Goal: Task Accomplishment & Management: Complete application form

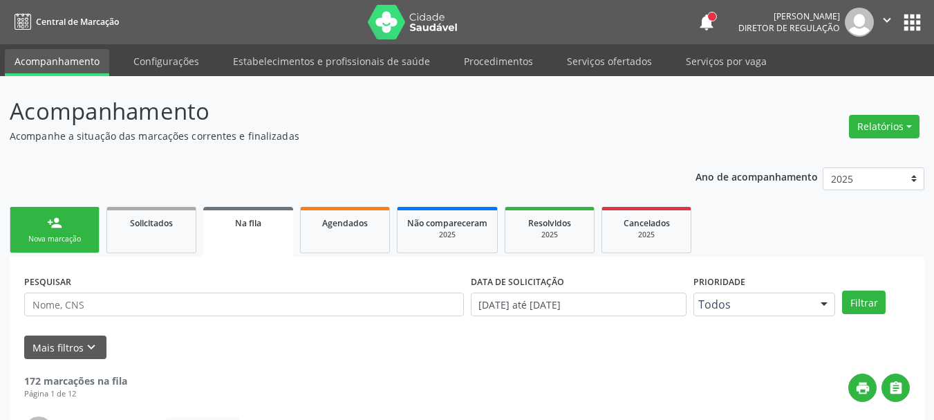
click at [97, 207] on link "person_add Nova marcação" at bounding box center [55, 230] width 90 height 46
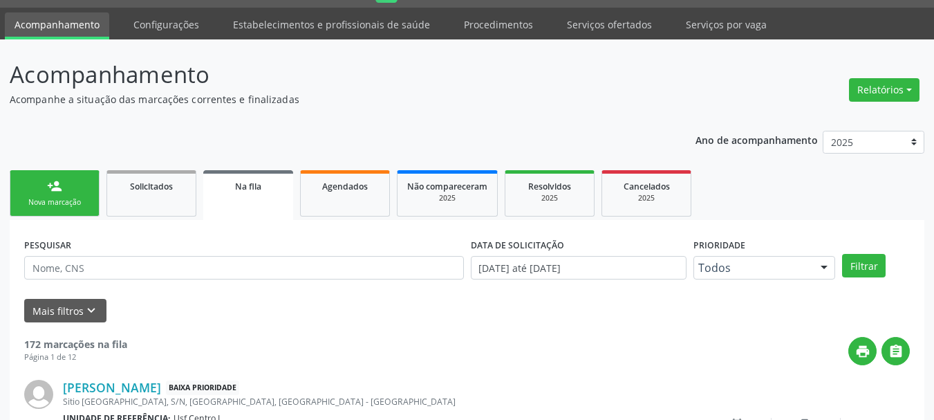
scroll to position [37, 0]
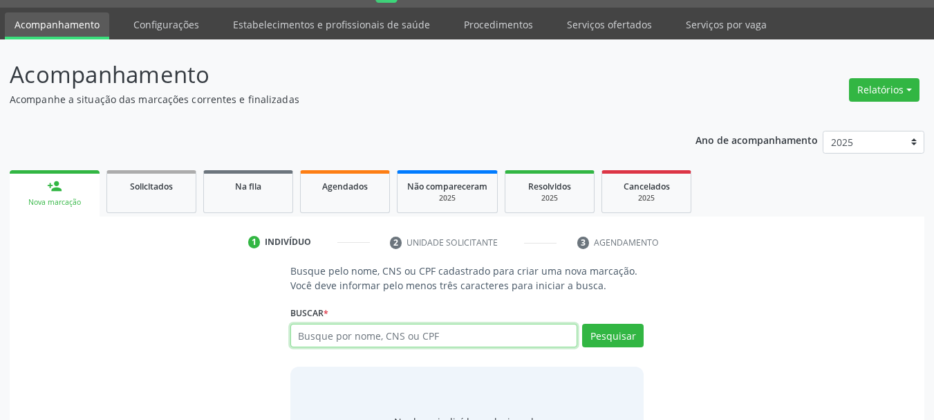
click at [353, 339] on input "text" at bounding box center [434, 336] width 288 height 24
paste input "706306735693079"
type input "706306735693079"
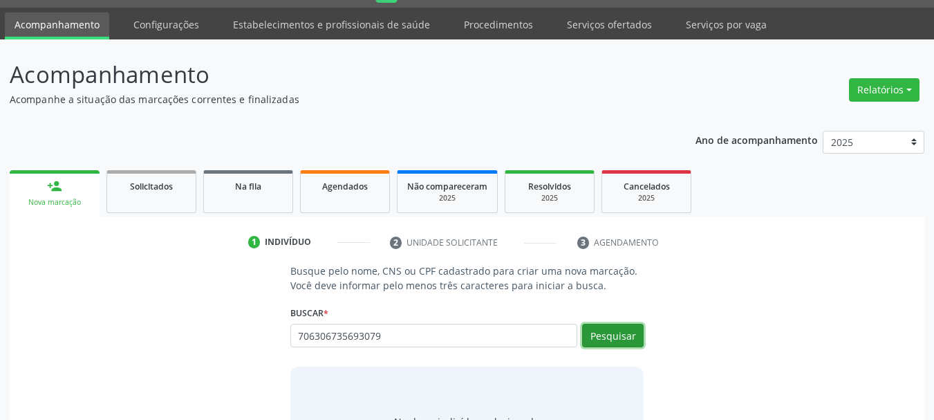
click at [596, 332] on button "Pesquisar" at bounding box center [613, 336] width 62 height 24
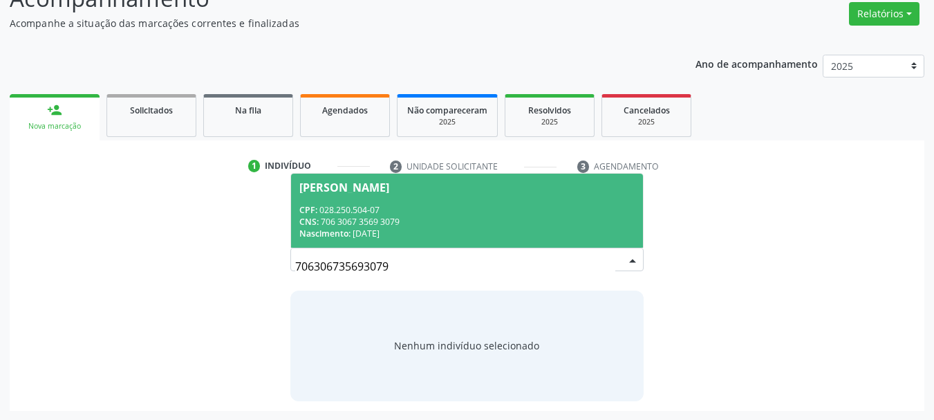
scroll to position [113, 0]
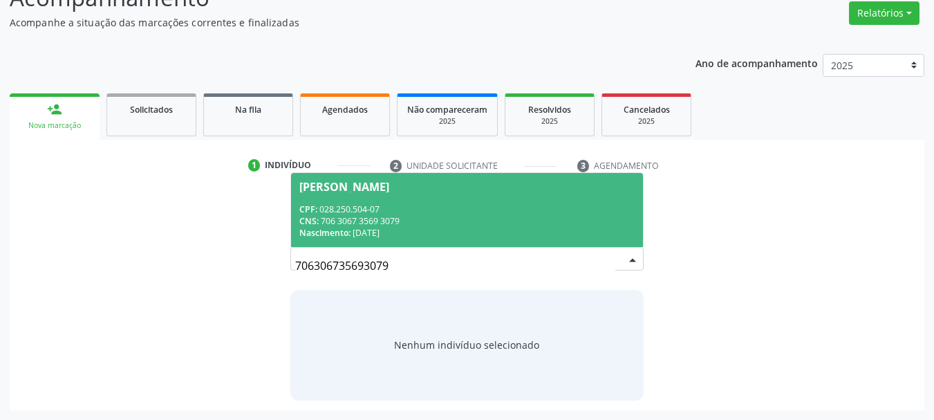
click at [431, 241] on span "[PERSON_NAME] CPF: 028.250.504-07 CNS: 706 3067 3569 3079 Nascimento: [DATE]" at bounding box center [467, 210] width 353 height 74
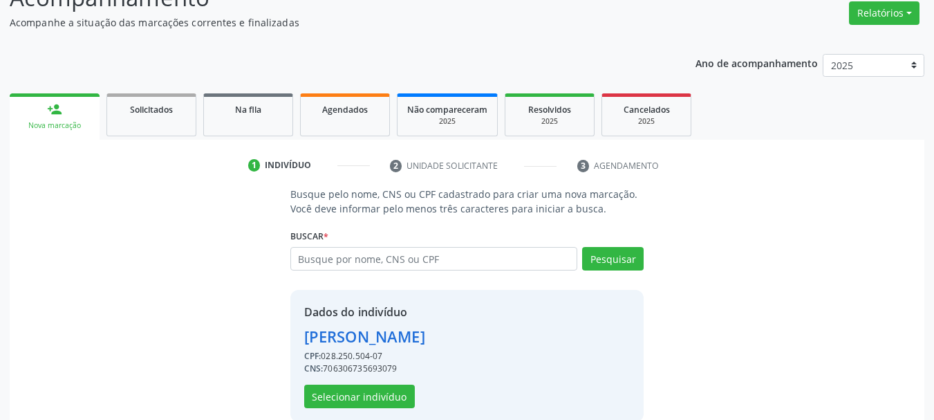
click at [367, 408] on div "Dados do indivíduo [PERSON_NAME] CPF: 028.250.504-07 CNS: 706306735693079 Selec…" at bounding box center [467, 356] width 354 height 132
click at [364, 389] on button "Selecionar indivíduo" at bounding box center [359, 396] width 111 height 24
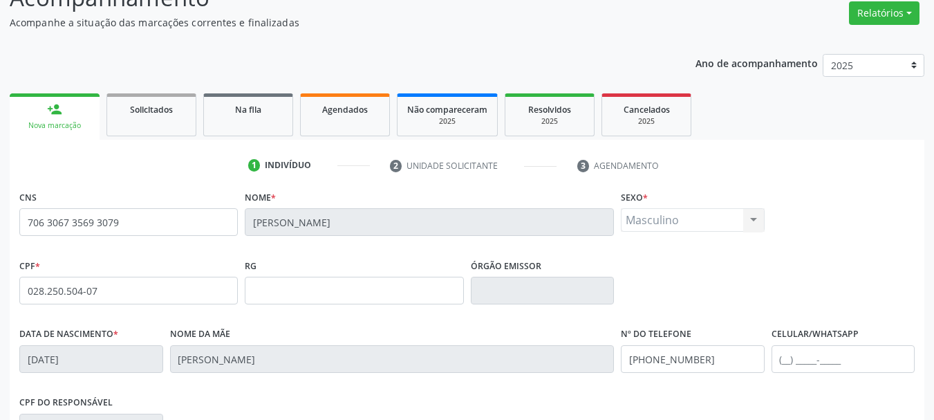
click at [850, 392] on div "CPF do responsável 090.440.464-11" at bounding box center [467, 426] width 902 height 68
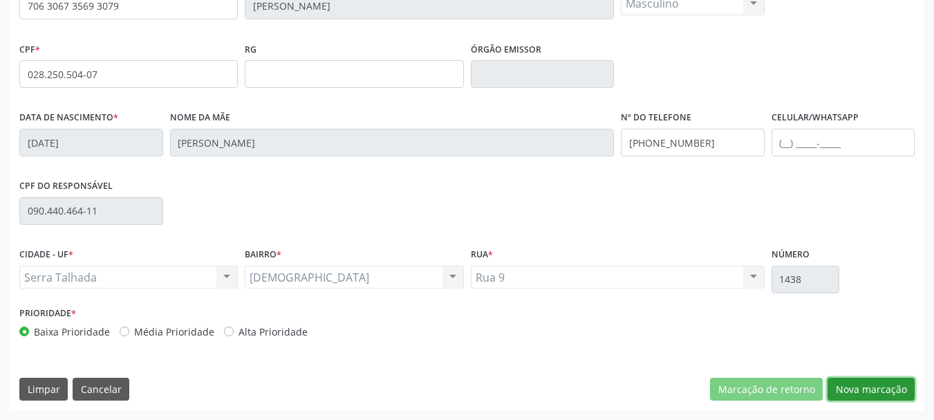
click at [894, 392] on button "Nova marcação" at bounding box center [871, 390] width 87 height 24
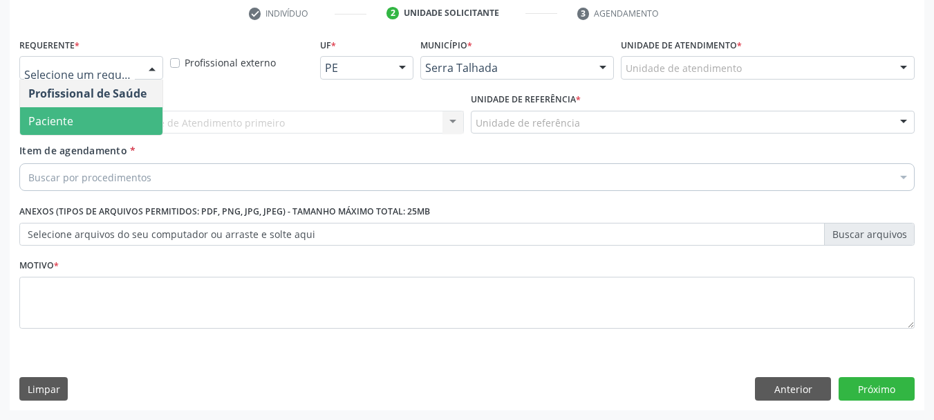
drag, startPoint x: 98, startPoint y: 106, endPoint x: 96, endPoint y: 126, distance: 20.2
click at [96, 126] on ul "Profissional de Saúde Paciente Nenhum resultado encontrado para: " " Não há nen…" at bounding box center [91, 107] width 142 height 55
click at [96, 126] on span "Paciente" at bounding box center [91, 121] width 142 height 28
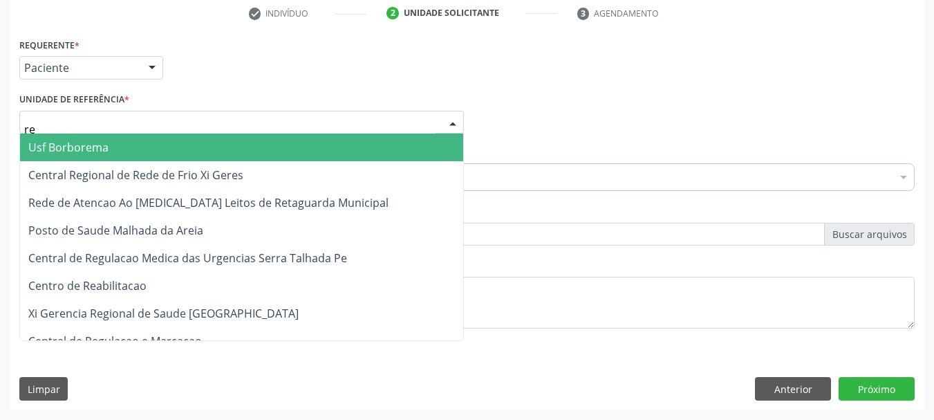
type input "rea"
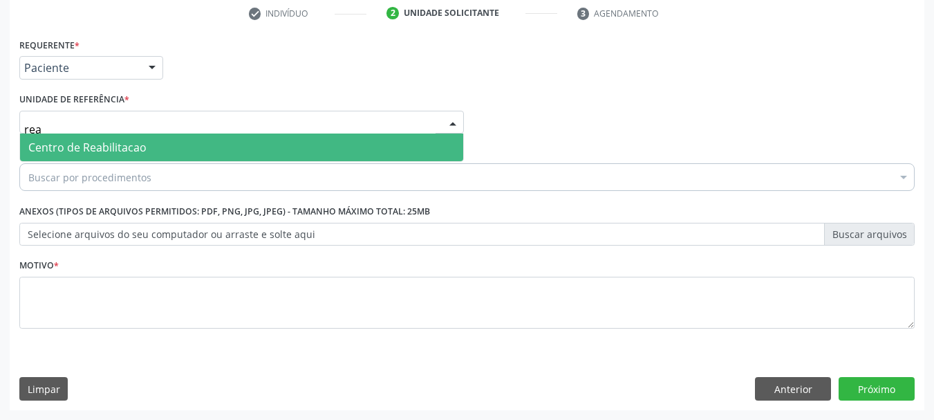
click at [104, 145] on span "Centro de Reabilitacao" at bounding box center [87, 147] width 118 height 15
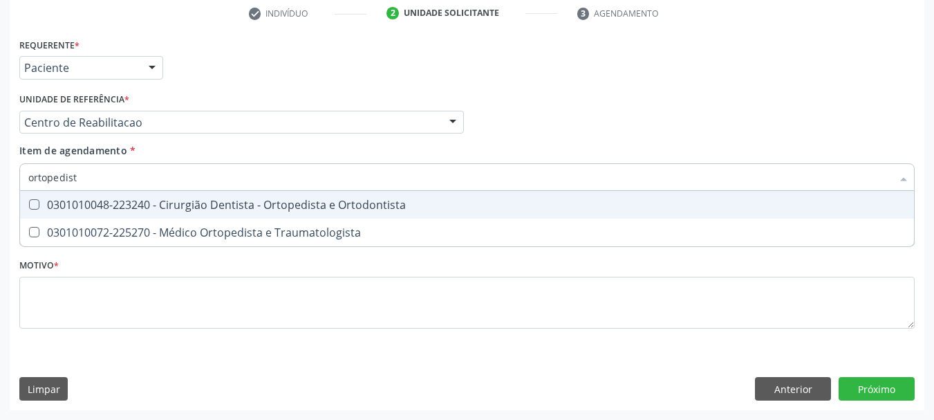
type input "ortopedista"
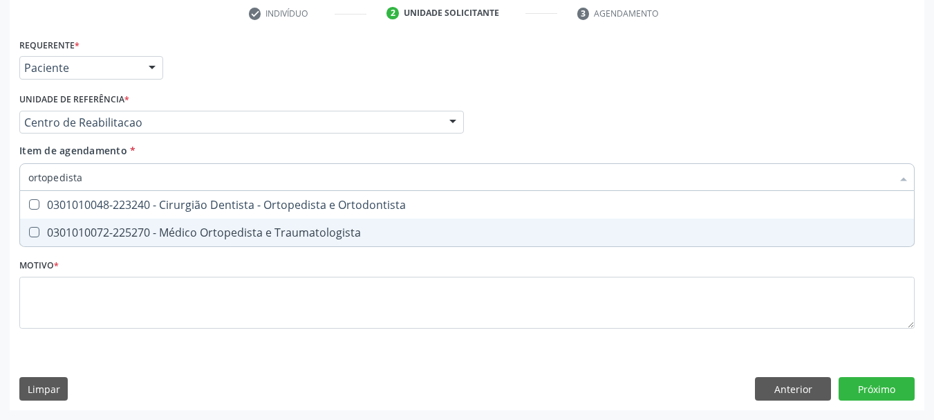
click at [178, 245] on span "0301010072-225270 - Médico Ortopedista e Traumatologista" at bounding box center [467, 232] width 894 height 28
checkbox Traumatologista "true"
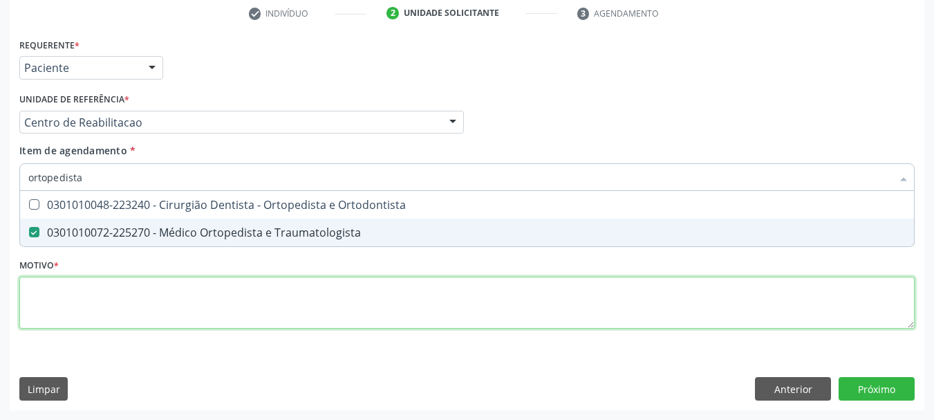
click at [166, 285] on div "Requerente * Paciente Profissional de Saúde Paciente Nenhum resultado encontrad…" at bounding box center [466, 191] width 895 height 313
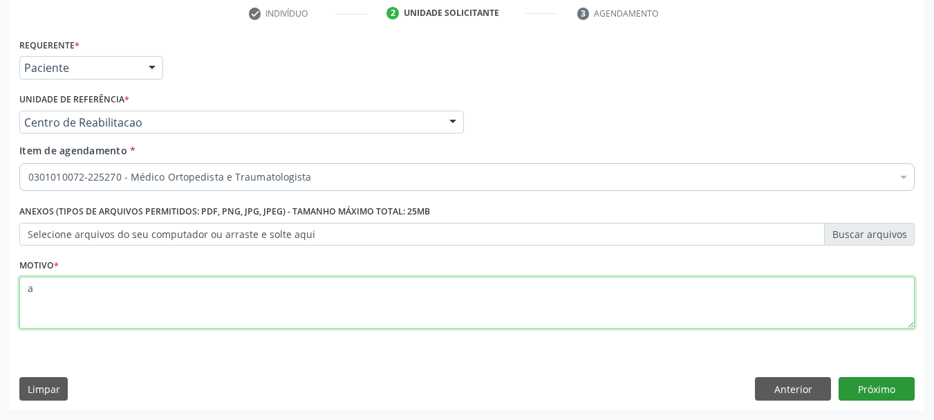
type textarea "a"
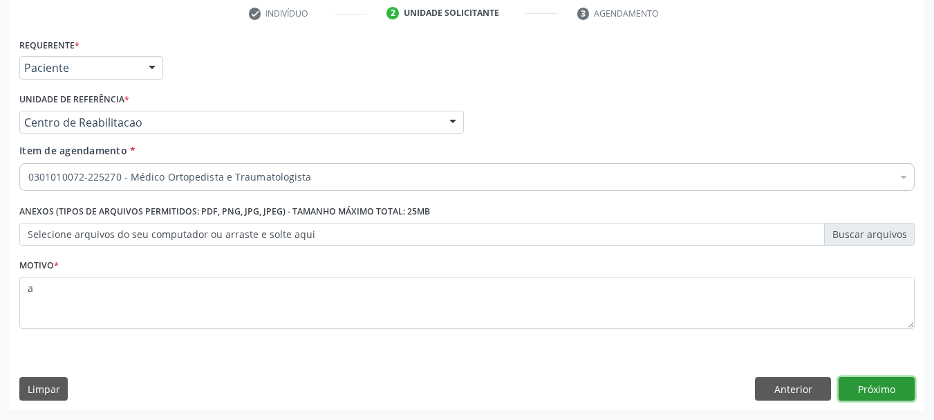
click at [857, 400] on button "Próximo" at bounding box center [877, 389] width 76 height 24
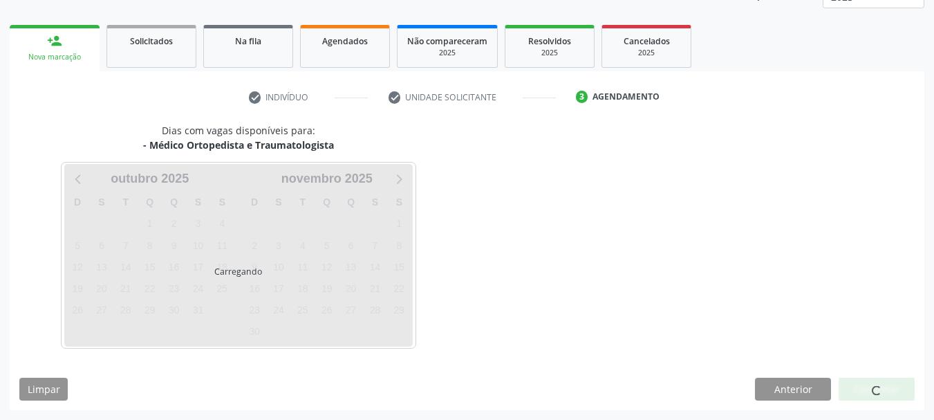
scroll to position [182, 0]
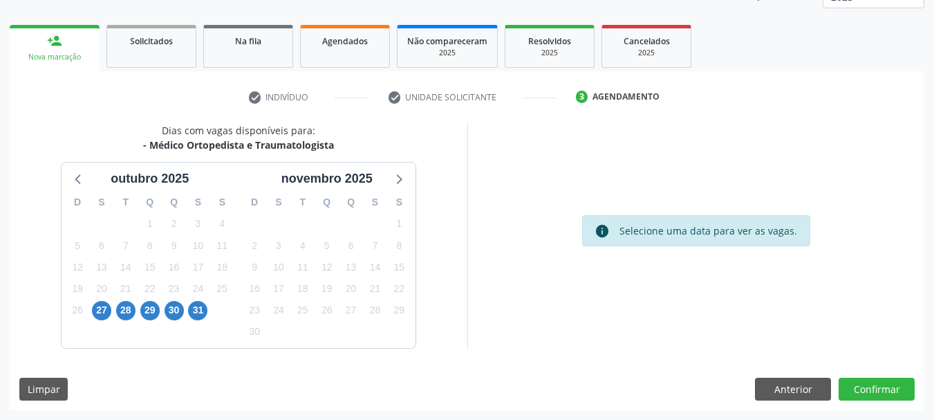
click at [183, 322] on div "6" at bounding box center [174, 331] width 24 height 21
click at [178, 320] on div "30" at bounding box center [174, 309] width 19 height 21
click at [171, 310] on span "30" at bounding box center [174, 310] width 19 height 19
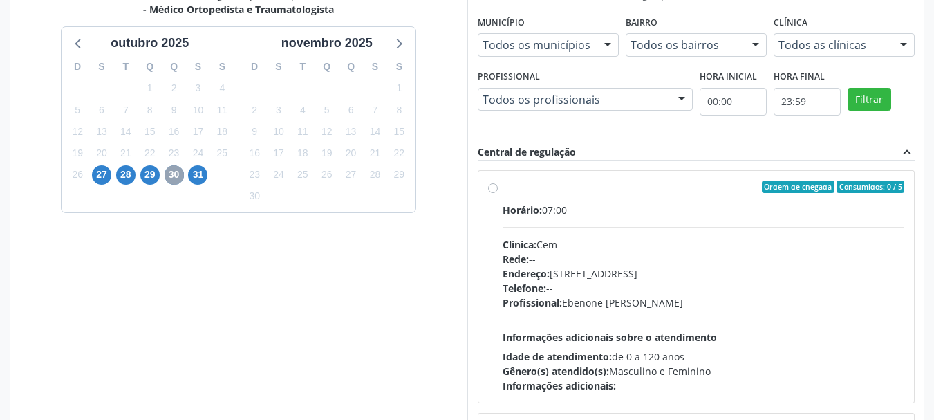
scroll to position [320, 0]
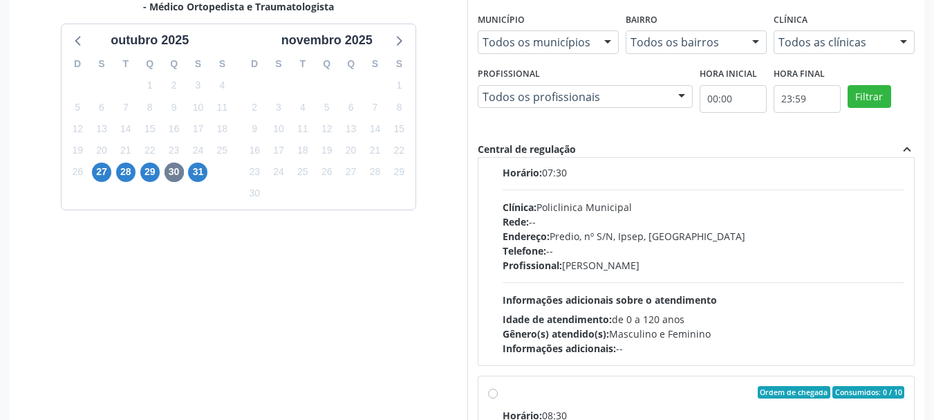
click at [651, 239] on div "Endereço: Predio, nº S/N, Ipsep, [GEOGRAPHIC_DATA]" at bounding box center [704, 236] width 402 height 15
click at [498, 156] on input "Ordem de chegada Consumidos: 6 / 15 Horário: 07:30 Clínica: Policlinica Municip…" at bounding box center [493, 150] width 10 height 12
radio input "true"
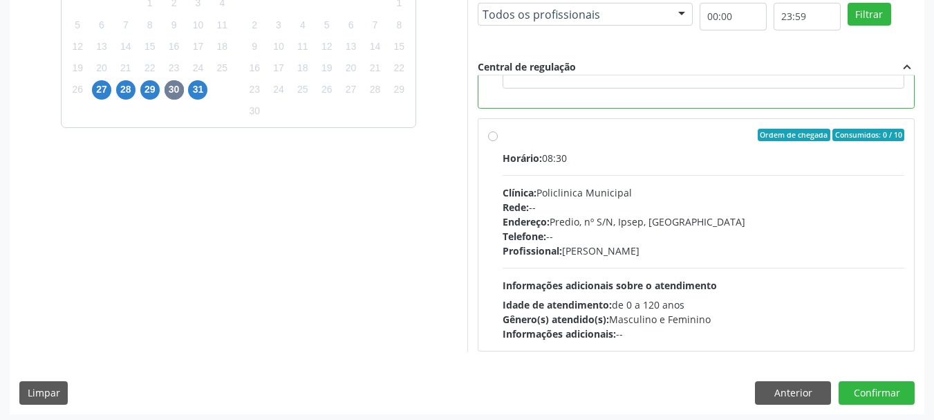
scroll to position [407, 0]
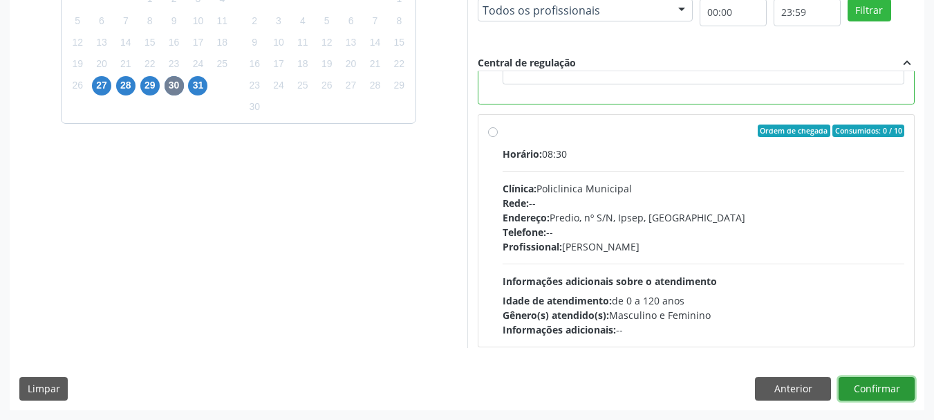
click at [902, 378] on button "Confirmar" at bounding box center [877, 389] width 76 height 24
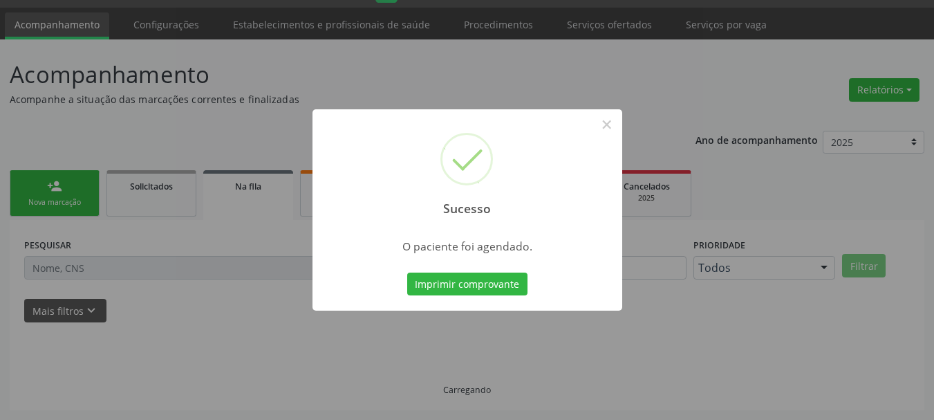
scroll to position [37, 0]
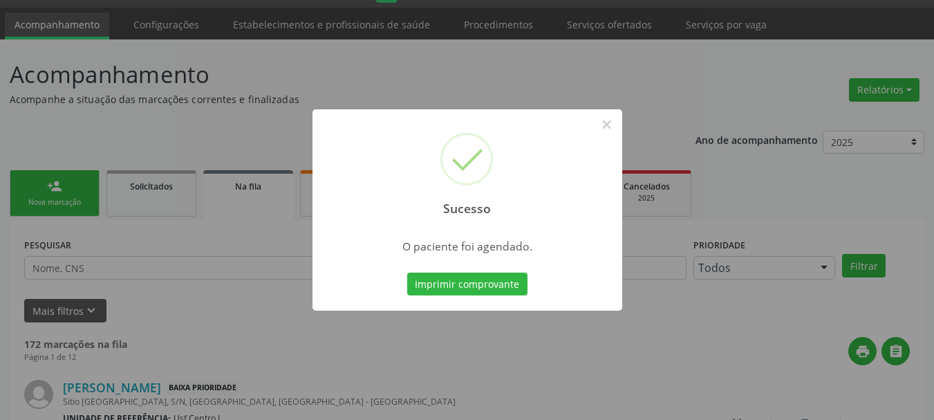
click at [467, 270] on div "Imprimir comprovante Cancel" at bounding box center [467, 284] width 127 height 29
click at [467, 274] on button "Imprimir comprovante" at bounding box center [467, 284] width 120 height 24
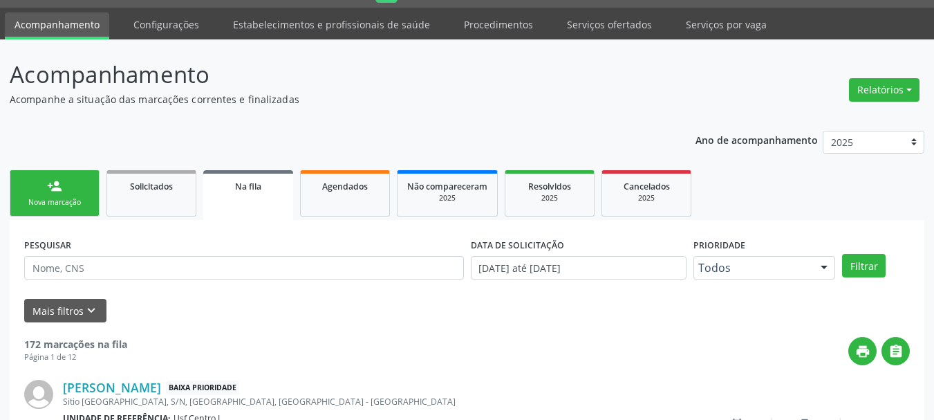
click at [62, 201] on div "Nova marcação" at bounding box center [54, 202] width 69 height 10
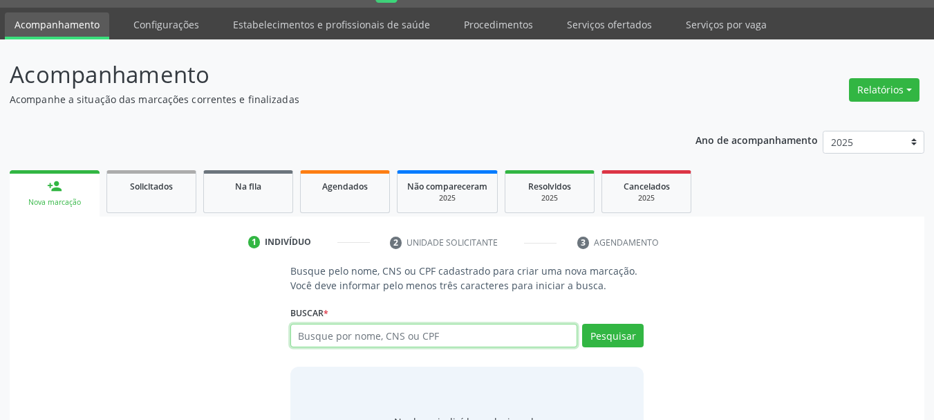
click at [366, 344] on input "text" at bounding box center [434, 336] width 288 height 24
type input "708101802030610"
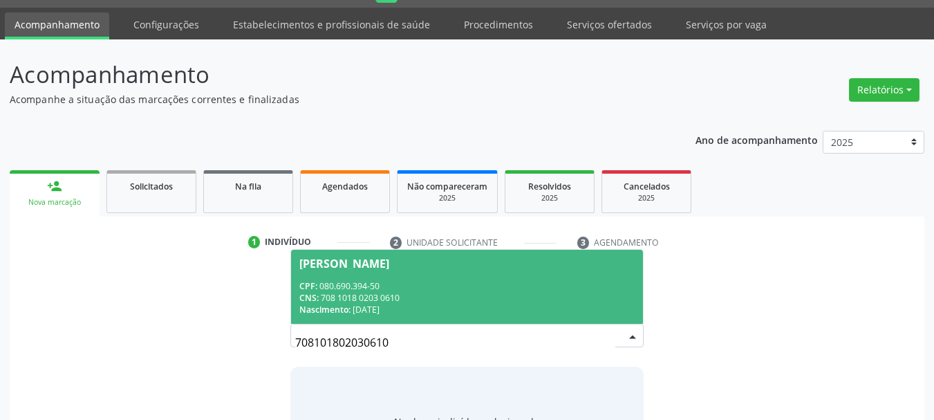
click at [402, 292] on div "CNS: 708 1018 0203 0610" at bounding box center [467, 298] width 336 height 12
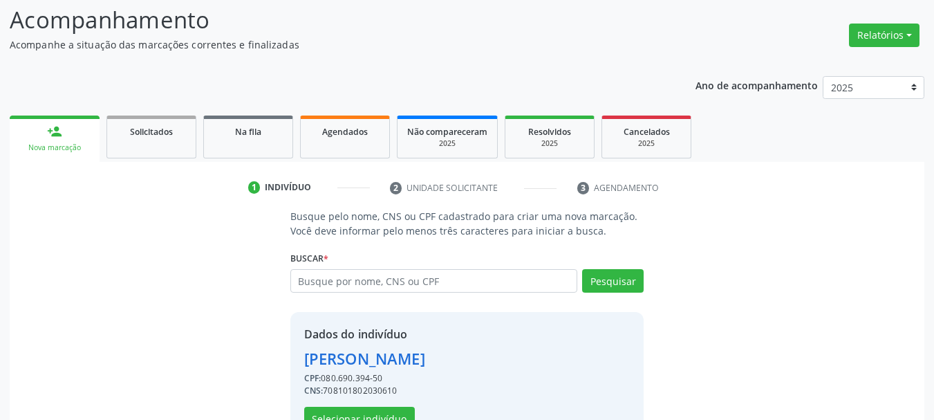
scroll to position [135, 0]
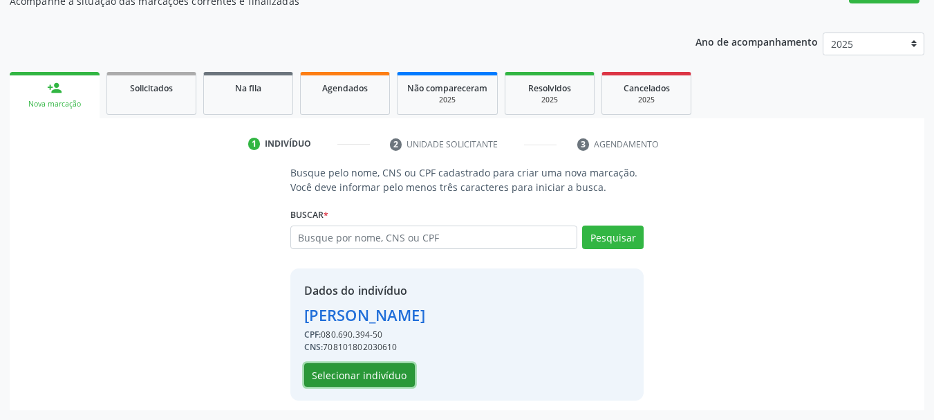
click at [386, 376] on button "Selecionar indivíduo" at bounding box center [359, 375] width 111 height 24
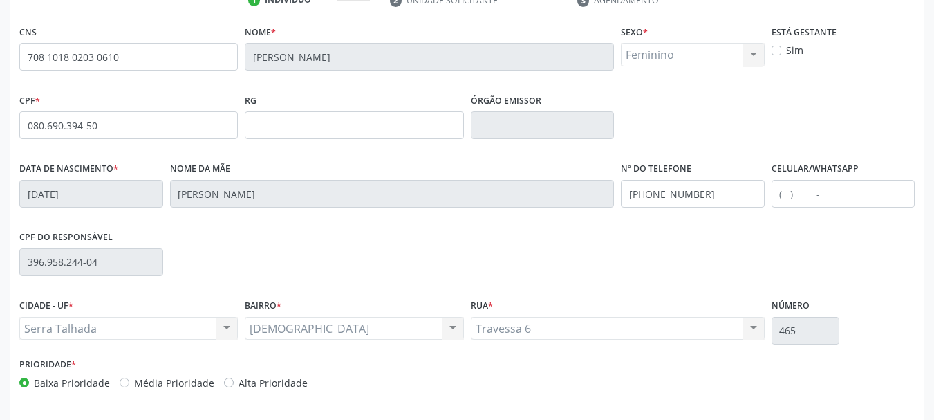
scroll to position [330, 0]
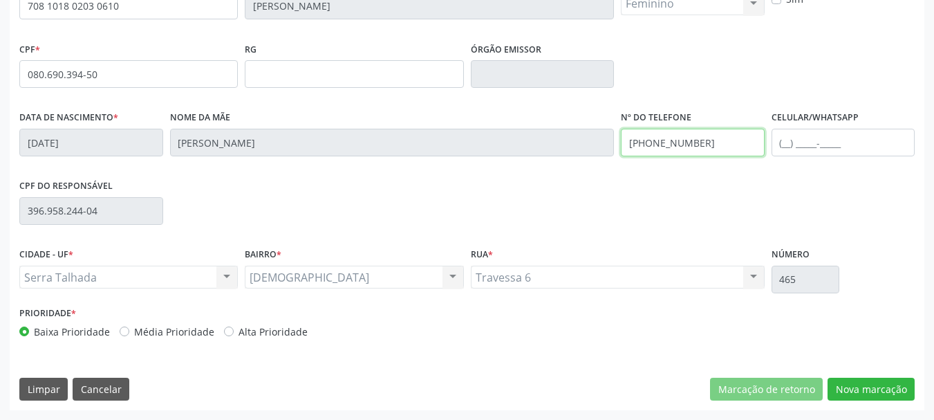
click at [722, 136] on input "[PHONE_NUMBER]" at bounding box center [693, 143] width 144 height 28
click at [753, 204] on div "CPF do responsável 396.958.244-04" at bounding box center [467, 210] width 902 height 68
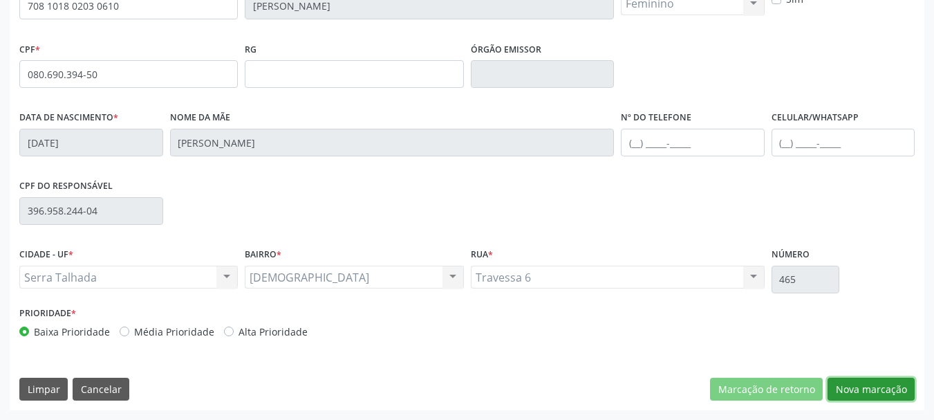
click at [903, 381] on button "Nova marcação" at bounding box center [871, 390] width 87 height 24
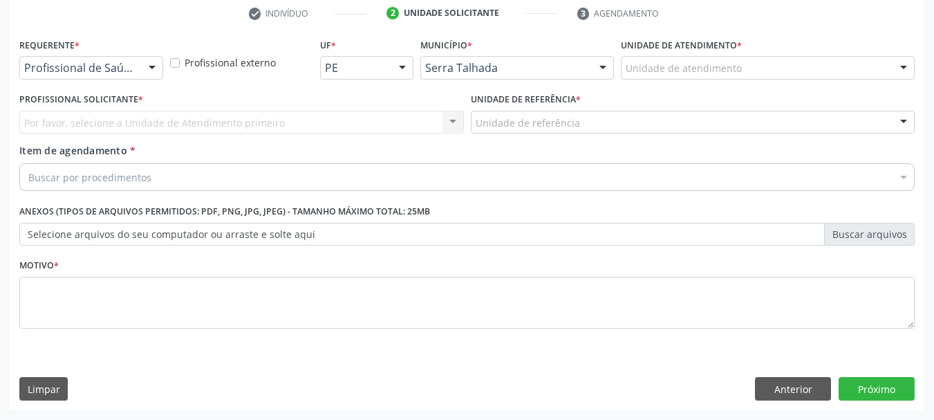
scroll to position [265, 0]
click at [116, 77] on div "Profissional de Saúde" at bounding box center [91, 68] width 144 height 24
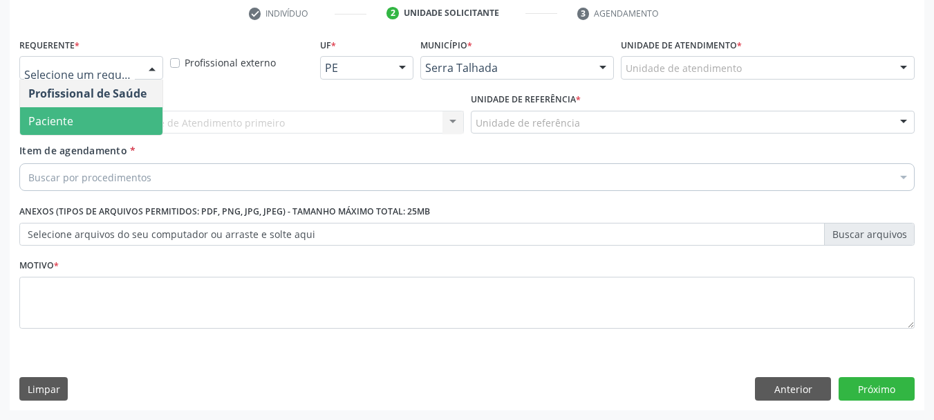
click at [93, 108] on span "Paciente" at bounding box center [91, 121] width 142 height 28
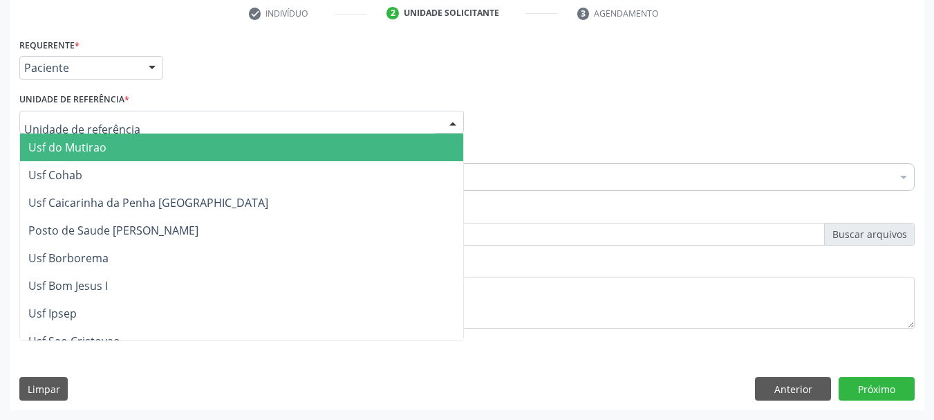
click at [98, 131] on div at bounding box center [241, 123] width 445 height 24
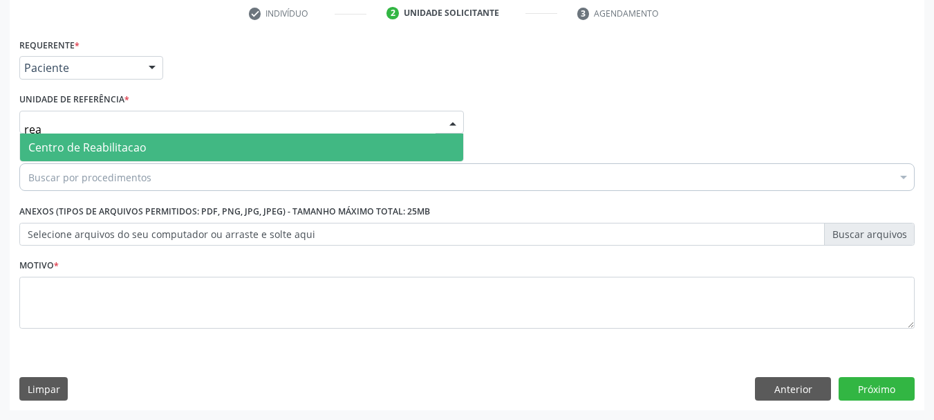
type input "reab"
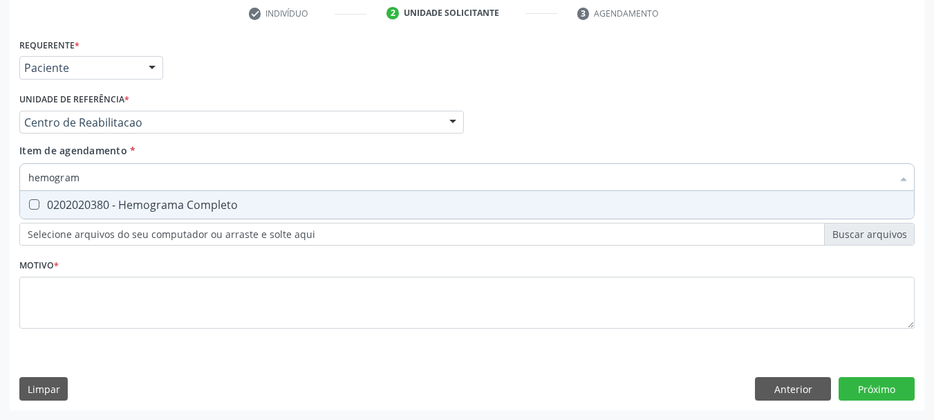
type input "hemograma"
click at [121, 213] on span "0202020380 - Hemograma Completo" at bounding box center [467, 205] width 894 height 28
checkbox Completo "true"
click at [100, 174] on input "hemograma" at bounding box center [460, 177] width 864 height 28
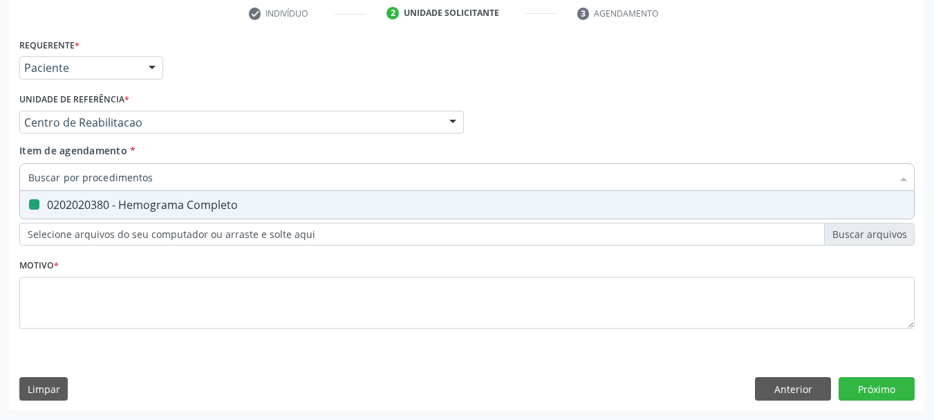
checkbox Completo "false"
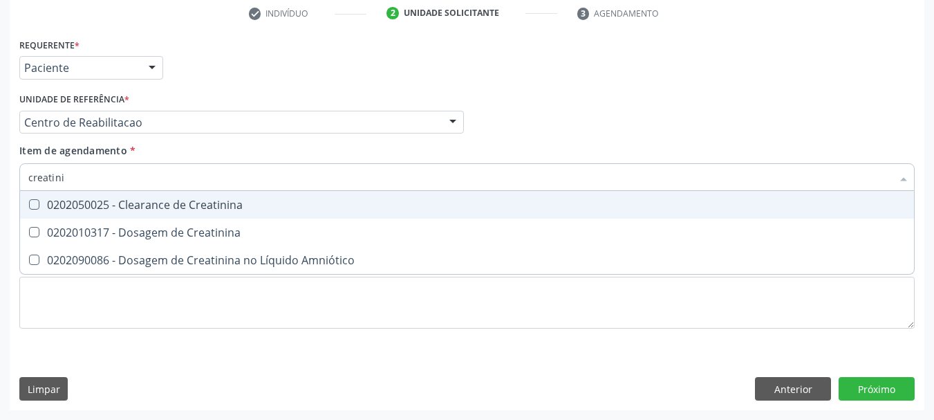
type input "creatinin"
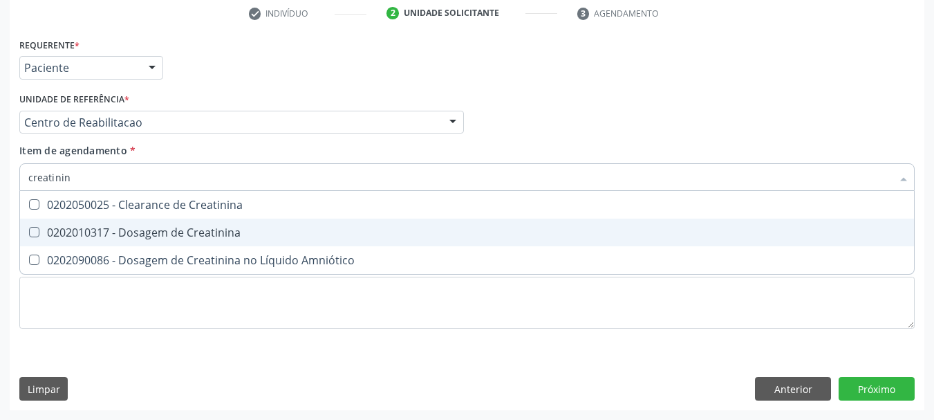
click at [97, 219] on span "0202010317 - Dosagem de Creatinina" at bounding box center [467, 232] width 894 height 28
checkbox Creatinina "true"
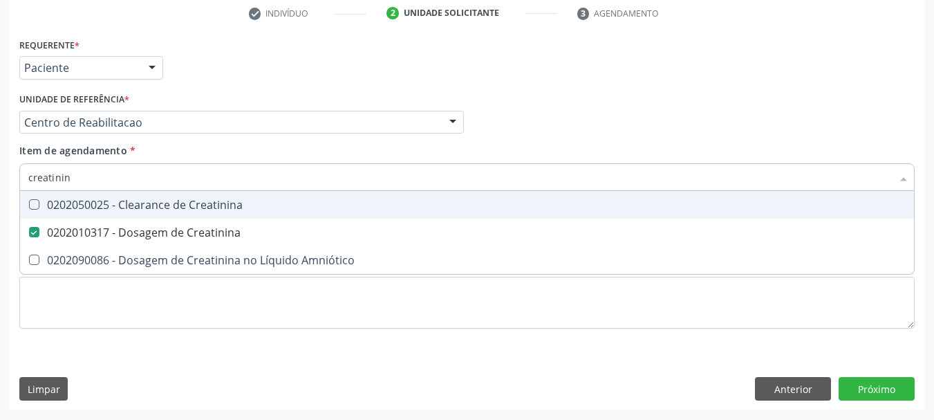
click at [92, 176] on input "creatinin" at bounding box center [460, 177] width 864 height 28
type input "c"
checkbox Creatinina "false"
type input "colest"
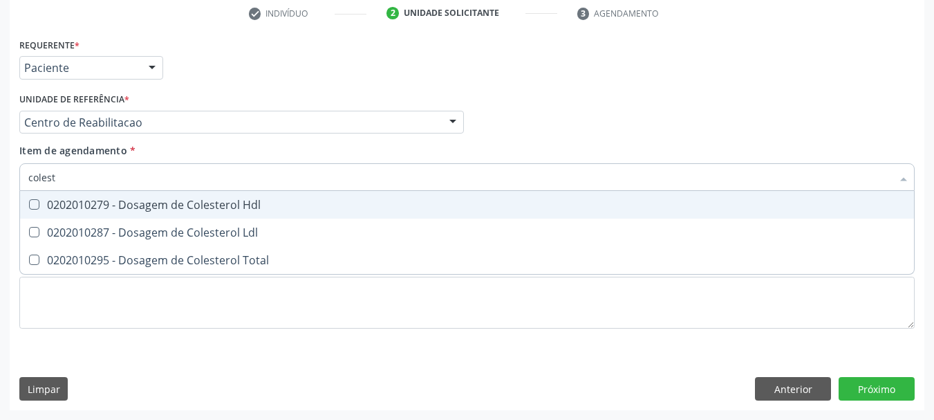
click at [129, 201] on div "0202010279 - Dosagem de Colesterol Hdl" at bounding box center [466, 204] width 877 height 11
checkbox Hdl "true"
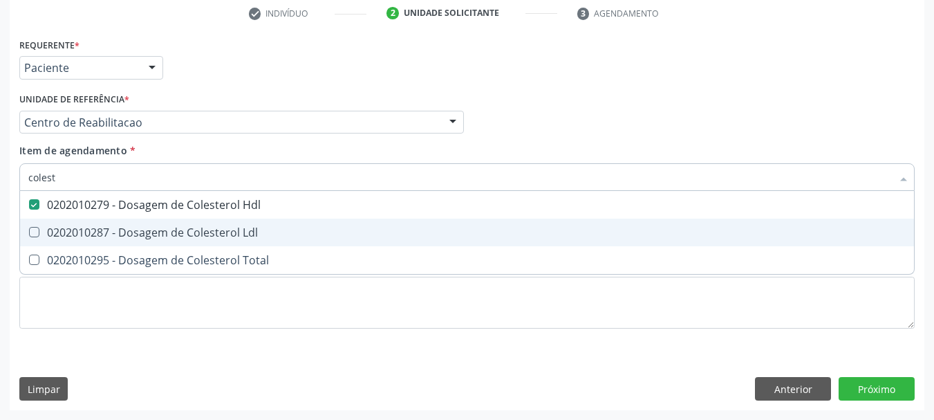
click at [136, 241] on span "0202010287 - Dosagem de Colesterol Ldl" at bounding box center [467, 232] width 894 height 28
checkbox Ldl "true"
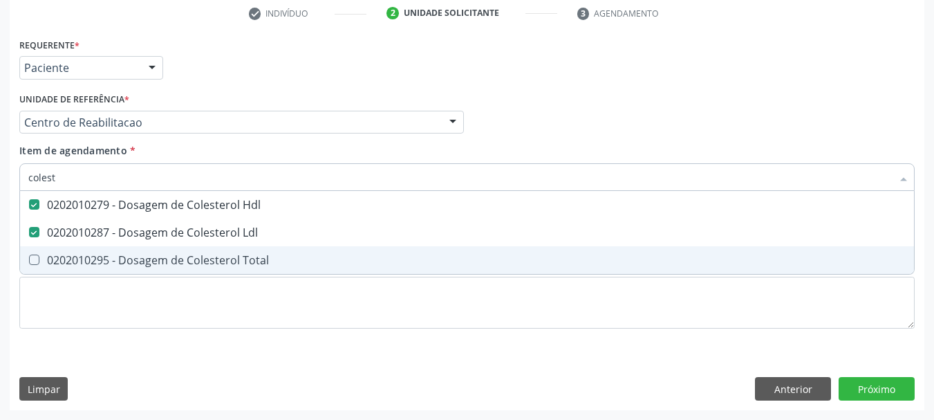
click at [140, 257] on div "0202010295 - Dosagem de Colesterol Total" at bounding box center [466, 259] width 877 height 11
checkbox Total "true"
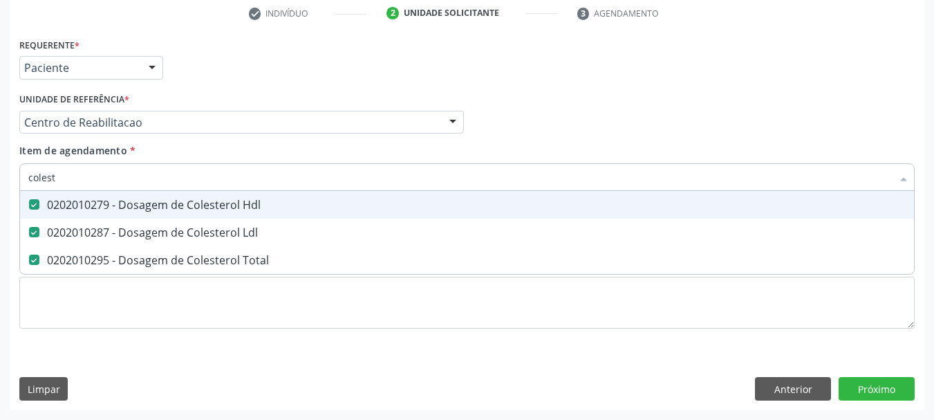
click at [80, 173] on input "colest" at bounding box center [460, 177] width 864 height 28
checkbox Hdl "false"
checkbox Ldl "false"
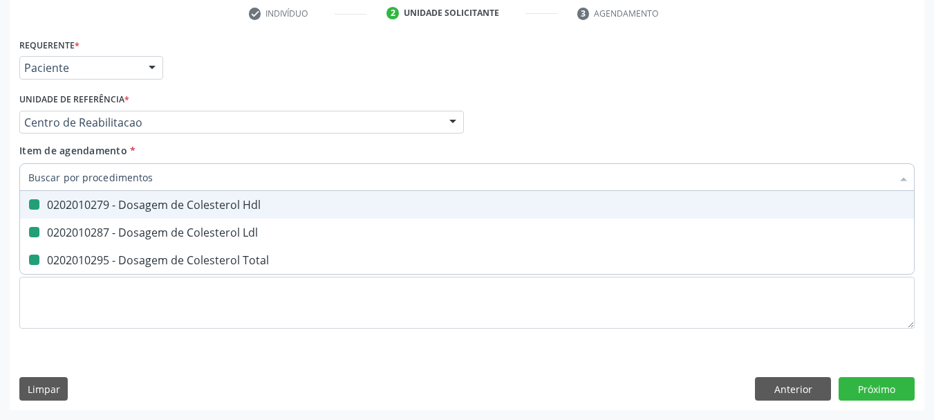
checkbox Total "false"
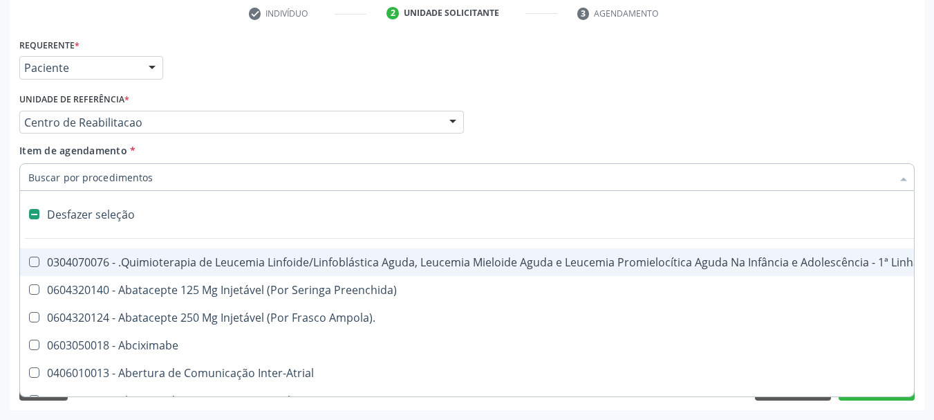
click at [250, 108] on div "Unidade de referência * Centro de Reabilitacao Usf do Mutirao Usf Cohab Usf Cai…" at bounding box center [241, 111] width 445 height 44
checkbox Preenchida\) "true"
checkbox Ampola\)\ "true"
checkbox Abciximabe "true"
checkbox Inter-Atrial "true"
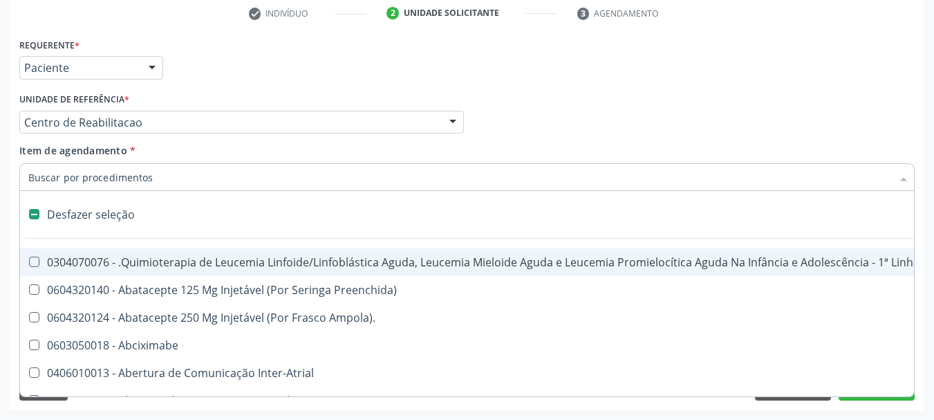
checkbox Valvar "true"
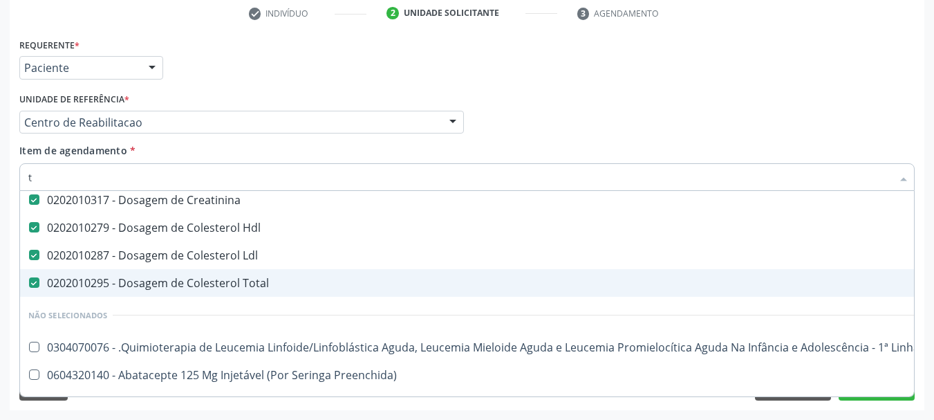
scroll to position [32, 0]
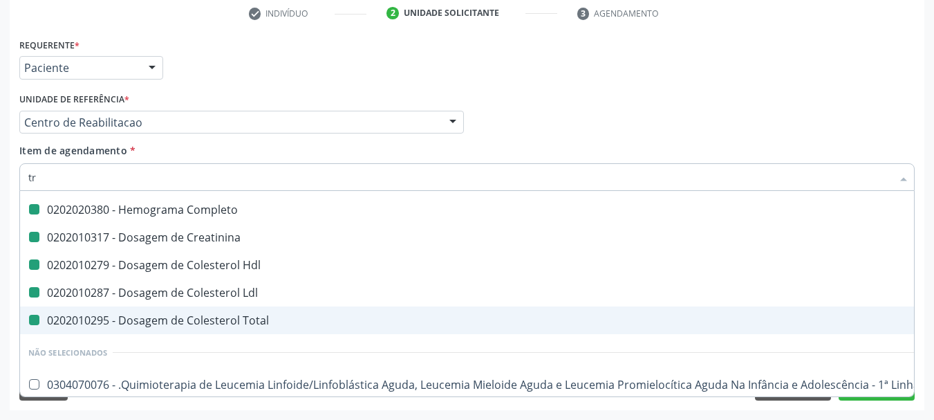
type input "tri"
checkbox Completo "false"
checkbox Creatinina "false"
checkbox Hdl "false"
checkbox Ldl "false"
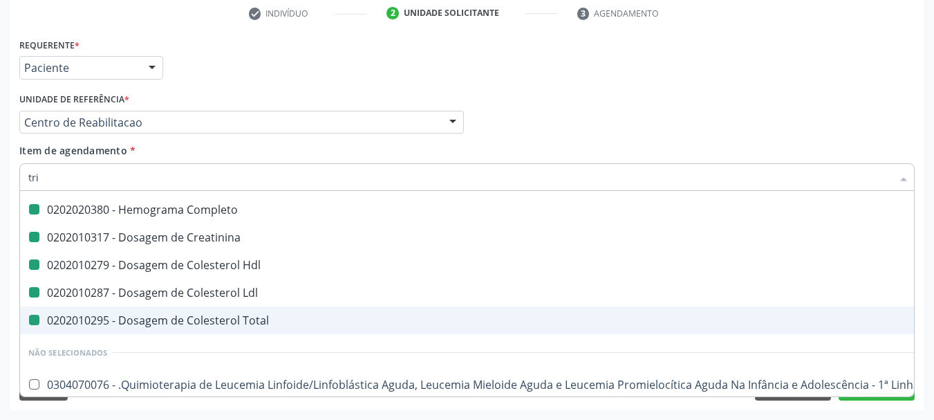
checkbox Total "false"
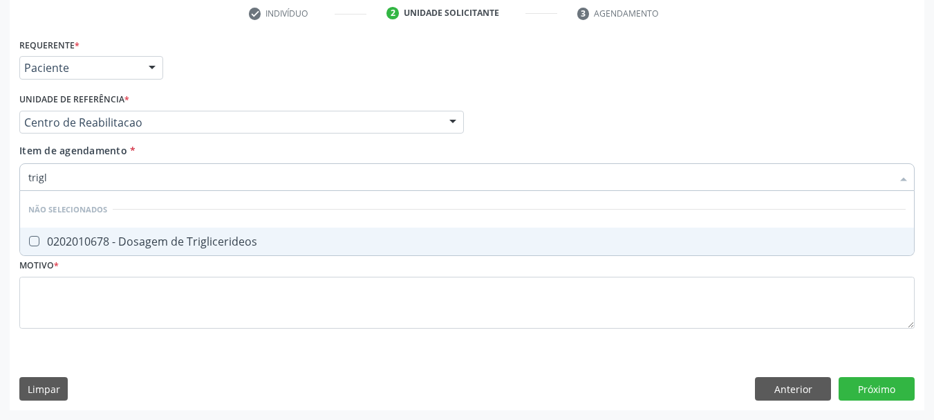
scroll to position [0, 0]
type input "trigliceri"
click at [255, 253] on span "0202010678 - Dosagem de Triglicerideos" at bounding box center [467, 241] width 894 height 28
checkbox Triglicerideos "true"
click at [102, 181] on input "trigliceri" at bounding box center [460, 177] width 864 height 28
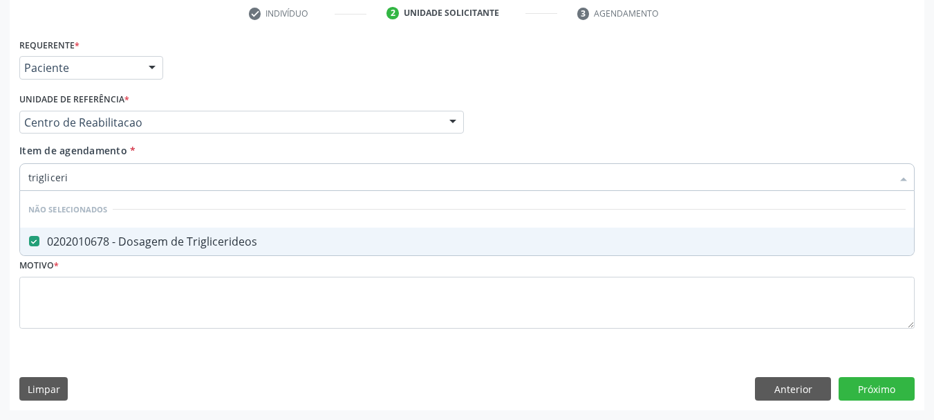
click at [102, 181] on input "trigliceri" at bounding box center [460, 177] width 864 height 28
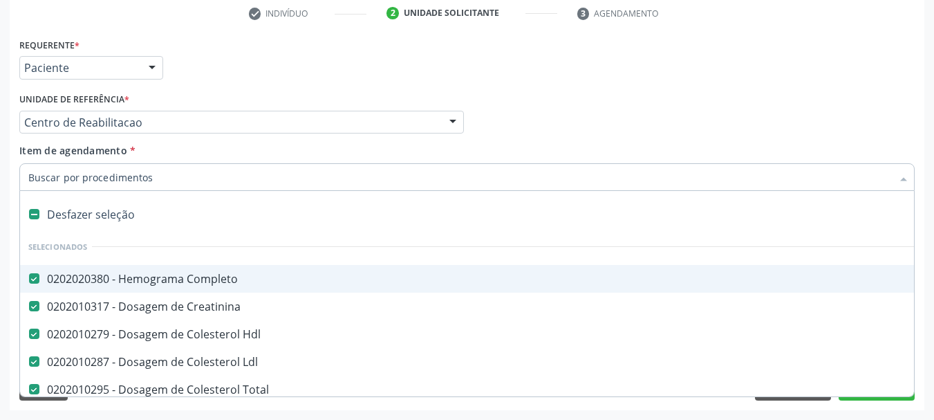
click at [142, 185] on input "Item de agendamento *" at bounding box center [460, 177] width 864 height 28
type input "tra"
checkbox Completo "false"
checkbox Creatinina "false"
checkbox Hdl "false"
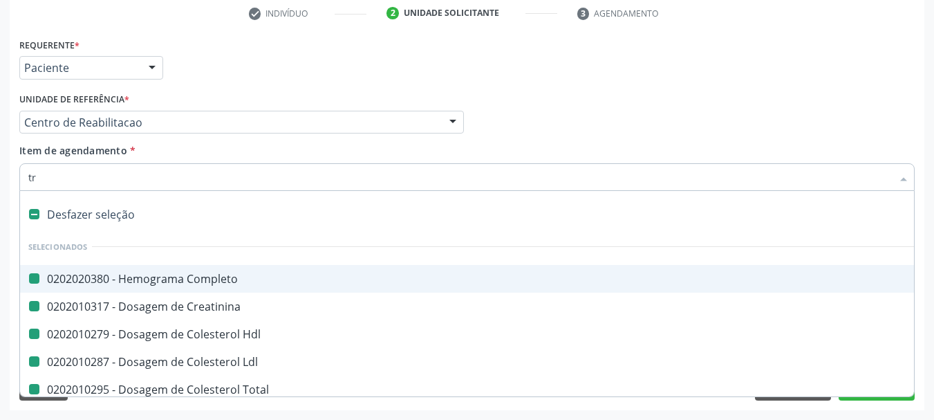
checkbox Ldl "false"
checkbox Total "false"
checkbox Especializada "false"
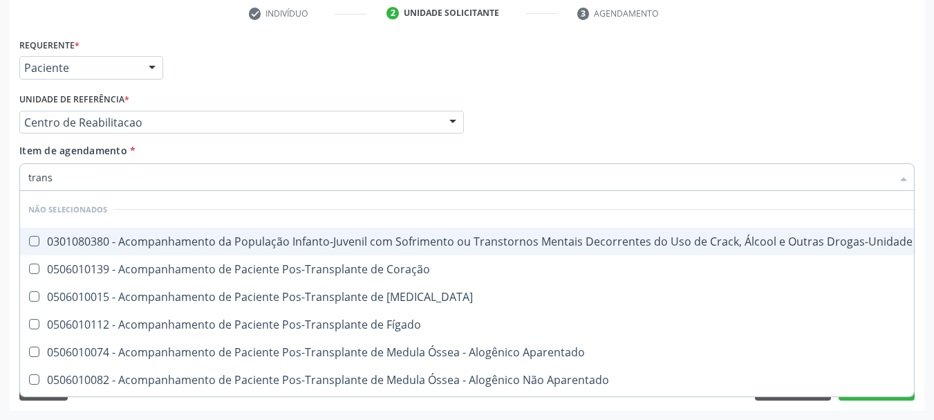
type input "transa"
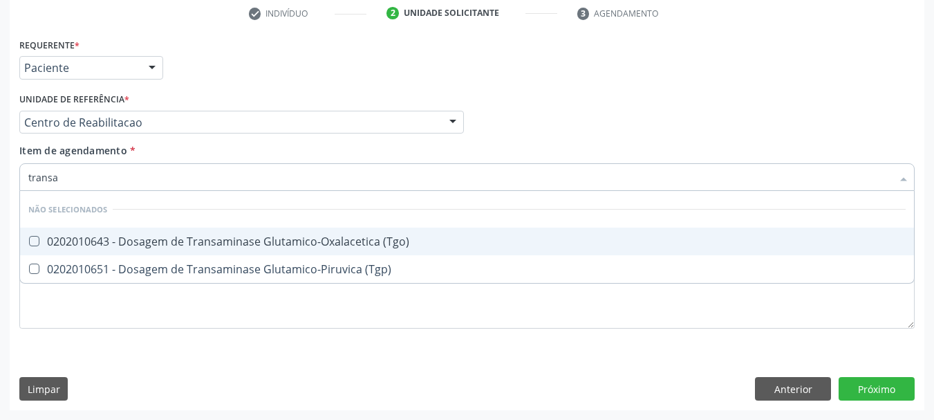
click at [156, 243] on div "0202010643 - Dosagem de Transaminase Glutamico-Oxalacetica (Tgo)" at bounding box center [466, 241] width 877 height 11
checkbox \(Tgo\) "true"
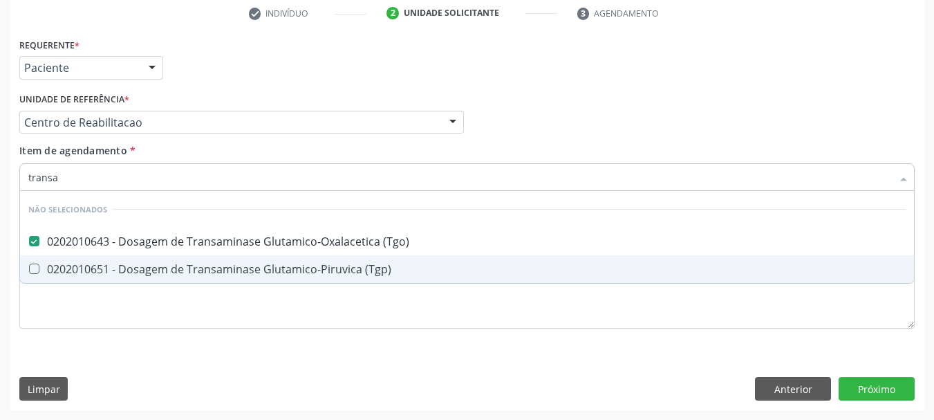
click at [156, 277] on span "0202010651 - Dosagem de Transaminase Glutamico-Piruvica (Tgp)" at bounding box center [467, 269] width 894 height 28
checkbox \(Tgp\) "true"
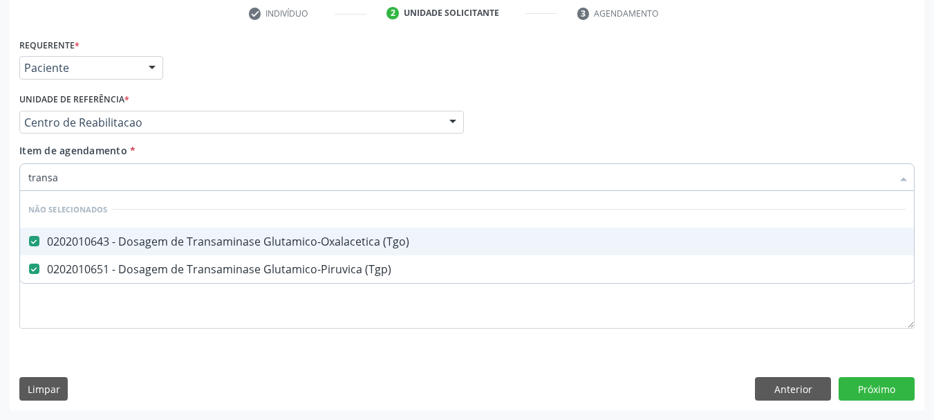
click at [110, 183] on input "transa" at bounding box center [460, 177] width 864 height 28
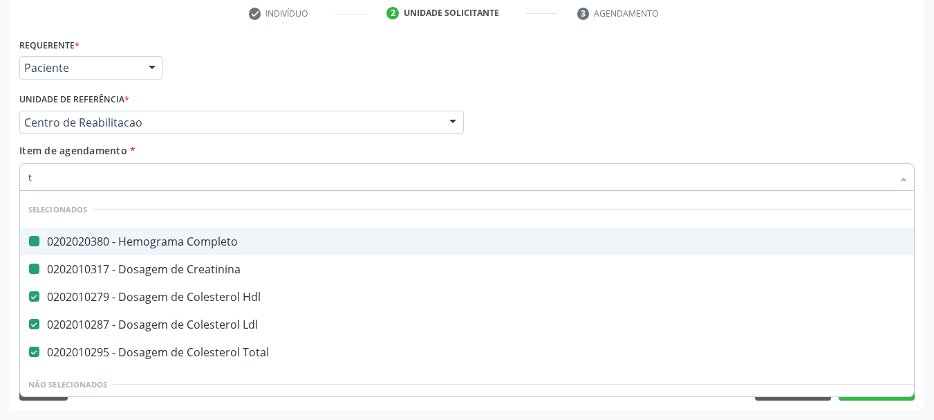
type input "ts"
checkbox Completo "false"
checkbox Creatinina "false"
checkbox Hdl "false"
checkbox Ldl "false"
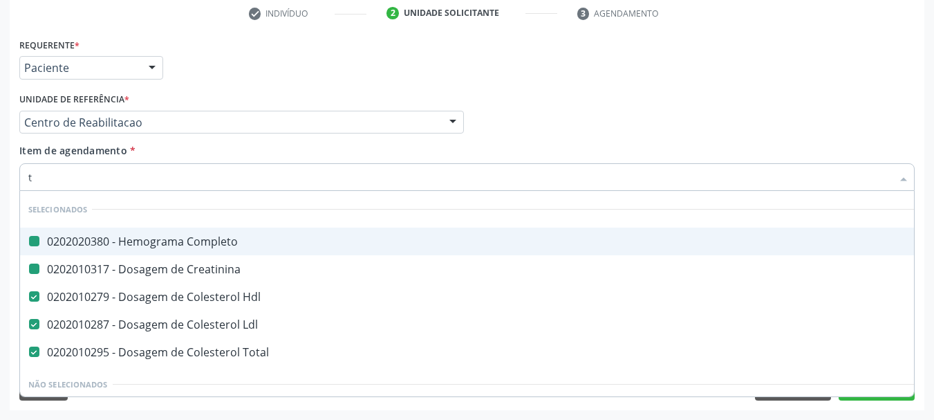
checkbox Total "false"
type input "tsh"
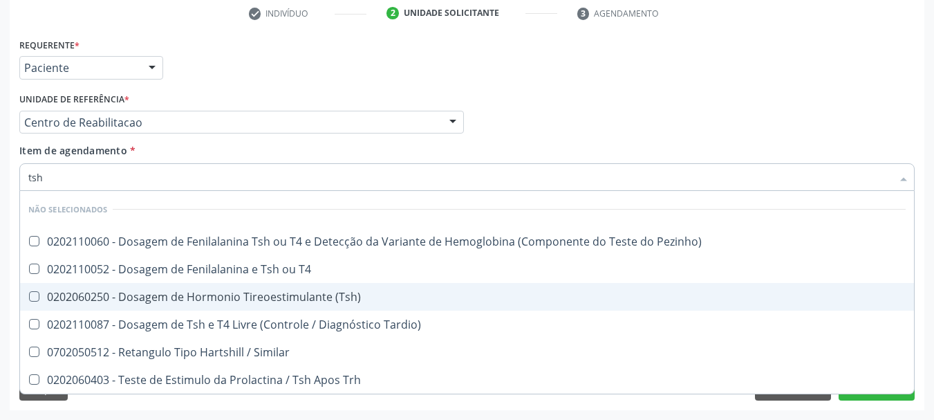
click at [188, 293] on div "0202060250 - Dosagem de Hormonio Tireoestimulante (Tsh)" at bounding box center [466, 296] width 877 height 11
checkbox \(Tsh\) "true"
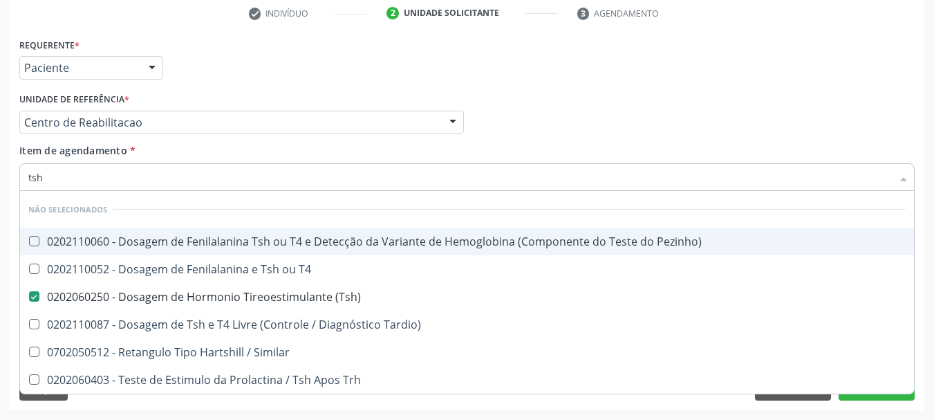
click at [86, 176] on input "tsh" at bounding box center [460, 177] width 864 height 28
type input "t"
checkbox Pezinho\) "true"
checkbox T4 "true"
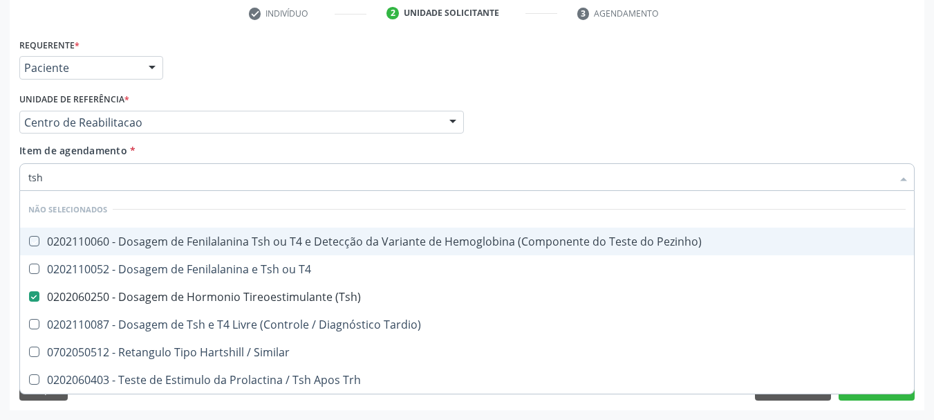
checkbox Tardio\) "true"
checkbox Similar "true"
type input "t4"
checkbox Pezinho\) "false"
checkbox T4 "false"
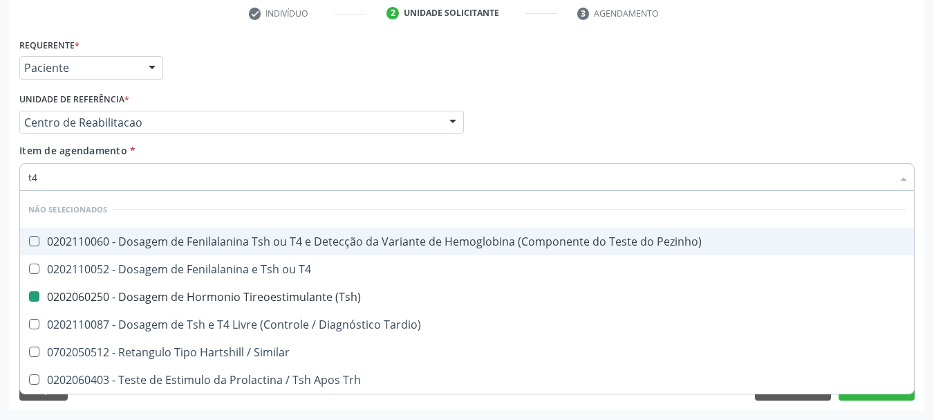
checkbox \(Tsh\) "false"
checkbox Tardio\) "false"
checkbox Similar "false"
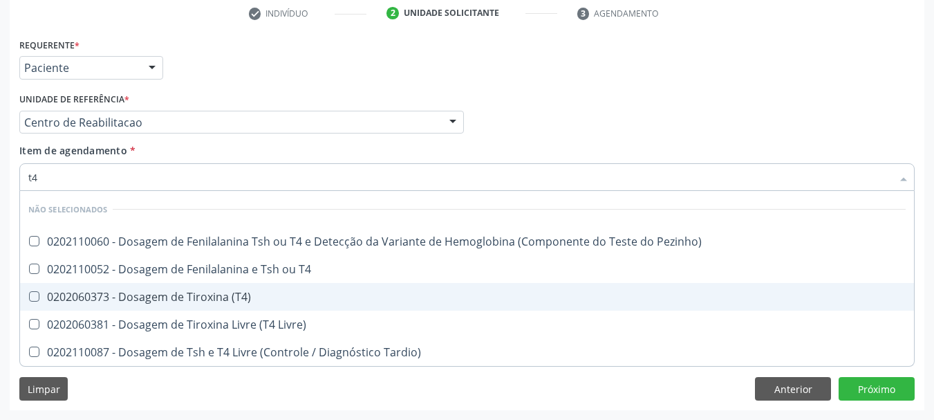
click at [151, 292] on div "0202060373 - Dosagem de Tiroxina (T4)" at bounding box center [466, 296] width 877 height 11
checkbox \(T4\) "true"
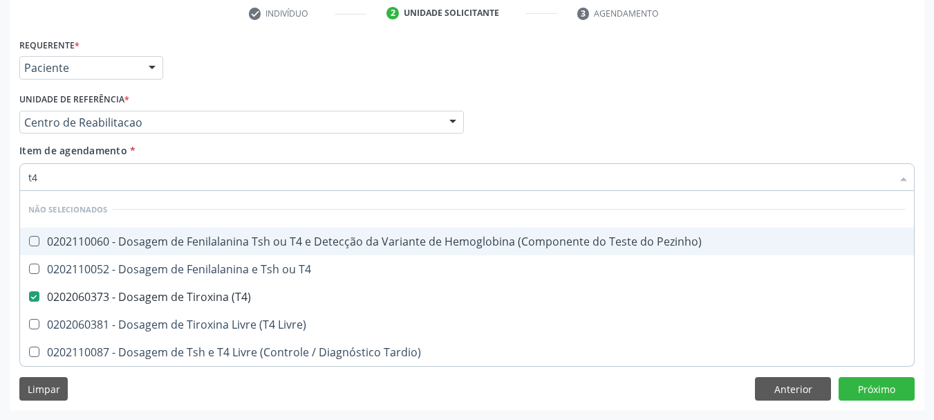
click at [100, 164] on input "t4" at bounding box center [460, 177] width 864 height 28
checkbox Pezinho\) "true"
checkbox T4 "true"
checkbox Livre\) "true"
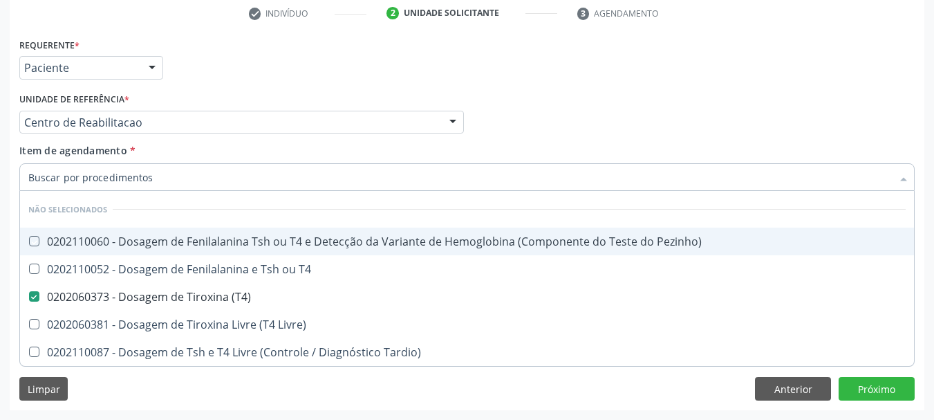
checkbox Tardio\) "true"
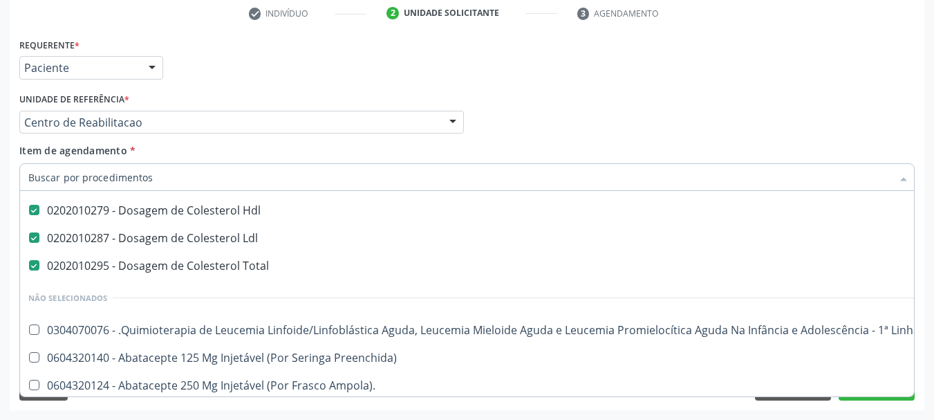
scroll to position [138, 0]
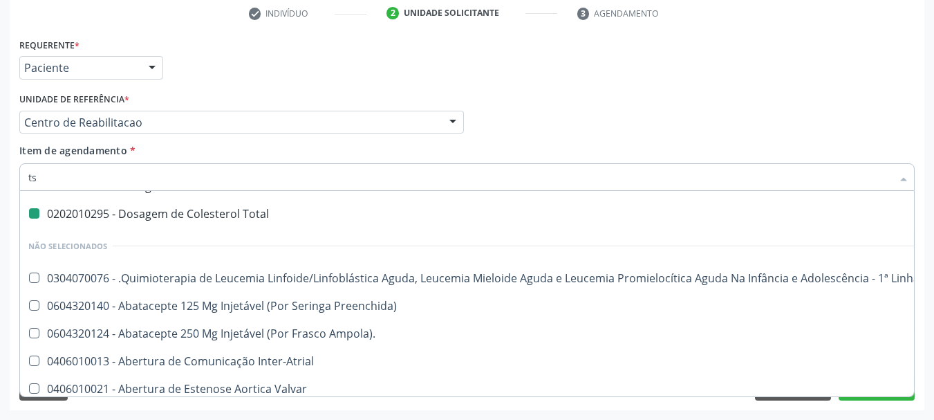
type input "tsh"
checkbox Completo "false"
checkbox Creatinina "false"
checkbox Hdl "true"
checkbox Ldl "false"
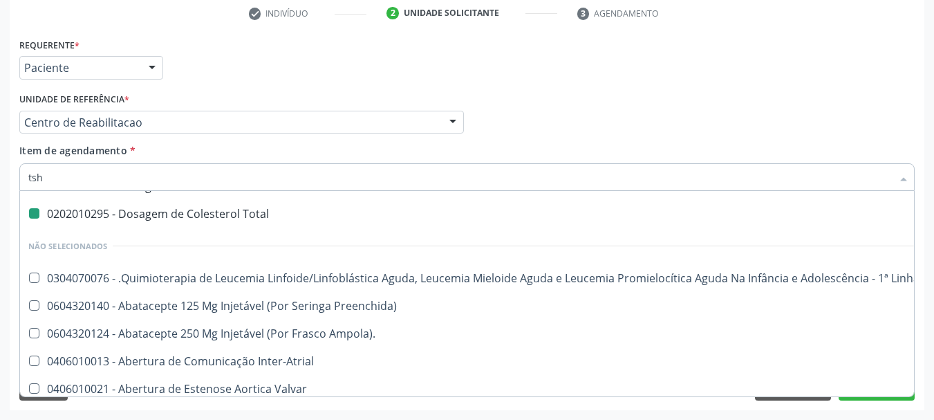
checkbox Total "false"
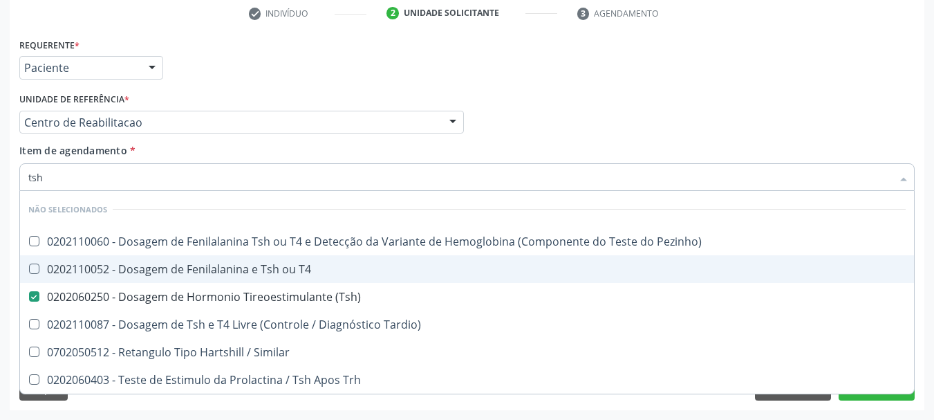
scroll to position [0, 0]
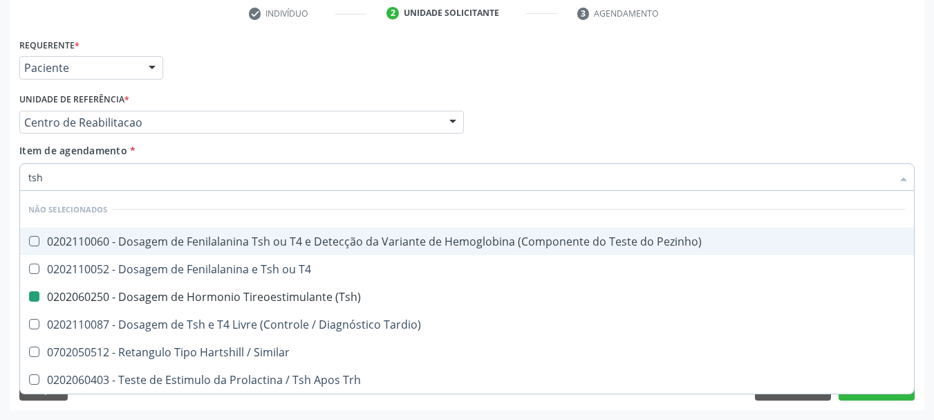
type input "ts"
checkbox \(Tsh\) "false"
checkbox Tardio\) "true"
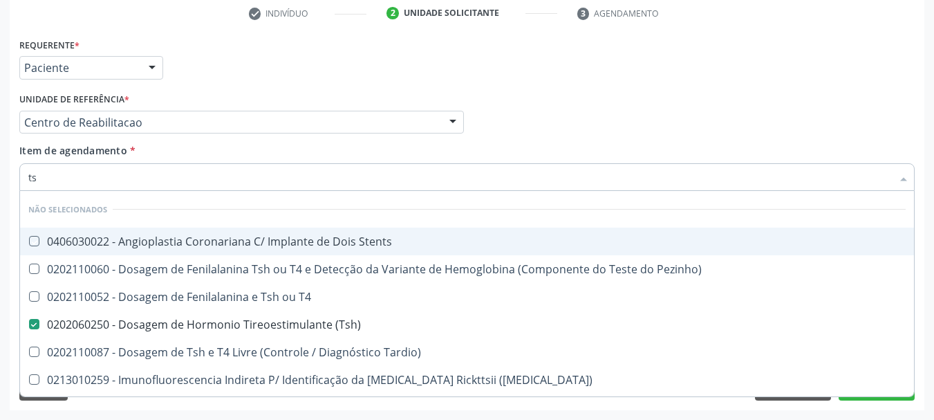
type input "t"
checkbox Stents "true"
checkbox Pezinho\) "true"
checkbox T4 "true"
checkbox Tardio\) "true"
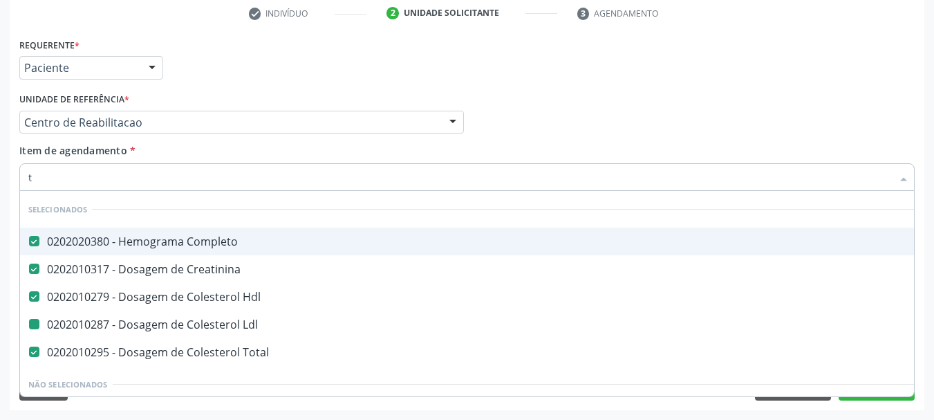
type input "t4"
checkbox Completo "false"
checkbox Creatinina "false"
checkbox Ldl "false"
checkbox Total "false"
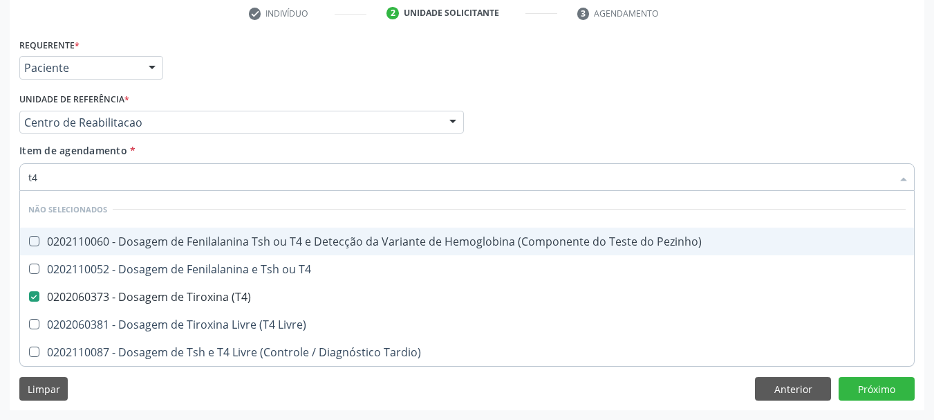
click at [89, 185] on input "t4" at bounding box center [460, 177] width 864 height 28
checkbox Pezinho\) "true"
checkbox T4 "true"
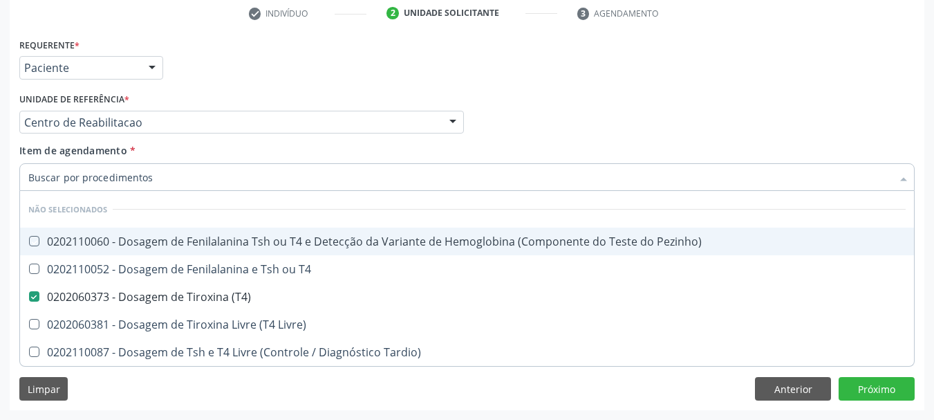
checkbox Livre\) "true"
checkbox Tardio\) "true"
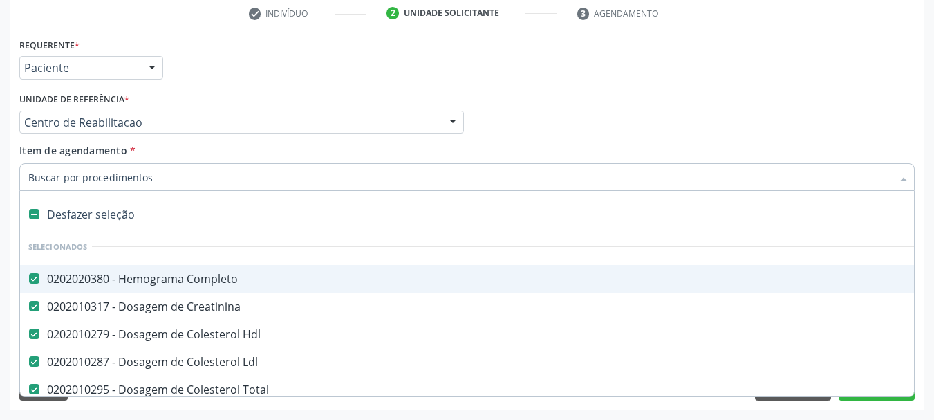
click at [539, 134] on div "Profissional Solicitante Por favor, selecione a Unidade de Atendimento primeiro…" at bounding box center [467, 116] width 902 height 54
checkbox Manutenção "true"
checkbox Preenchida\) "true"
checkbox Ampola\)\ "true"
checkbox Abciximabe "true"
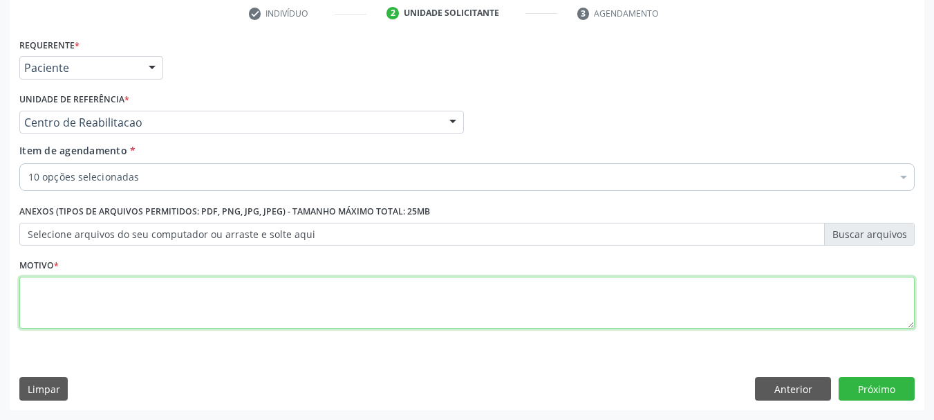
click at [200, 293] on textarea at bounding box center [466, 303] width 895 height 53
type textarea "a"
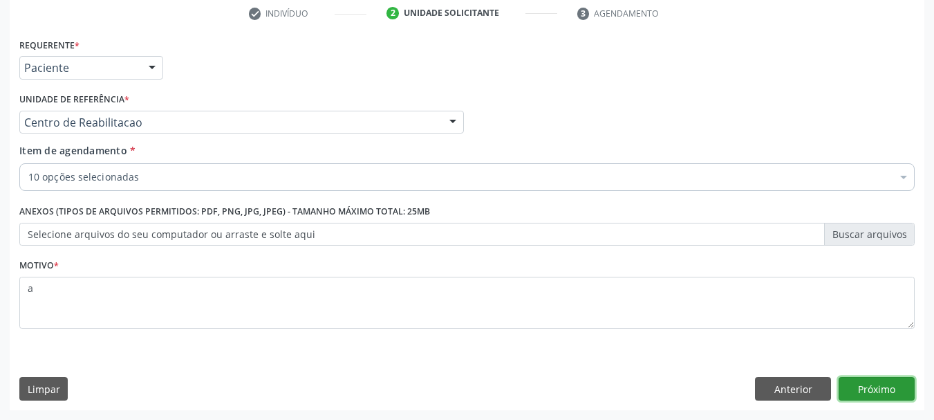
click at [848, 390] on button "Próximo" at bounding box center [877, 389] width 76 height 24
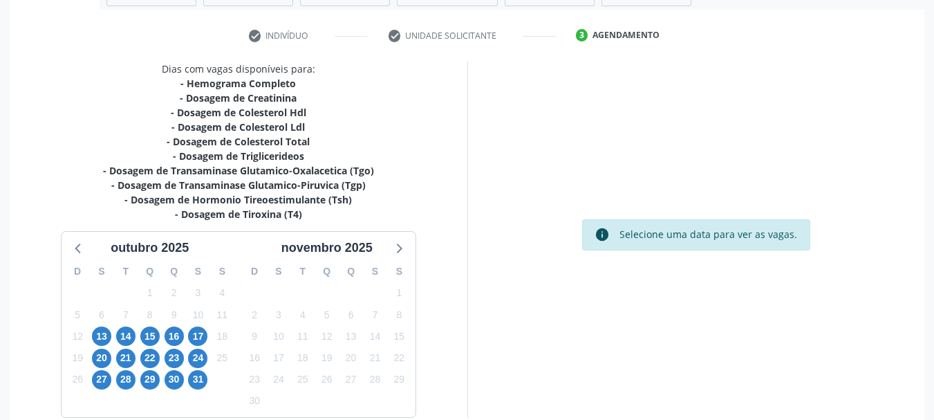
scroll to position [313, 0]
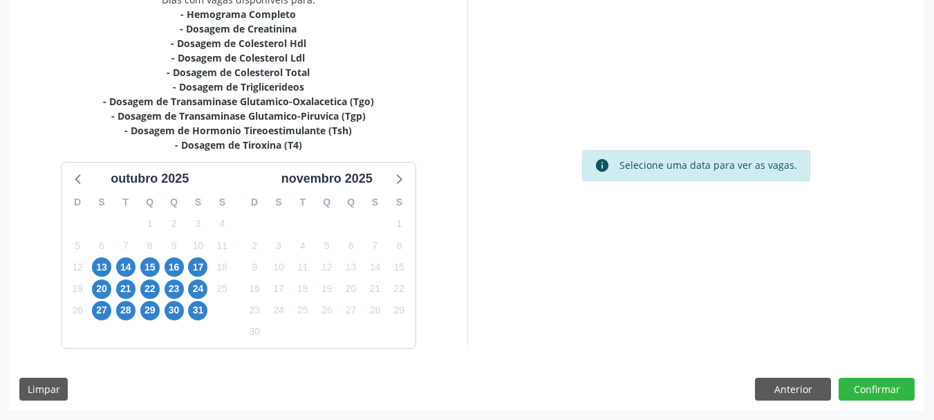
click at [786, 402] on div "Dias com vagas disponíveis para: - Hemograma Completo - Dosagem de Creatinina -…" at bounding box center [467, 201] width 915 height 418
click at [784, 389] on button "Anterior" at bounding box center [793, 390] width 76 height 24
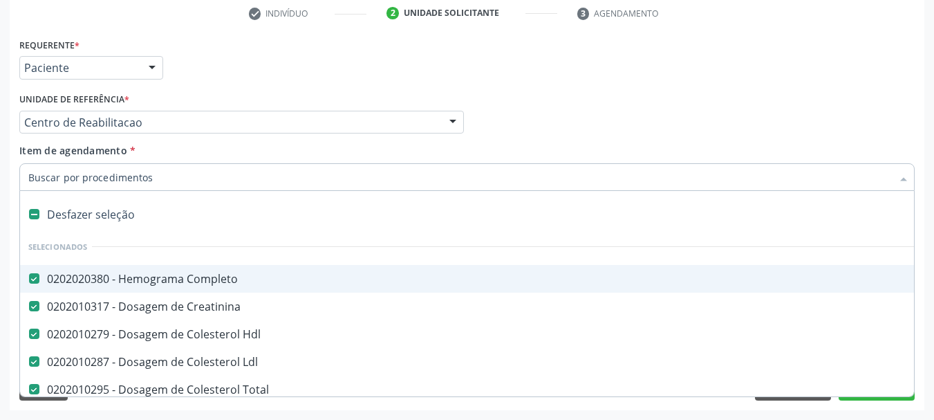
type input "c"
checkbox \(T4\) "false"
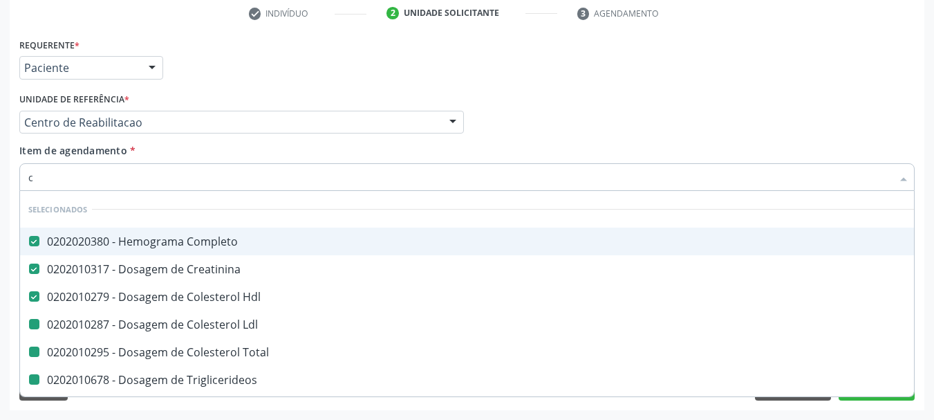
type input "ca"
checkbox Ldl "false"
checkbox Total "false"
checkbox \(Tgo\) "false"
checkbox \(Tgp\) "false"
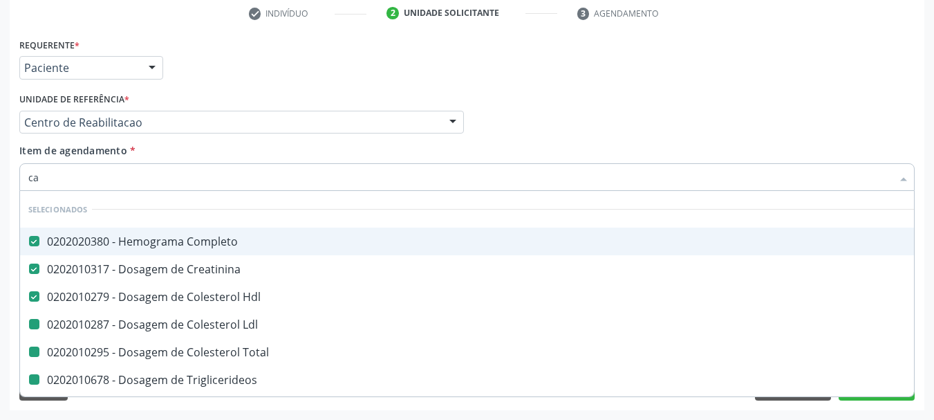
checkbox Triglicerideos "false"
type input "cal"
checkbox Completo "false"
checkbox Creatinina "false"
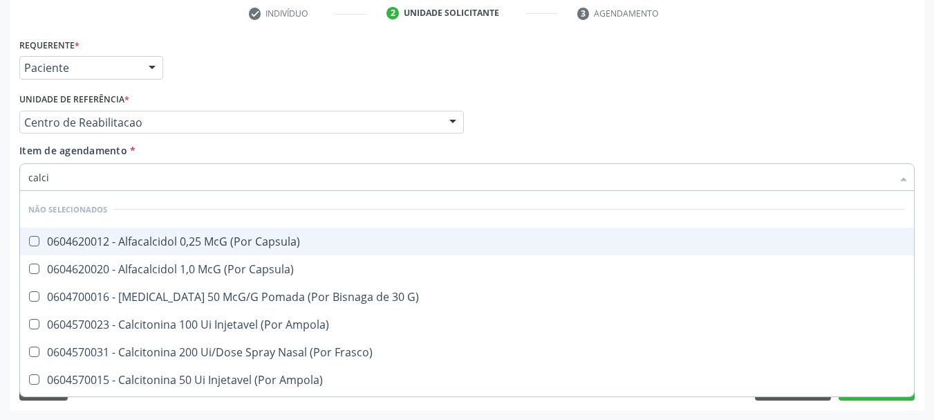
type input "calcio"
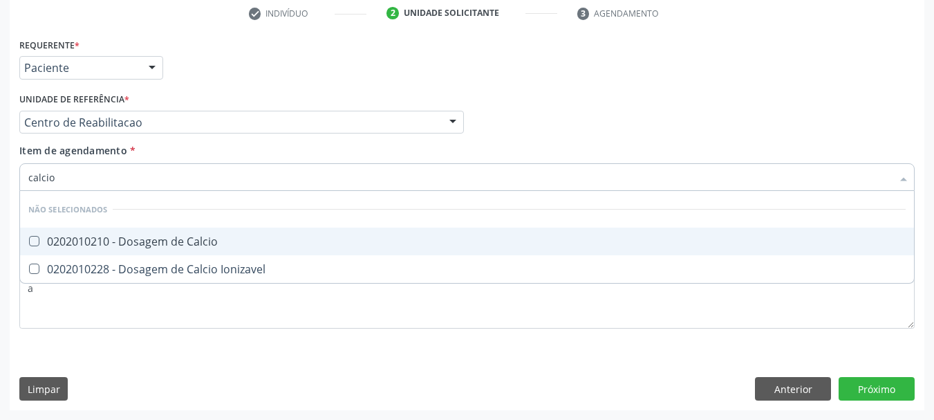
click at [161, 241] on div "0202010210 - Dosagem de Calcio" at bounding box center [466, 241] width 877 height 11
checkbox Calcio "true"
click at [68, 182] on input "calcio" at bounding box center [460, 177] width 864 height 28
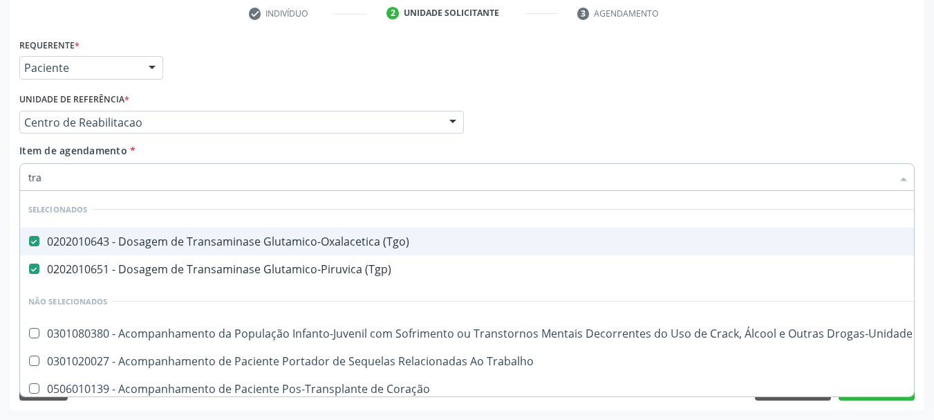
type input "tran"
checkbox \(Tgp\) "true"
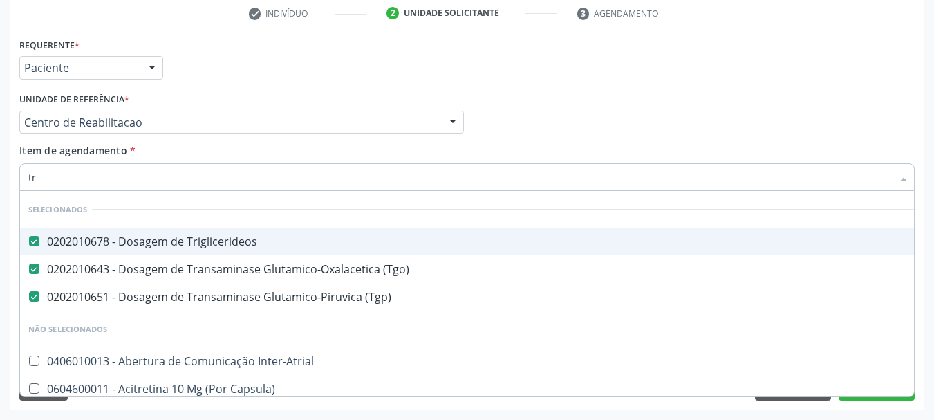
type input "t"
checkbox Inter-Atrial "true"
checkbox Capsula\) "true"
checkbox Psicossocial "true"
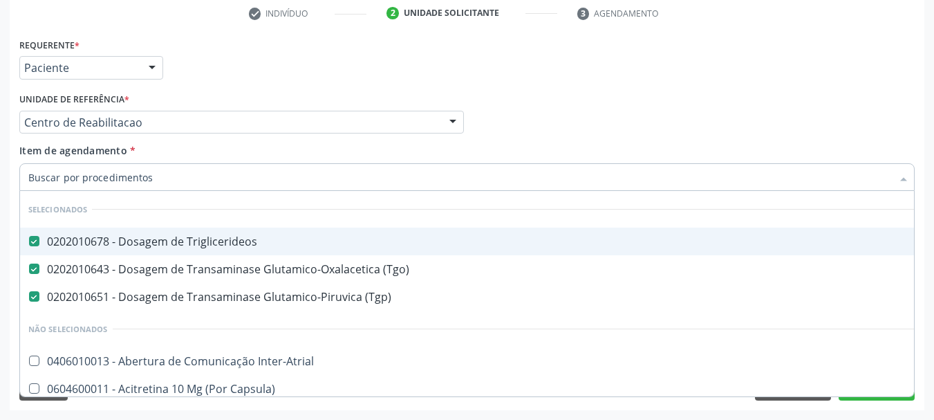
checkbox Psicossocial "true"
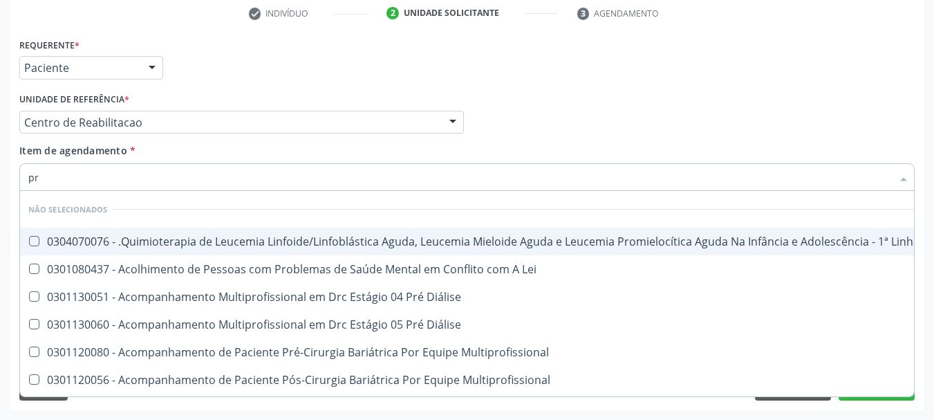
type input "pro"
checkbox Manutenção "false"
checkbox Lei "false"
checkbox Multiprofissional "false"
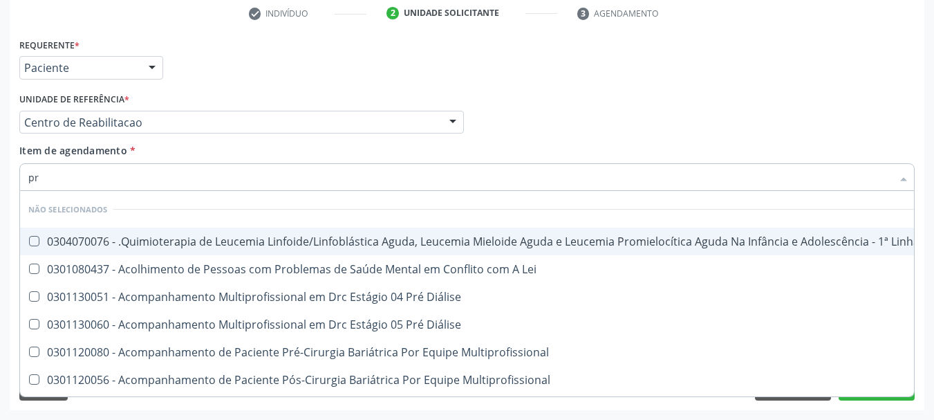
checkbox Clínico "false"
checkbox Pós-Operatório "false"
checkbox Reto "false"
checkbox -Igg "false"
checkbox Diálise "false"
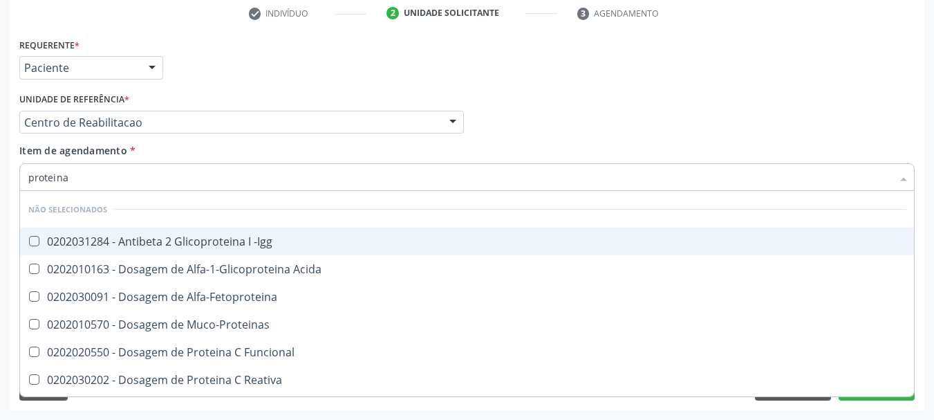
type input "proteina c"
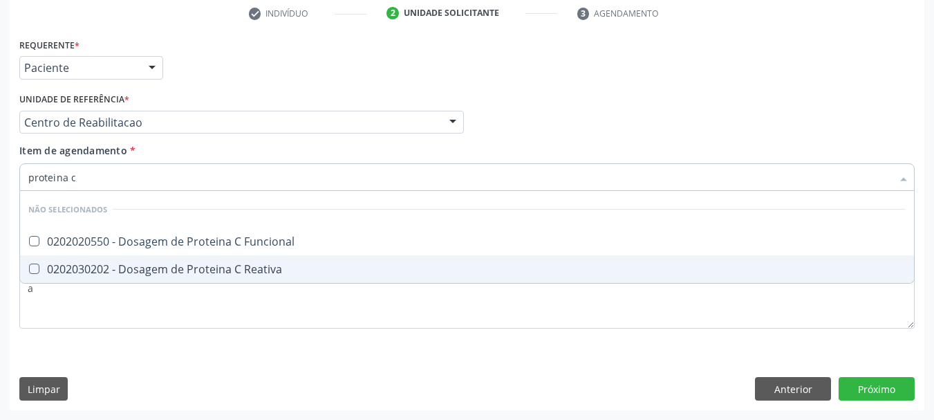
click at [173, 264] on div "0202030202 - Dosagem de Proteina C Reativa" at bounding box center [466, 268] width 877 height 11
checkbox Reativa "true"
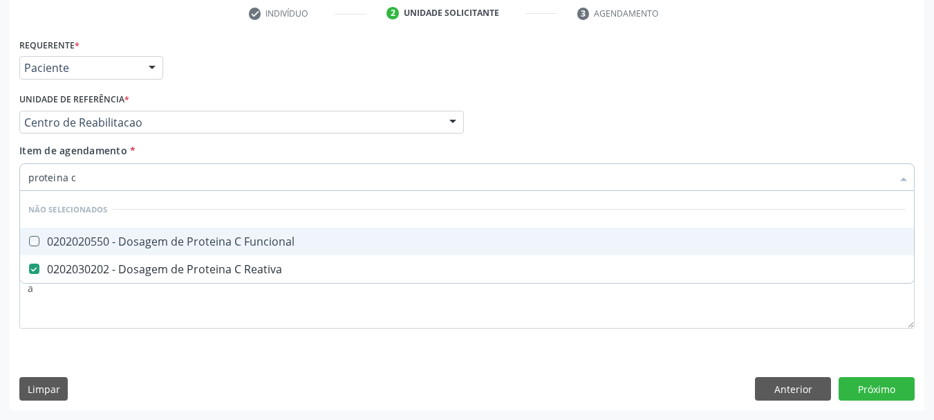
click at [299, 104] on div "Unidade de referência * Centro de Reabilitacao Usf do Mutirao Usf Cohab Usf Cai…" at bounding box center [241, 111] width 445 height 44
checkbox Funcional "true"
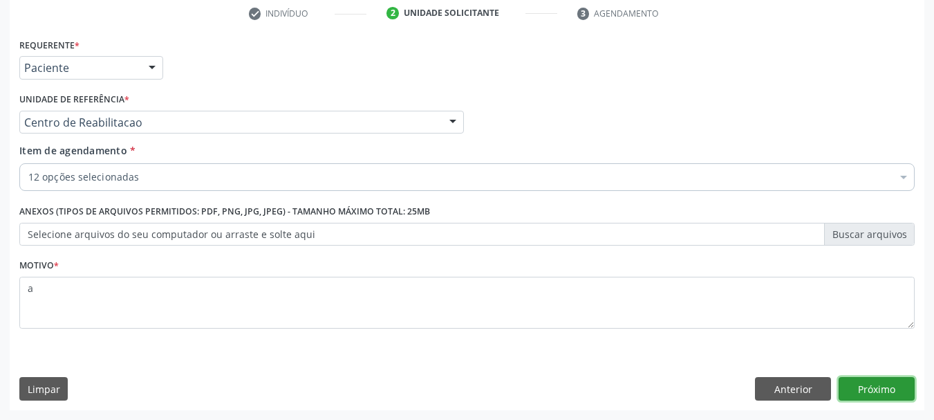
click at [879, 391] on button "Próximo" at bounding box center [877, 389] width 76 height 24
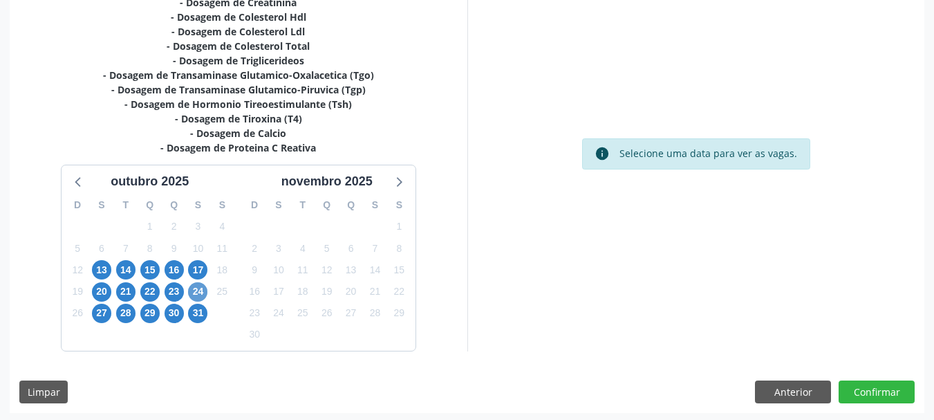
scroll to position [342, 0]
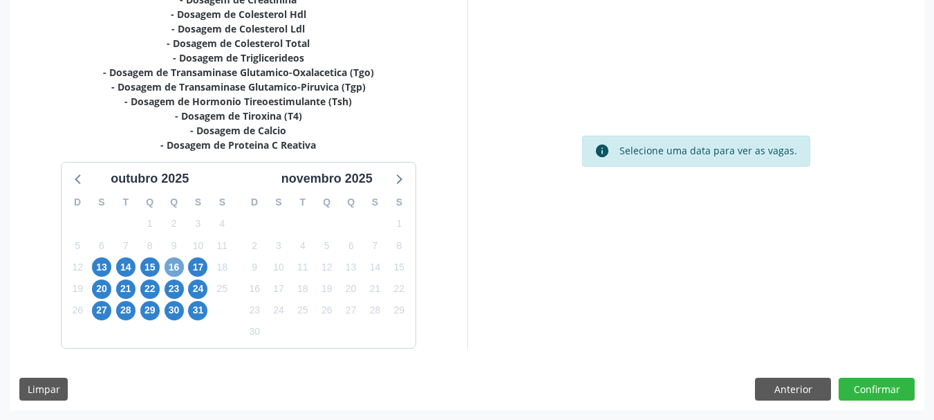
click at [170, 266] on span "16" at bounding box center [174, 266] width 19 height 19
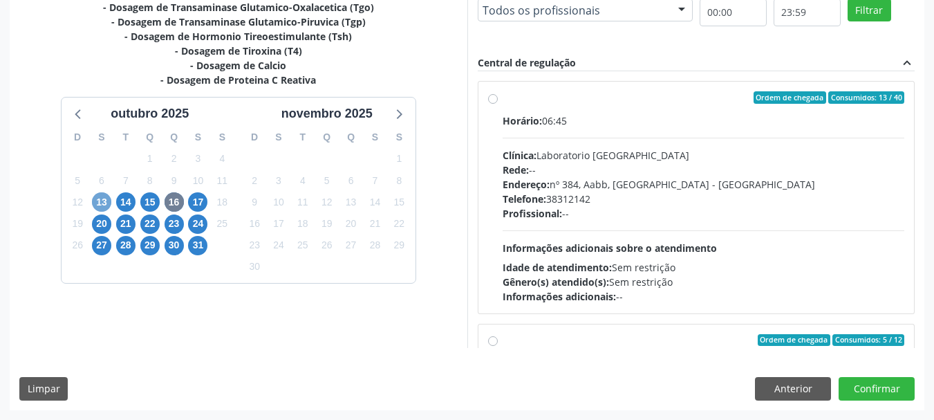
click at [99, 201] on span "13" at bounding box center [101, 201] width 19 height 19
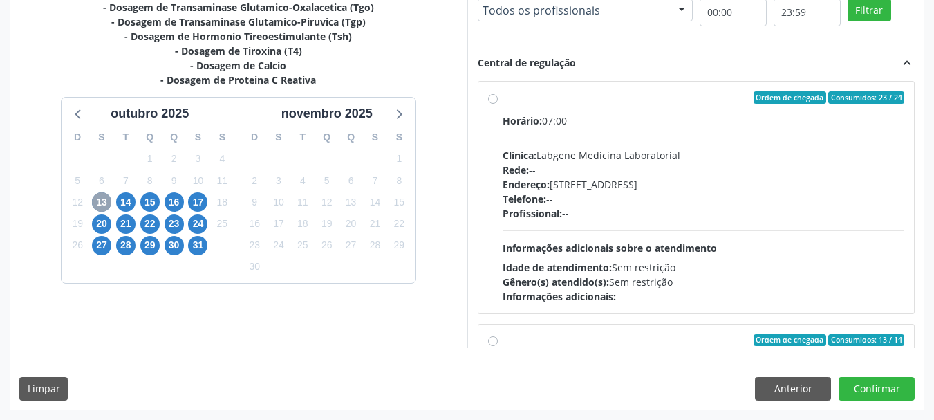
scroll to position [207, 0]
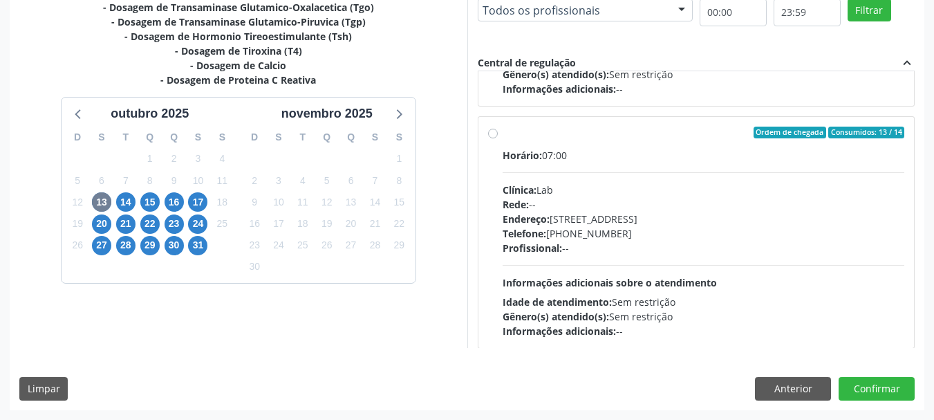
click at [607, 218] on div "Endereço: [STREET_ADDRESS]" at bounding box center [704, 219] width 402 height 15
click at [498, 139] on input "Ordem de chegada Consumidos: 13 / 14 Horário: 07:00 Clínica: Lab Rede: -- Ender…" at bounding box center [493, 133] width 10 height 12
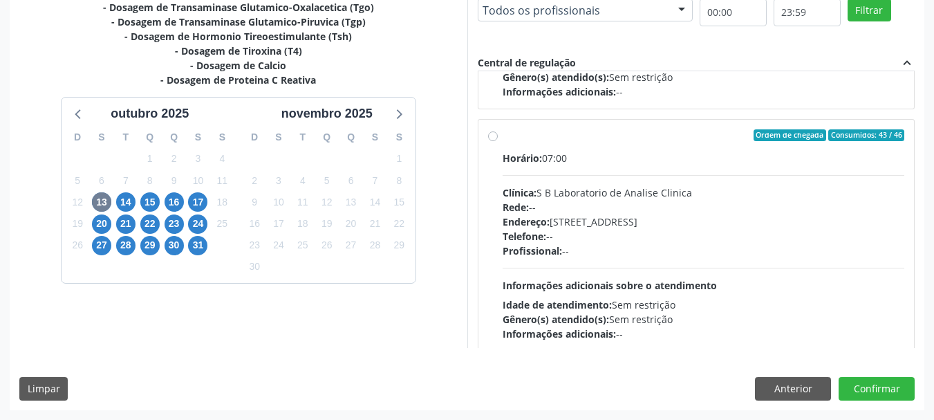
scroll to position [796, 0]
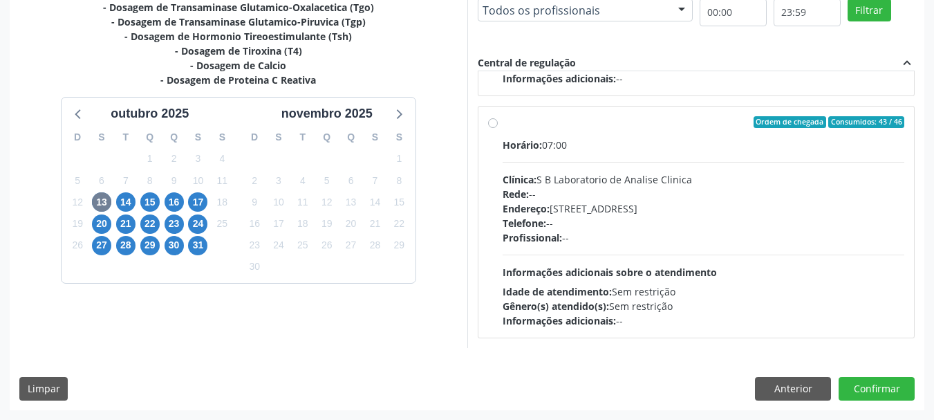
click at [607, 218] on div "Telefone: --" at bounding box center [704, 223] width 402 height 15
click at [498, 129] on input "Ordem de chegada Consumidos: 43 / 46 Horário: 07:00 Clínica: S B Laboratorio de…" at bounding box center [493, 122] width 10 height 12
radio input "false"
radio input "true"
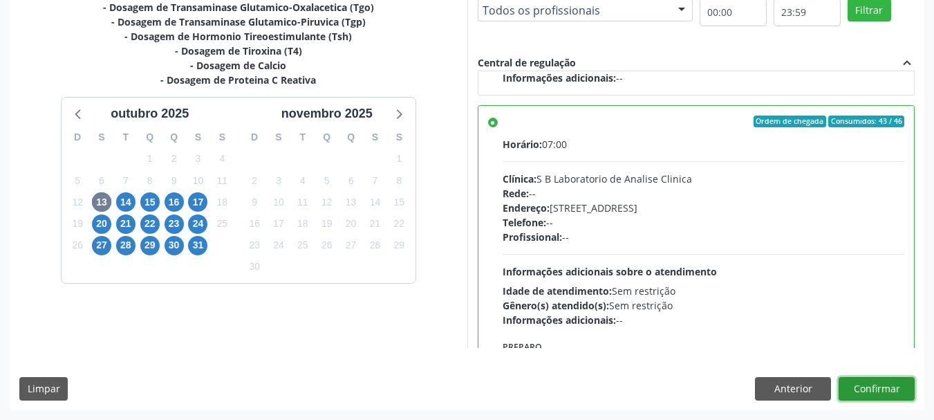
click at [877, 398] on button "Confirmar" at bounding box center [877, 389] width 76 height 24
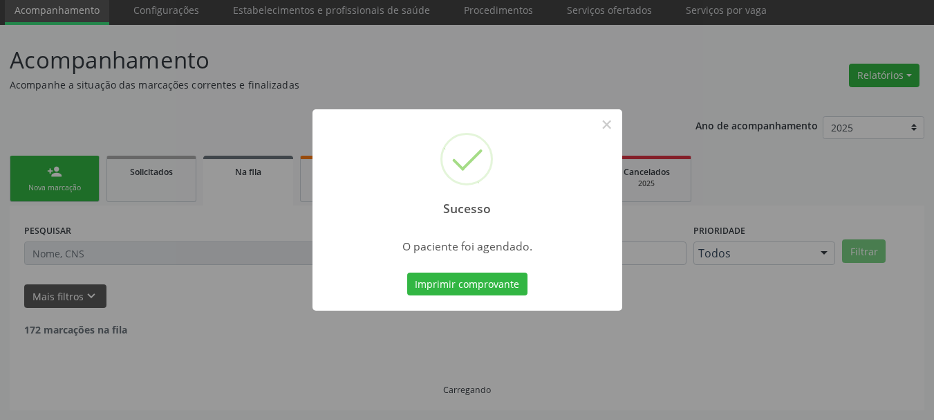
scroll to position [37, 0]
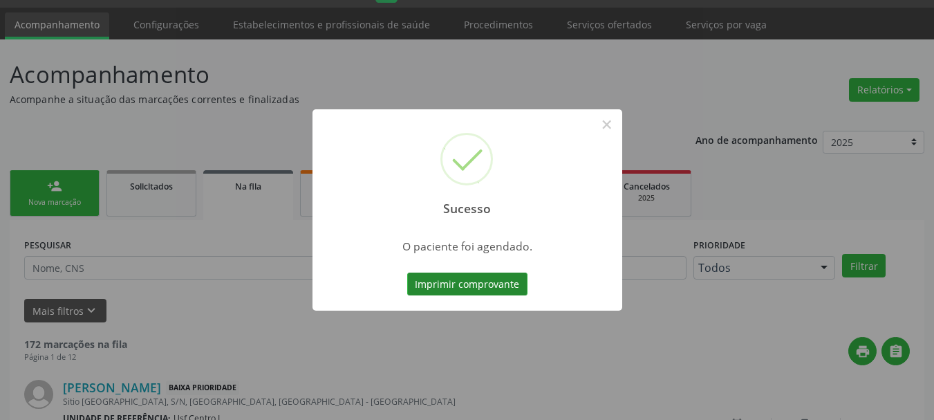
click at [491, 286] on button "Imprimir comprovante" at bounding box center [467, 284] width 120 height 24
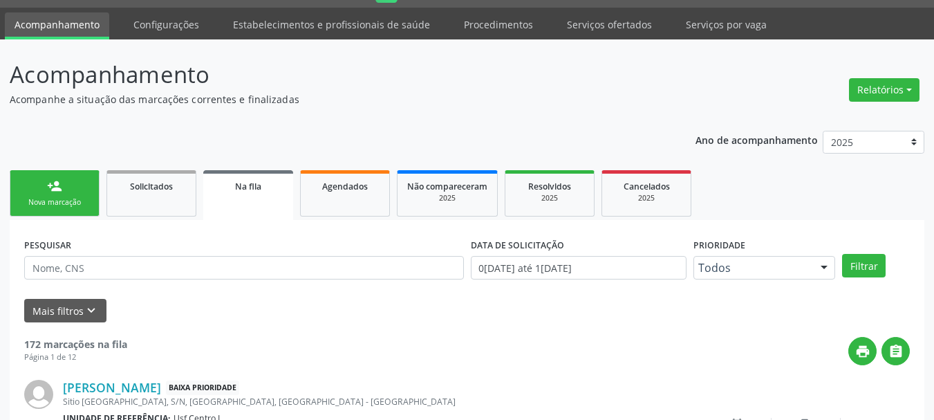
scroll to position [37, 0]
click at [92, 191] on link "person_add Nova marcação" at bounding box center [55, 193] width 90 height 46
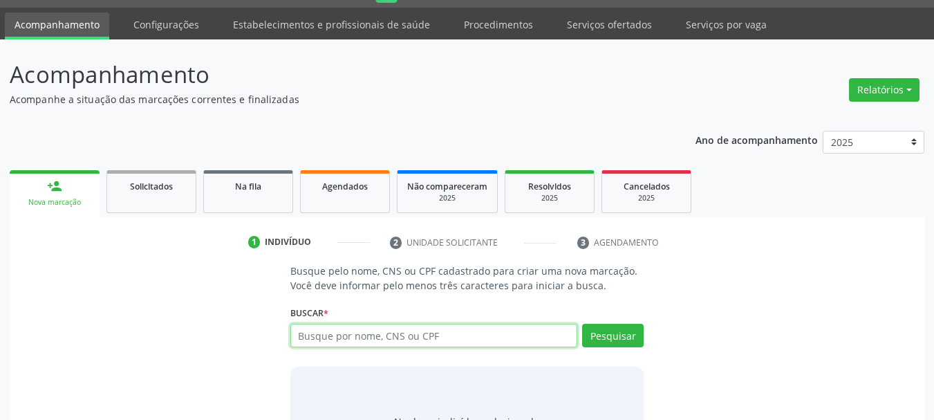
click at [348, 333] on input "text" at bounding box center [434, 336] width 288 height 24
paste input "706306735693079"
type input "706306735693079"
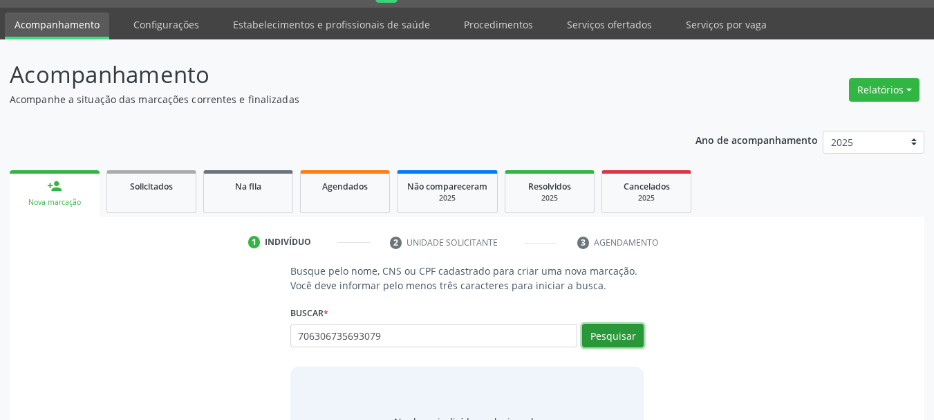
click at [629, 331] on button "Pesquisar" at bounding box center [613, 336] width 62 height 24
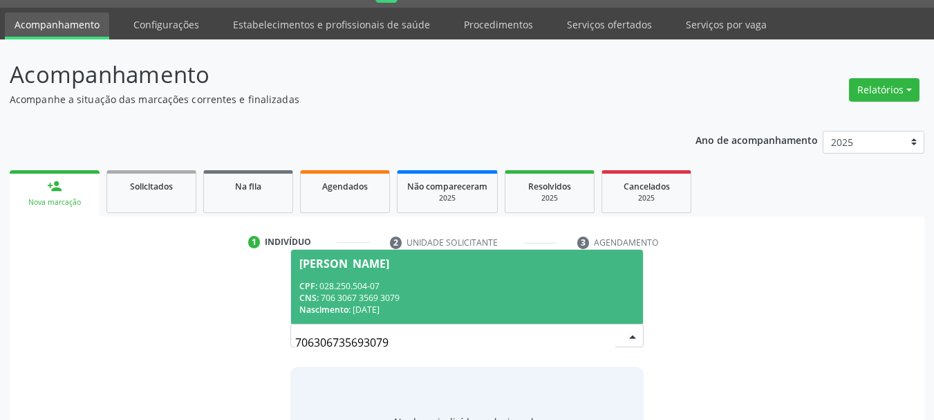
click at [402, 280] on div "CPF: 028.250.504-07" at bounding box center [467, 286] width 336 height 12
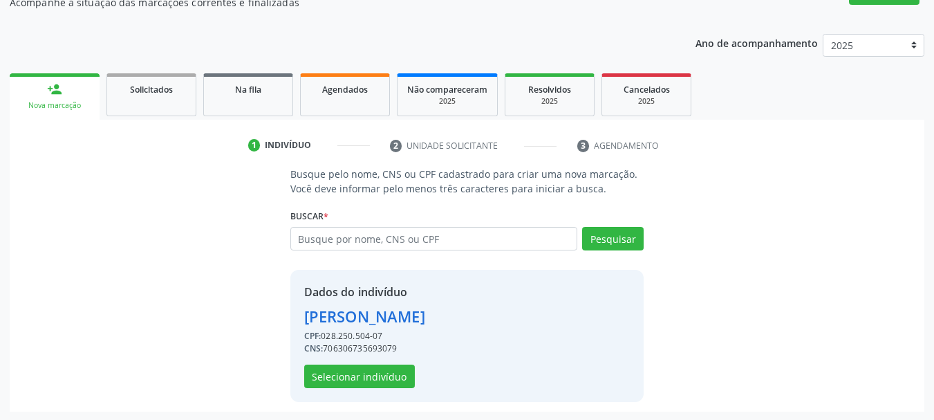
scroll to position [135, 0]
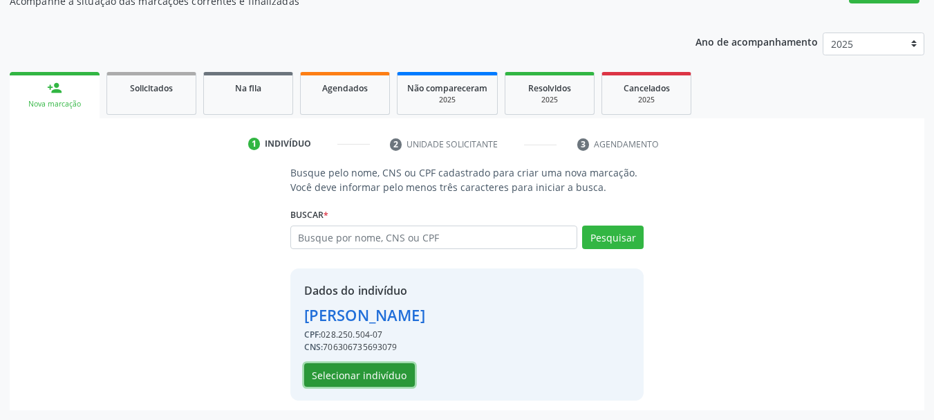
click at [381, 368] on button "Selecionar indivíduo" at bounding box center [359, 375] width 111 height 24
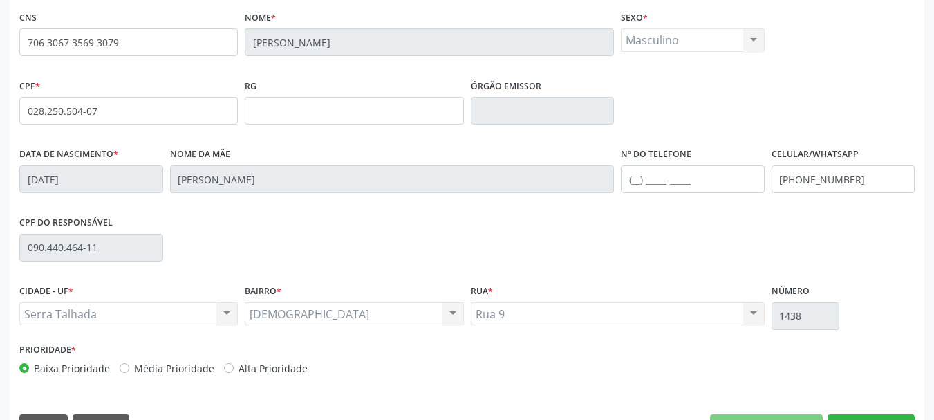
scroll to position [330, 0]
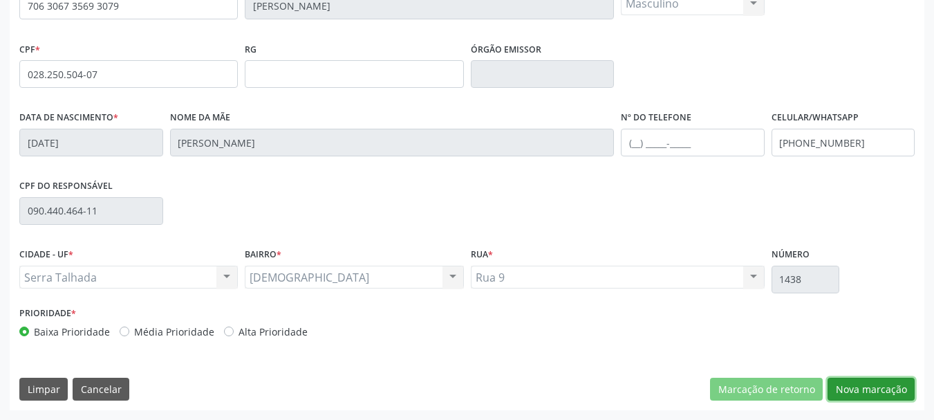
click at [852, 385] on button "Nova marcação" at bounding box center [871, 390] width 87 height 24
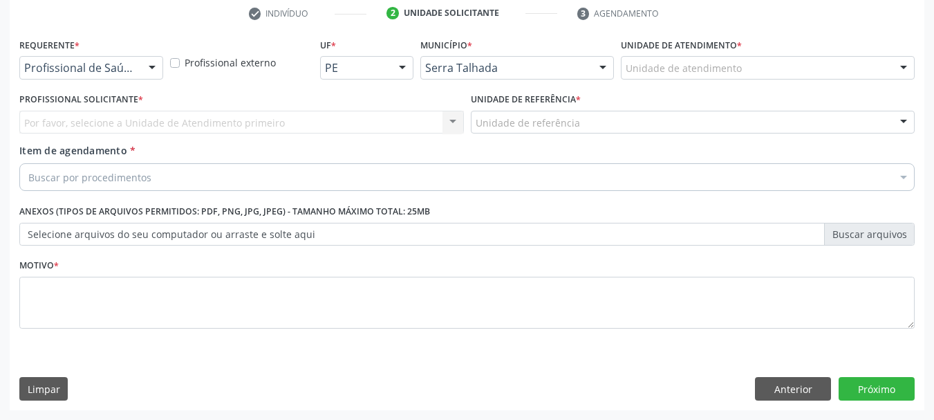
scroll to position [265, 0]
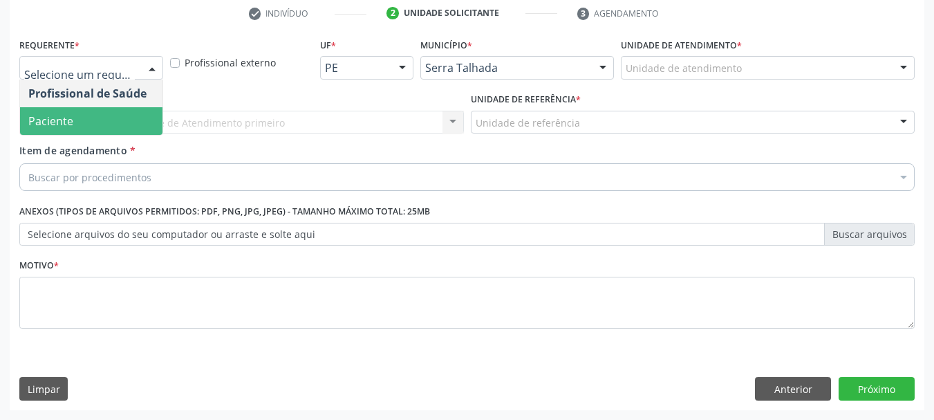
click at [89, 116] on span "Paciente" at bounding box center [91, 121] width 142 height 28
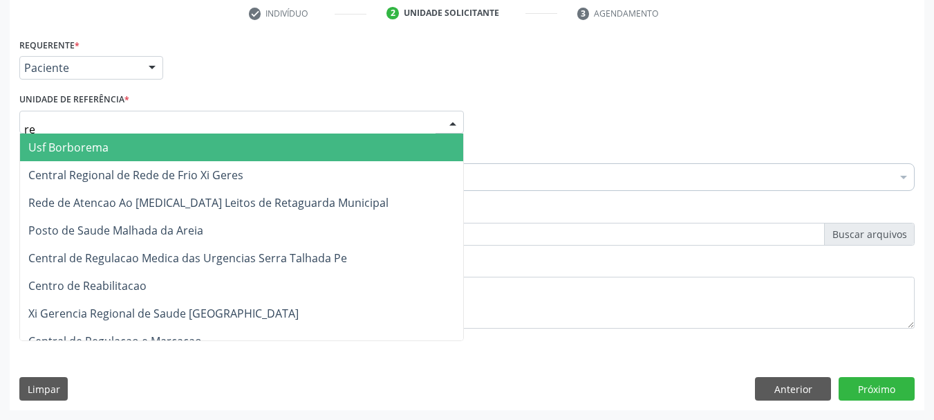
type input "rea"
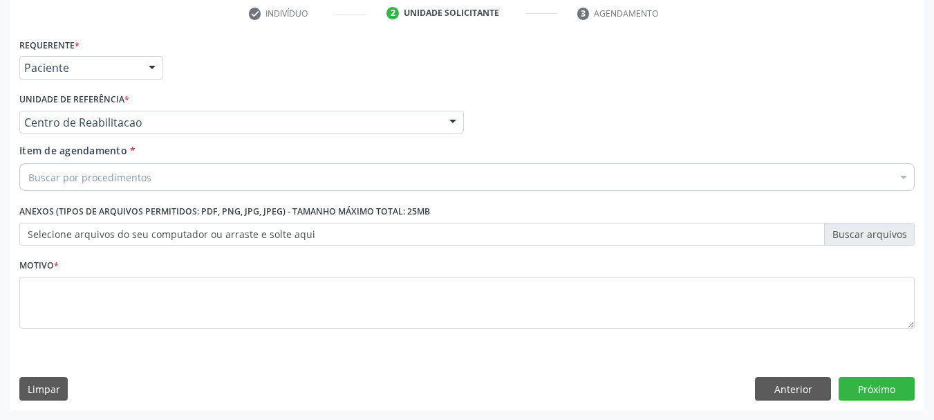
click at [100, 189] on div "Buscar por procedimentos" at bounding box center [466, 177] width 895 height 28
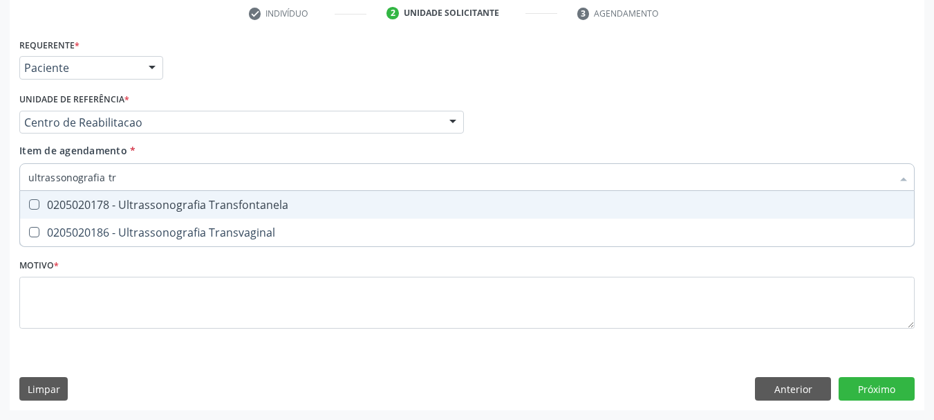
type input "ultrassonografia tra"
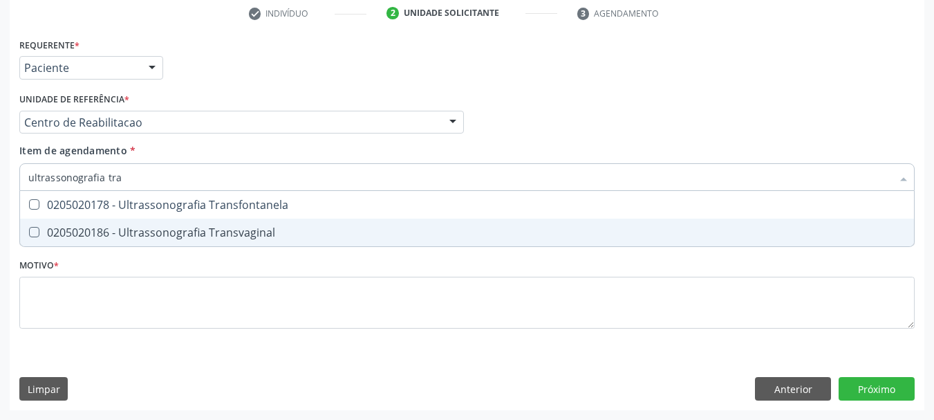
click at [117, 220] on span "0205020186 - Ultrassonografia Transvaginal" at bounding box center [467, 232] width 894 height 28
checkbox Transvaginal "true"
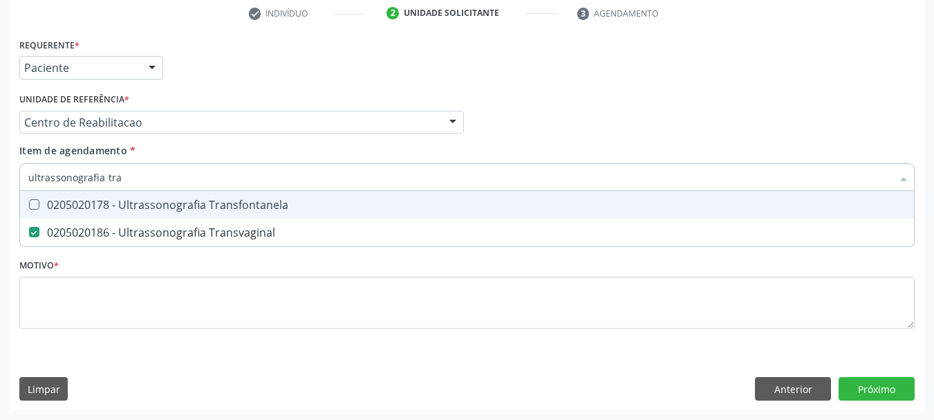
click at [547, 124] on div "Profissional Solicitante Por favor, selecione a Unidade de Atendimento primeiro…" at bounding box center [467, 116] width 902 height 54
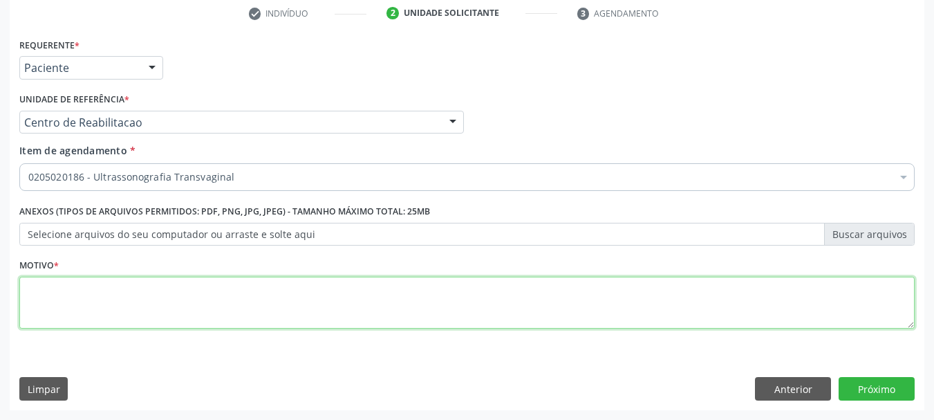
click at [170, 295] on textarea at bounding box center [466, 303] width 895 height 53
type textarea "a"
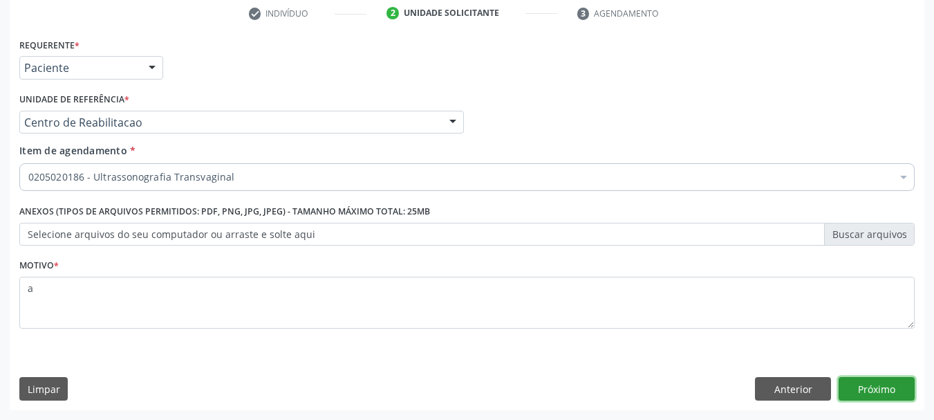
click at [891, 382] on button "Próximo" at bounding box center [877, 389] width 76 height 24
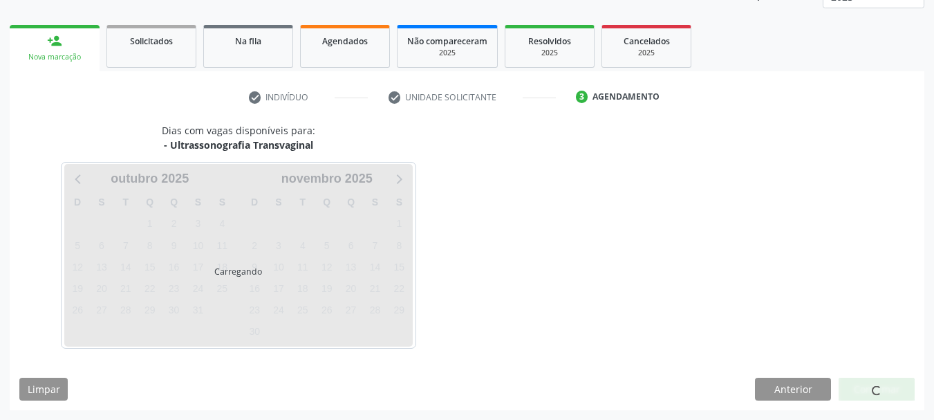
scroll to position [182, 0]
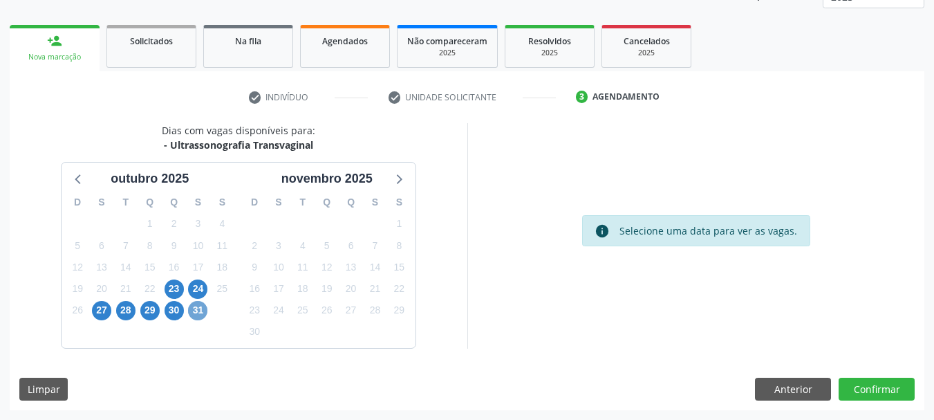
click at [195, 309] on span "31" at bounding box center [197, 310] width 19 height 19
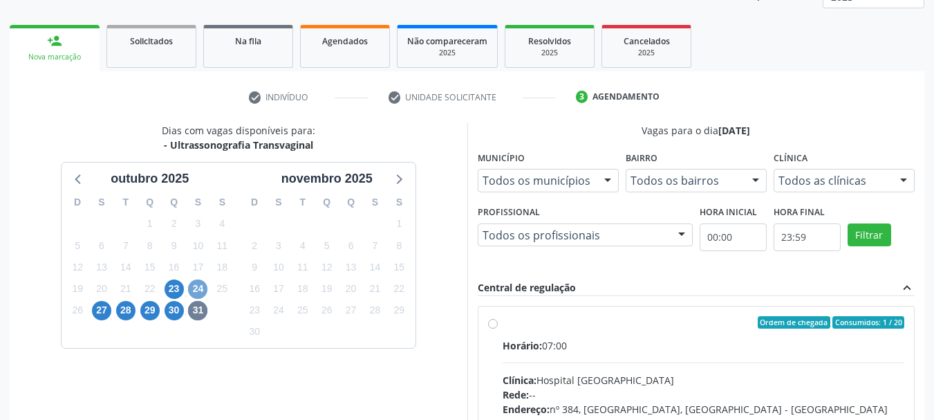
click at [200, 286] on span "24" at bounding box center [197, 288] width 19 height 19
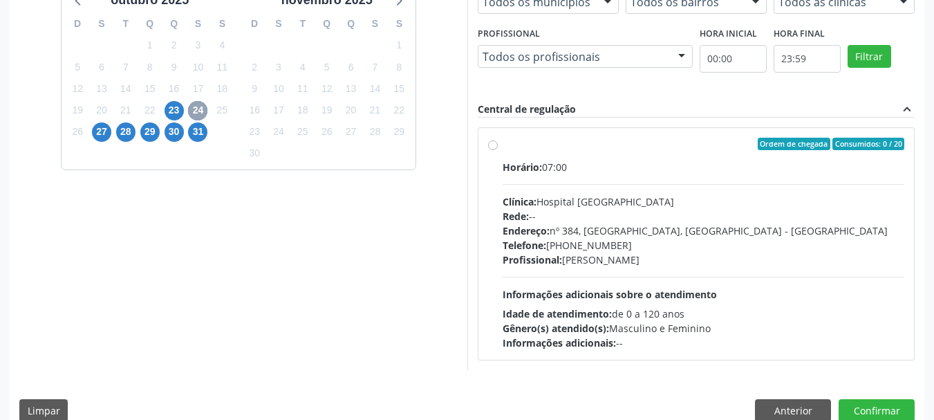
scroll to position [382, 0]
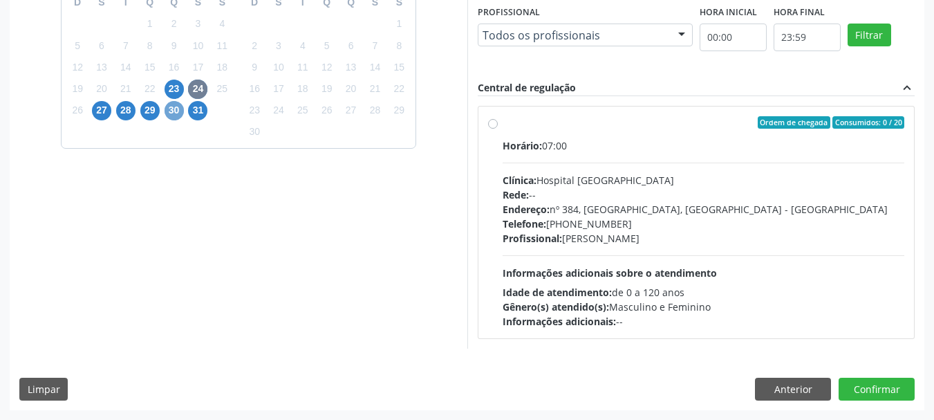
click at [174, 105] on span "30" at bounding box center [174, 110] width 19 height 19
click at [130, 108] on span "28" at bounding box center [125, 110] width 19 height 19
click at [179, 86] on span "23" at bounding box center [174, 89] width 19 height 19
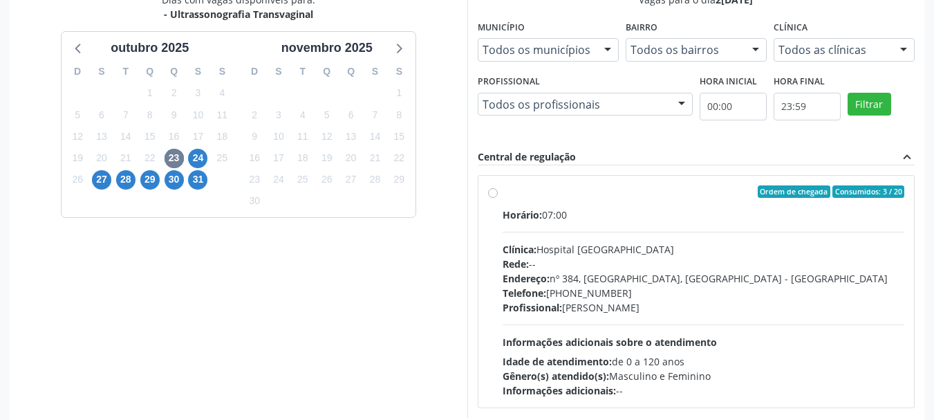
click at [176, 192] on div "6" at bounding box center [174, 200] width 24 height 21
click at [176, 183] on span "30" at bounding box center [174, 179] width 19 height 19
click at [593, 218] on div "Horário: 07:00" at bounding box center [704, 214] width 402 height 15
click at [498, 198] on input "Ordem de chegada Consumidos: 0 / 20 Horário: 07:00 Clínica: Hospital Sao Franci…" at bounding box center [493, 191] width 10 height 12
radio input "true"
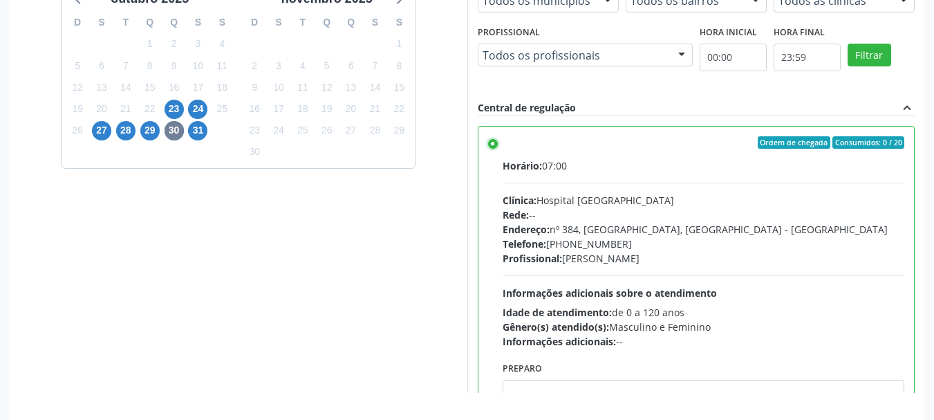
scroll to position [407, 0]
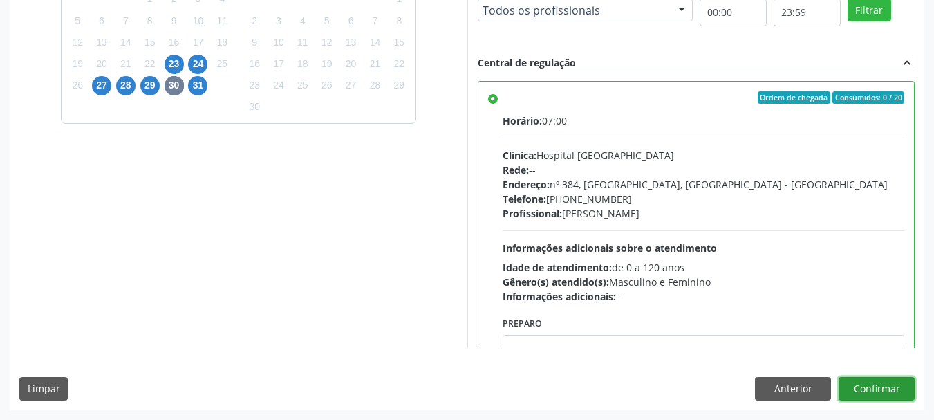
click at [904, 385] on button "Confirmar" at bounding box center [877, 389] width 76 height 24
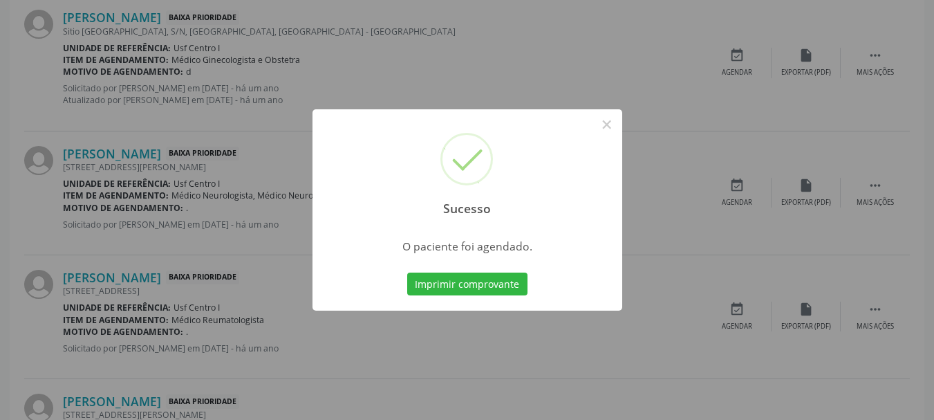
scroll to position [37, 0]
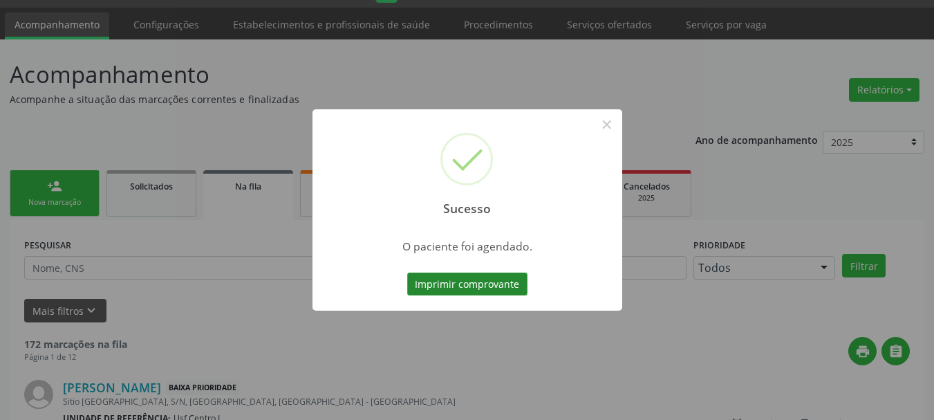
click at [501, 290] on button "Imprimir comprovante" at bounding box center [467, 284] width 120 height 24
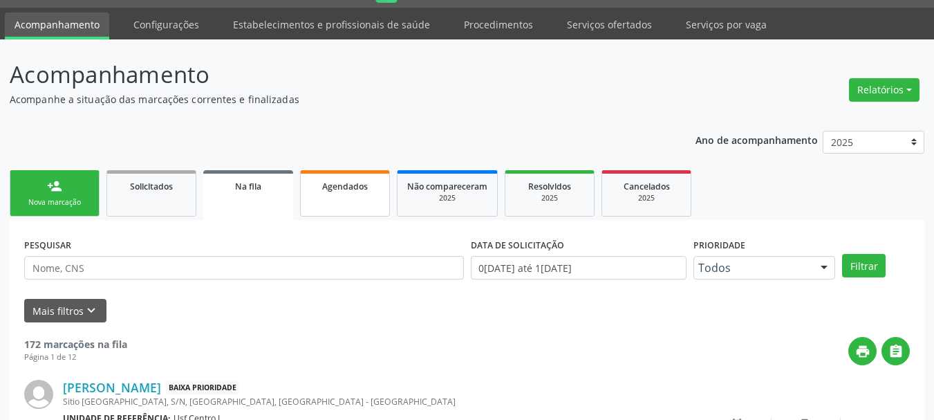
click at [357, 209] on link "Agendados" at bounding box center [345, 193] width 90 height 46
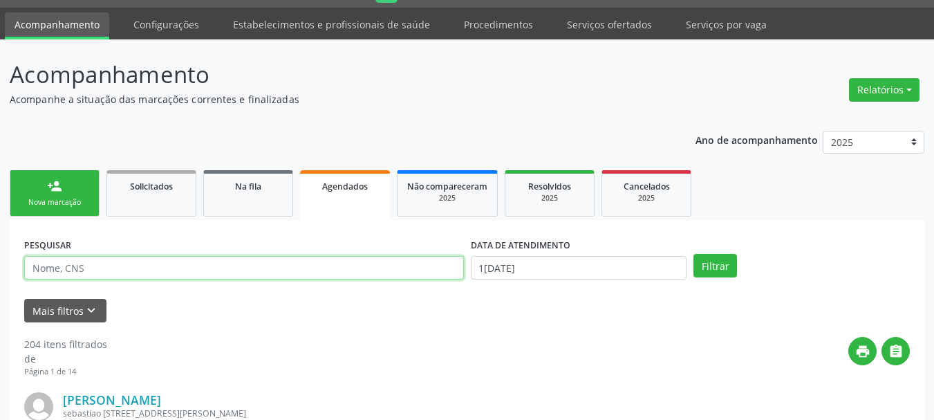
click at [199, 268] on input "text" at bounding box center [244, 268] width 440 height 24
type input "sonia alves de car"
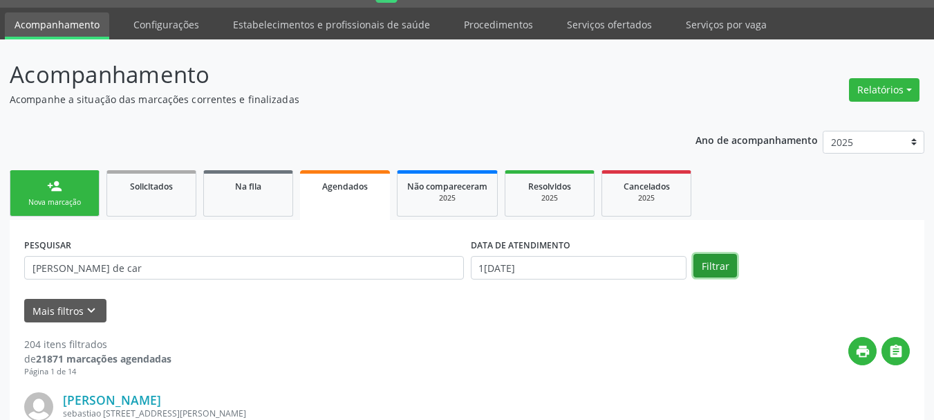
click at [714, 274] on button "Filtrar" at bounding box center [715, 266] width 44 height 24
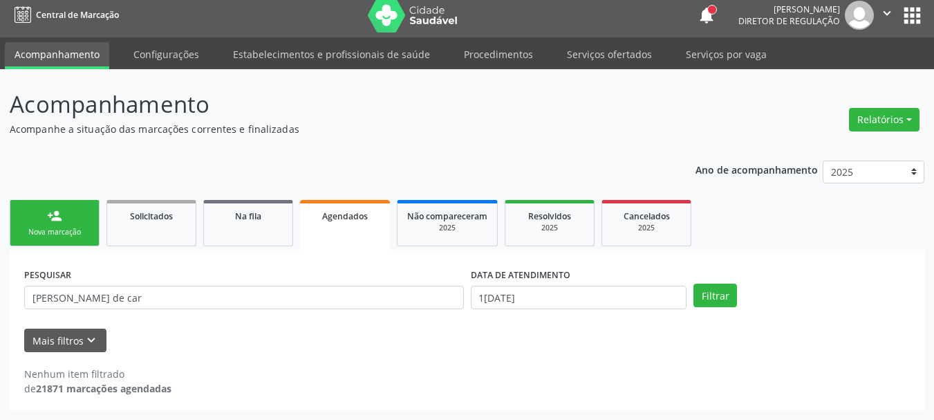
scroll to position [7, 0]
click at [544, 299] on input "10/10/2025" at bounding box center [579, 298] width 216 height 24
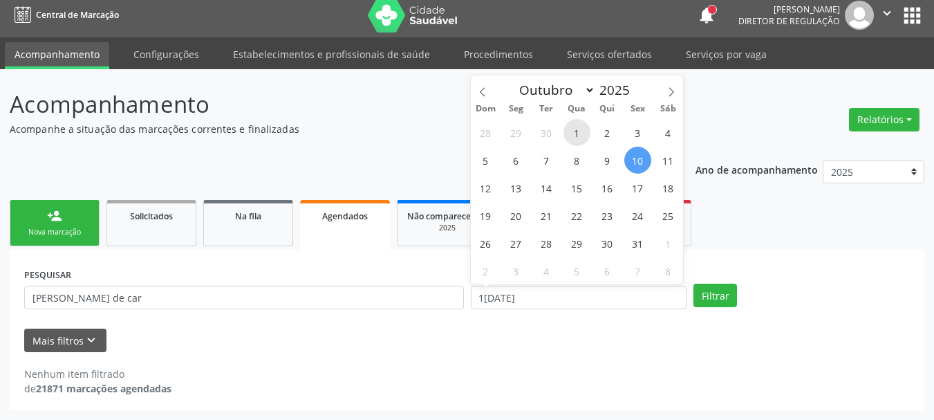
click at [577, 140] on span "1" at bounding box center [576, 132] width 27 height 27
type input "01/10/2025"
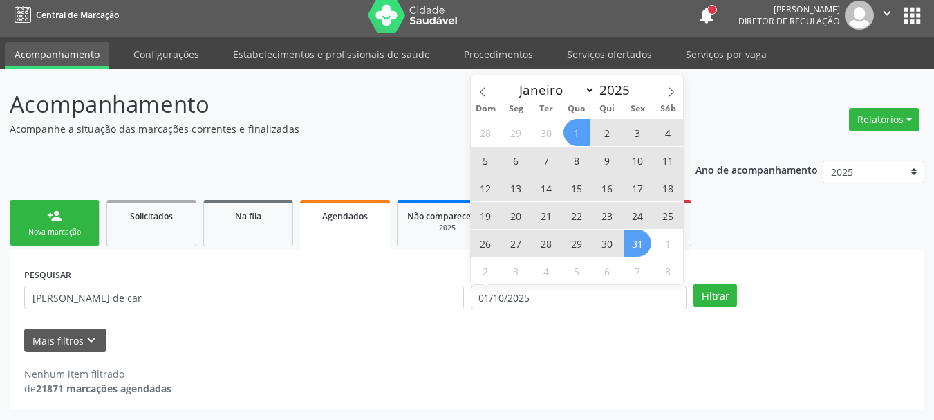
click at [640, 250] on span "31" at bounding box center [637, 243] width 27 height 27
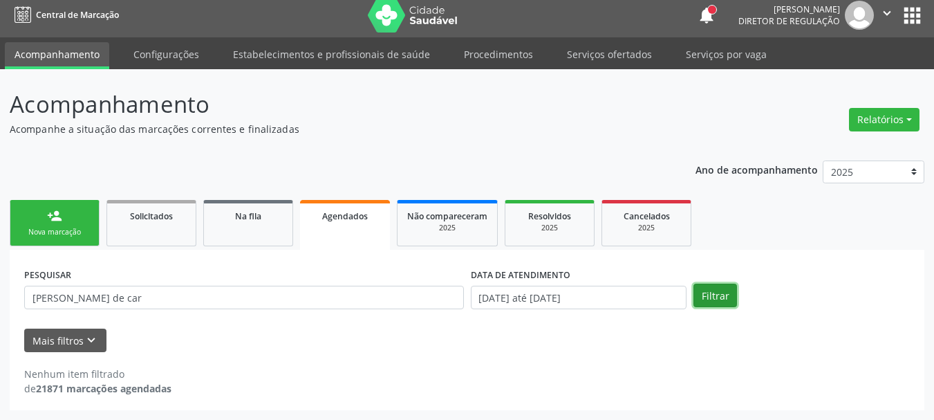
click at [720, 296] on button "Filtrar" at bounding box center [715, 295] width 44 height 24
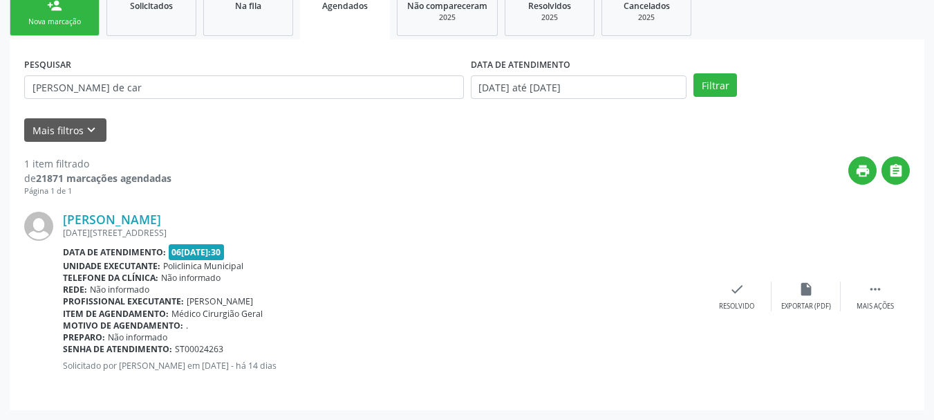
scroll to position [148, 0]
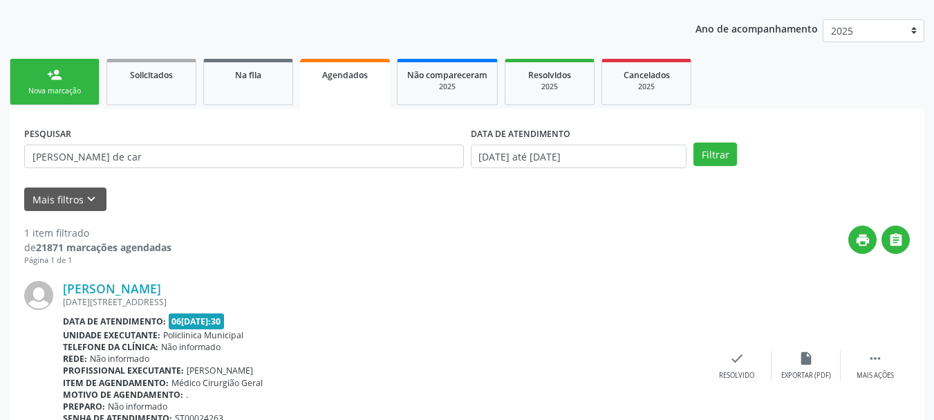
click at [71, 80] on link "person_add Nova marcação" at bounding box center [55, 82] width 90 height 46
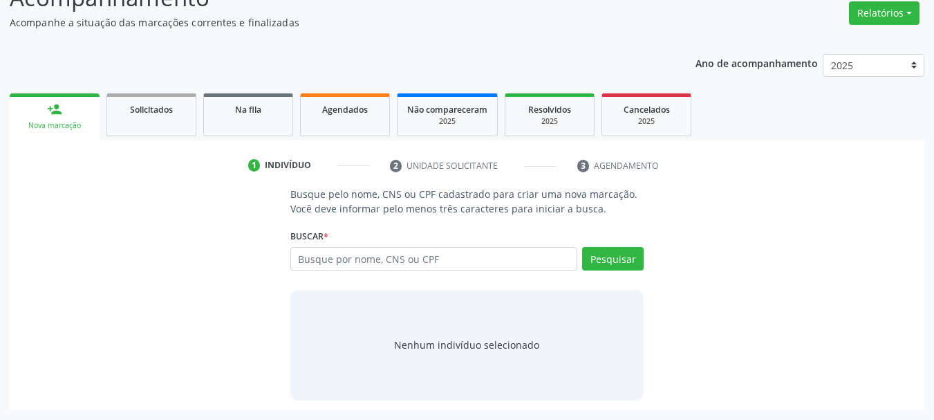
scroll to position [113, 0]
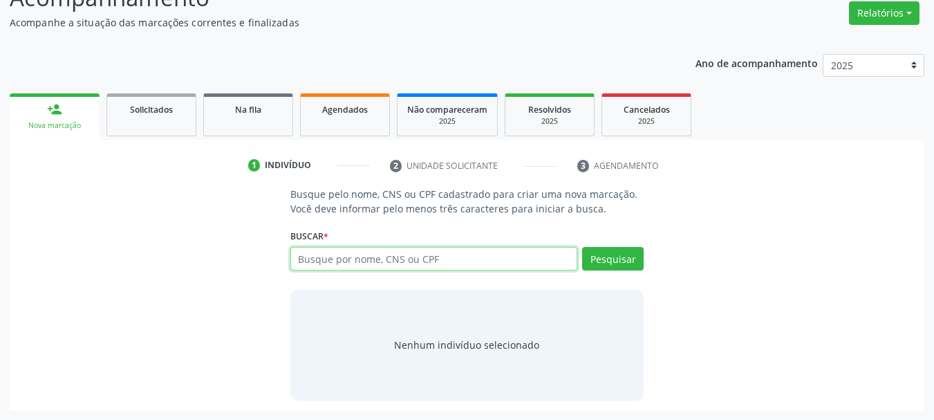
click at [359, 262] on input "text" at bounding box center [434, 259] width 288 height 24
type input "7096044662943275"
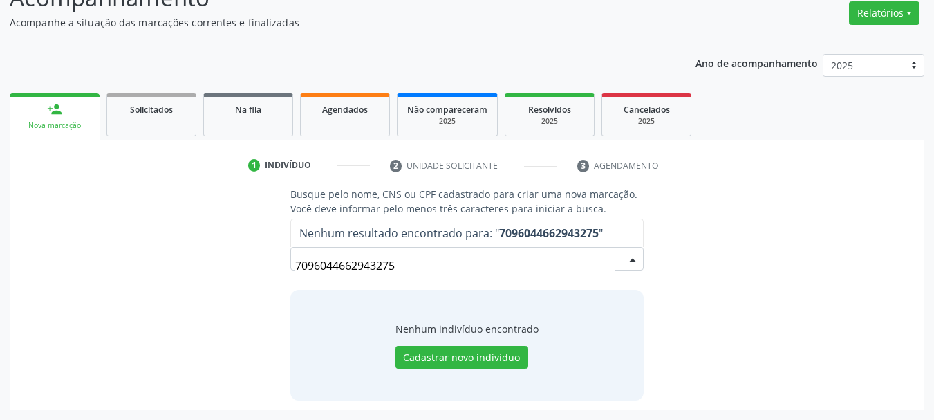
click at [398, 261] on input "7096044662943275" at bounding box center [455, 266] width 321 height 28
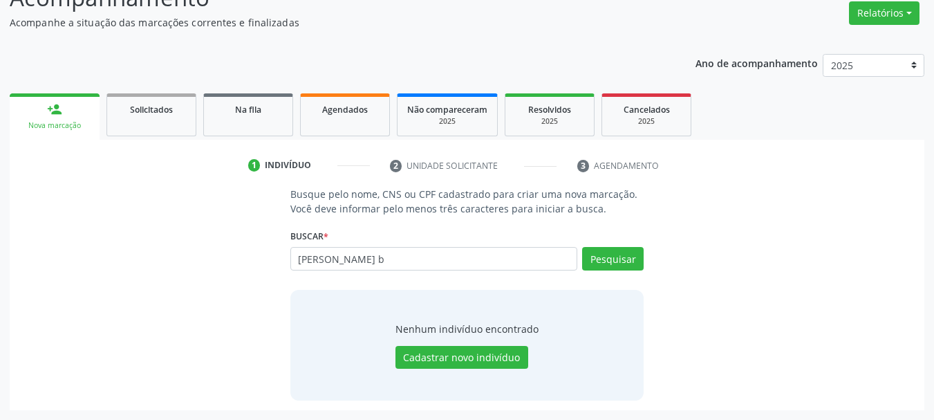
type input "sonia alves de carvalho b"
click at [596, 262] on button "Pesquisar" at bounding box center [613, 259] width 62 height 24
click at [359, 113] on span "Agendados" at bounding box center [345, 110] width 46 height 12
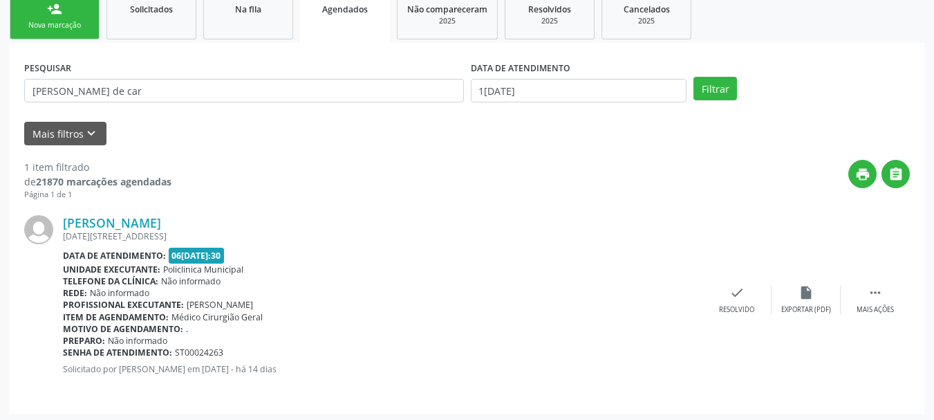
scroll to position [217, 0]
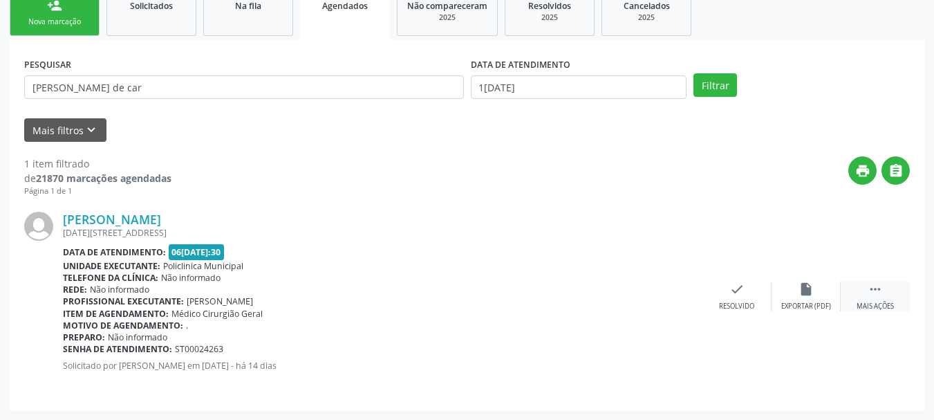
click at [872, 292] on icon "" at bounding box center [875, 288] width 15 height 15
click at [593, 289] on icon "print" at bounding box center [598, 288] width 15 height 15
click at [82, 12] on link "person_add Nova marcação" at bounding box center [55, 13] width 90 height 46
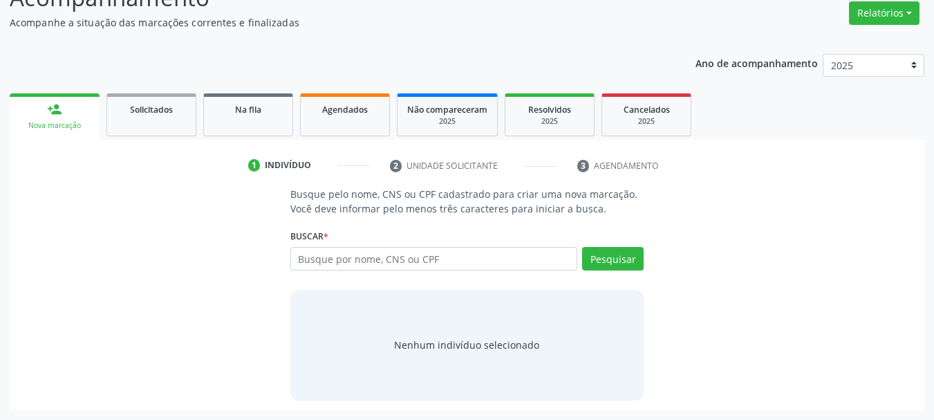
scroll to position [113, 0]
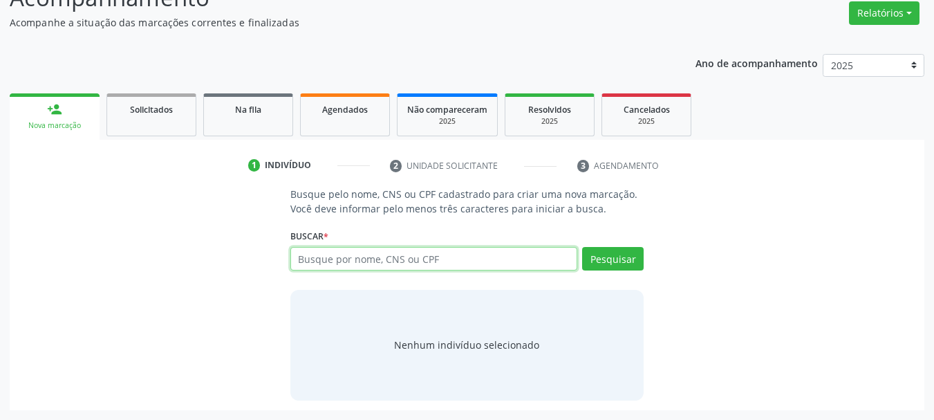
click at [357, 259] on input "text" at bounding box center [434, 259] width 288 height 24
paste input "CNS: 709 6046 6294 3275"
type input "CNS: 709 6046 6294 3275"
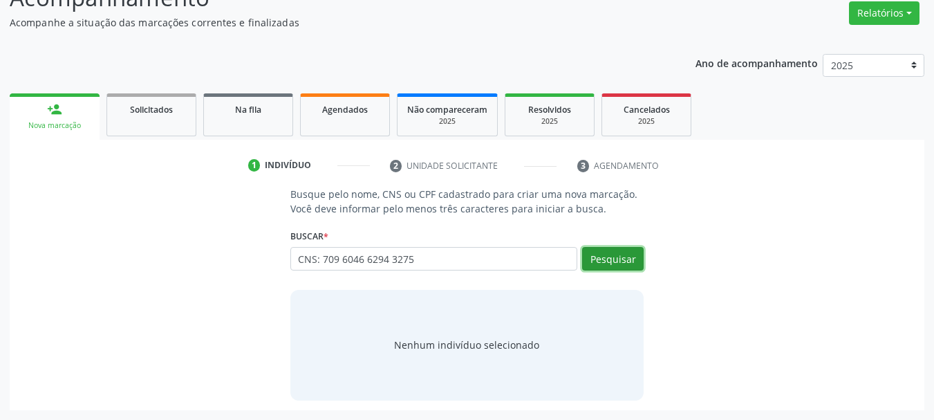
click at [608, 252] on button "Pesquisar" at bounding box center [613, 259] width 62 height 24
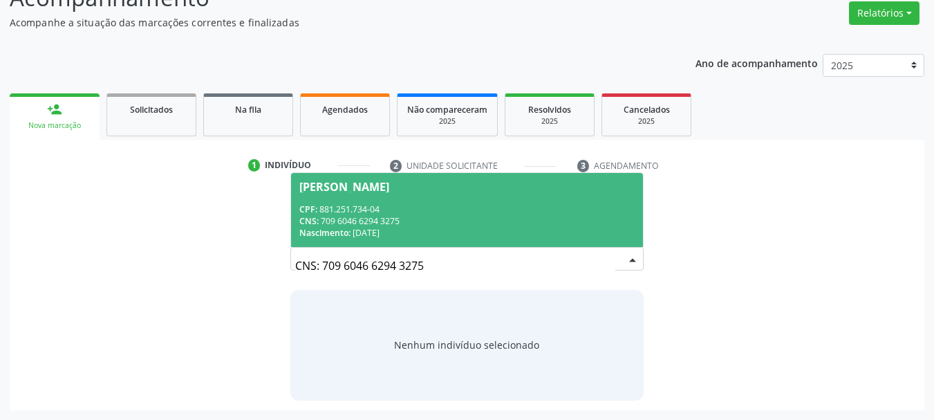
click at [455, 207] on div "CPF: 881.251.734-04" at bounding box center [467, 209] width 336 height 12
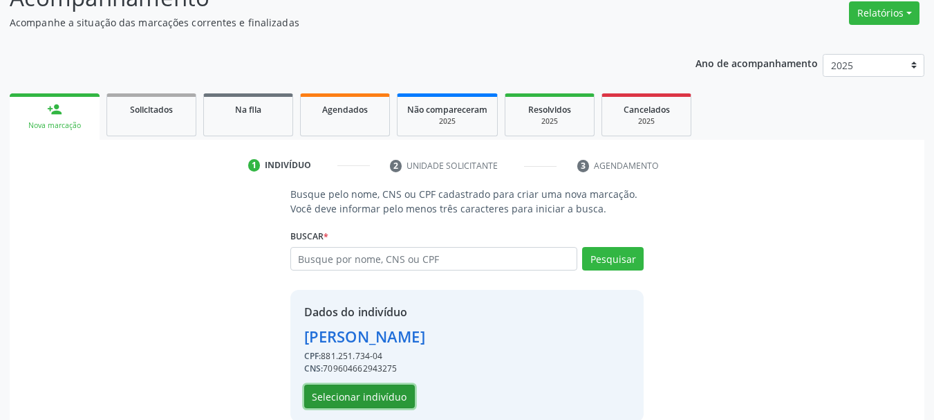
click at [355, 392] on button "Selecionar indivíduo" at bounding box center [359, 396] width 111 height 24
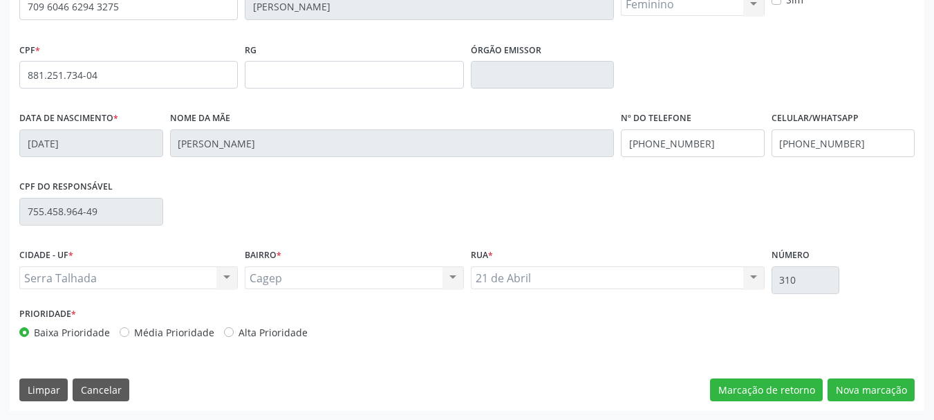
scroll to position [330, 0]
click at [879, 393] on button "Nova marcação" at bounding box center [871, 390] width 87 height 24
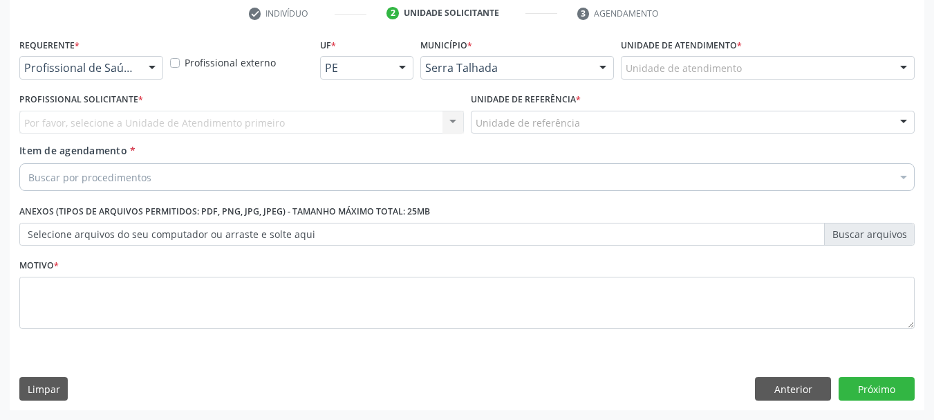
scroll to position [265, 0]
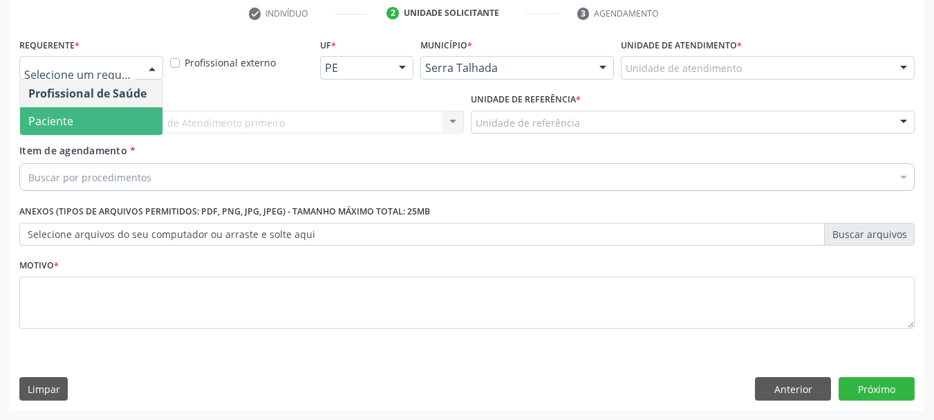
click at [92, 119] on span "Paciente" at bounding box center [91, 121] width 142 height 28
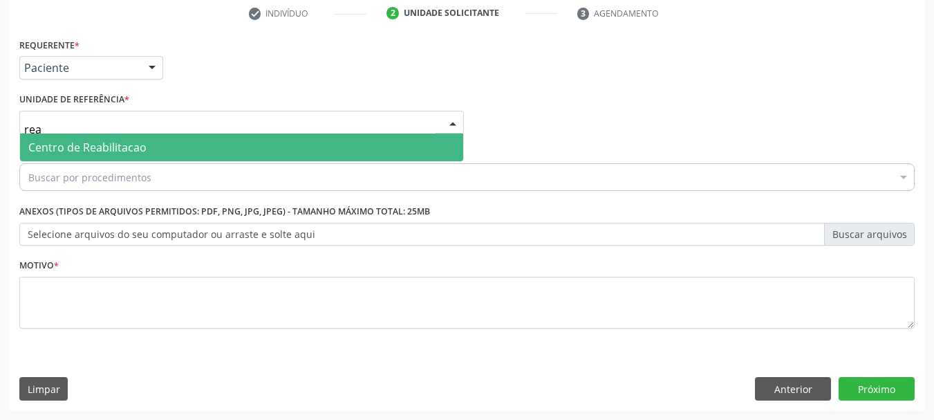
type input "reab"
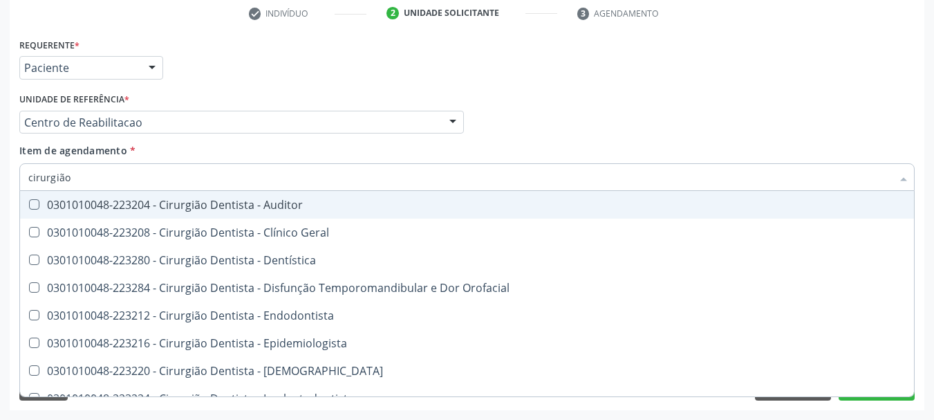
type input "cirurgião g"
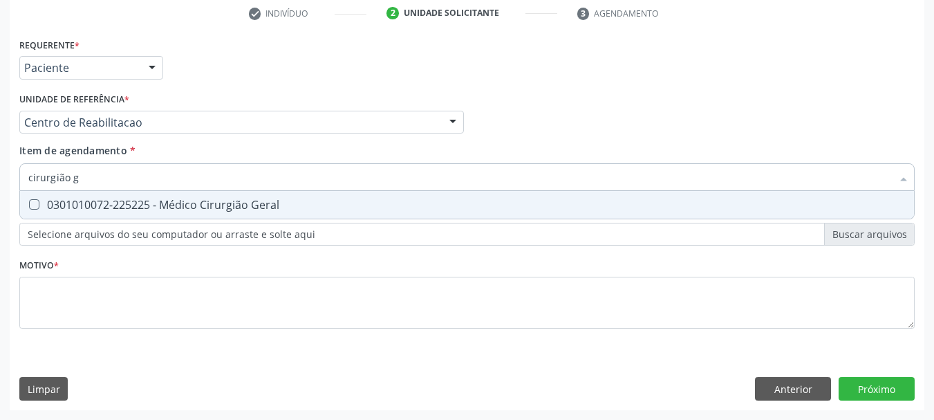
click at [120, 191] on span "0301010072-225225 - Médico Cirurgião Geral" at bounding box center [467, 205] width 894 height 28
click at [120, 193] on span "0301010072-225225 - Médico Cirurgião Geral" at bounding box center [467, 205] width 894 height 28
click at [100, 199] on div "0301010072-225225 - Médico Cirurgião Geral" at bounding box center [466, 204] width 877 height 11
checkbox Geral "true"
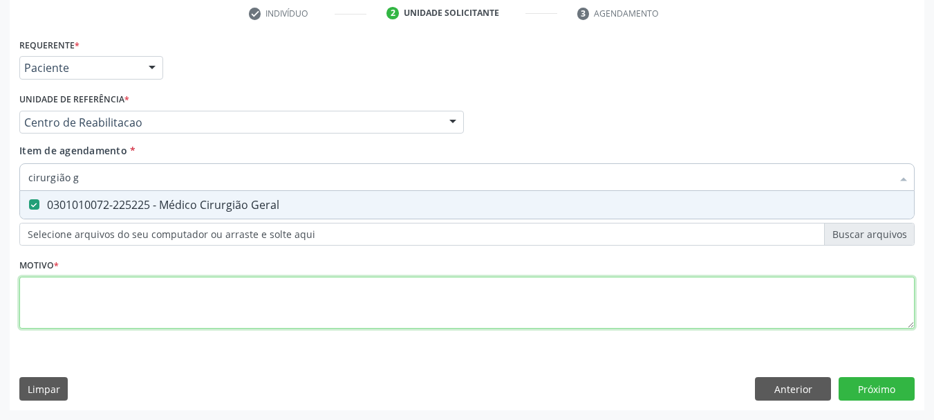
click at [88, 304] on div "Requerente * Paciente Profissional de Saúde Paciente Nenhum resultado encontrad…" at bounding box center [466, 191] width 895 height 313
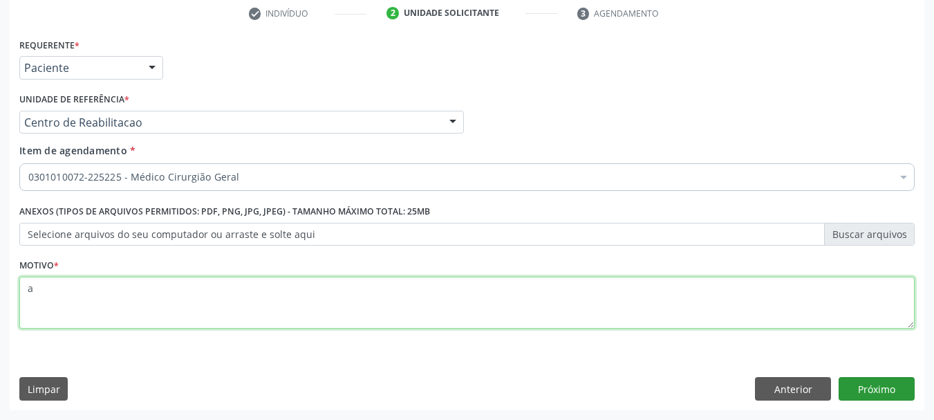
type textarea "a"
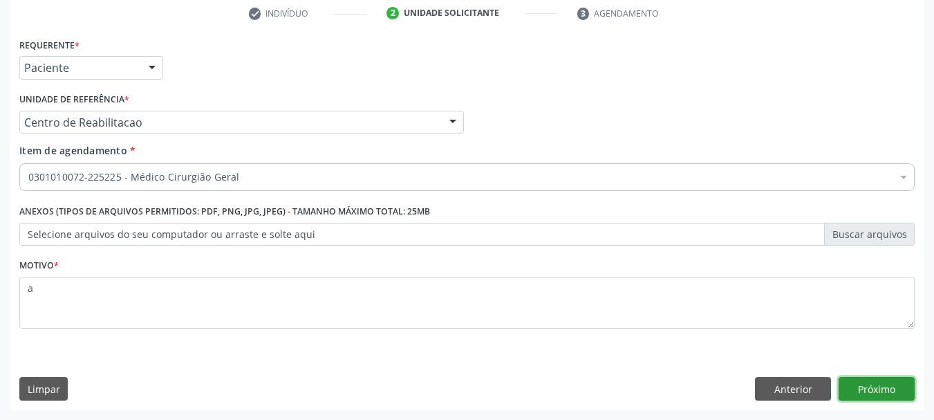
click at [873, 378] on button "Próximo" at bounding box center [877, 389] width 76 height 24
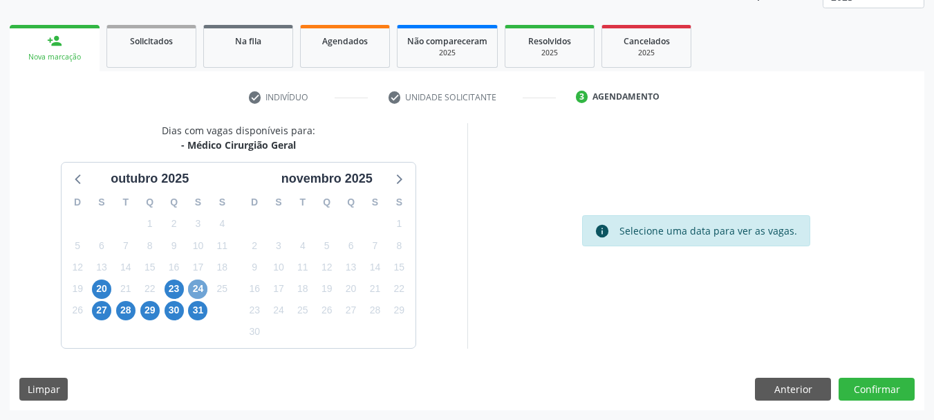
click at [195, 292] on span "24" at bounding box center [197, 288] width 19 height 19
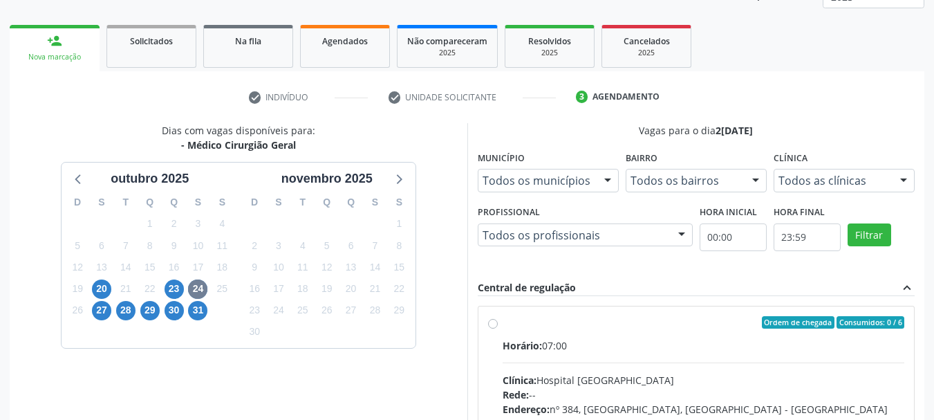
click at [613, 332] on label "Ordem de chegada Consumidos: 0 / 6 Horário: 07:00 Clínica: Hospital Sao Francis…" at bounding box center [704, 422] width 402 height 212
click at [498, 328] on input "Ordem de chegada Consumidos: 0 / 6 Horário: 07:00 Clínica: Hospital Sao Francis…" at bounding box center [493, 322] width 10 height 12
radio input "true"
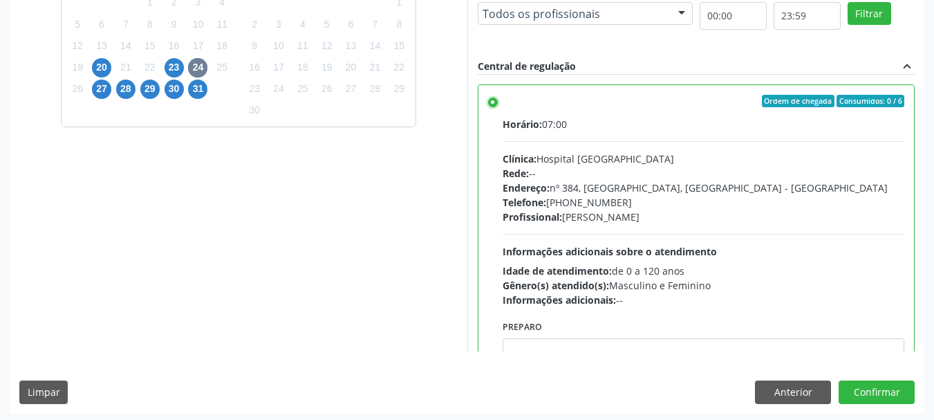
scroll to position [407, 0]
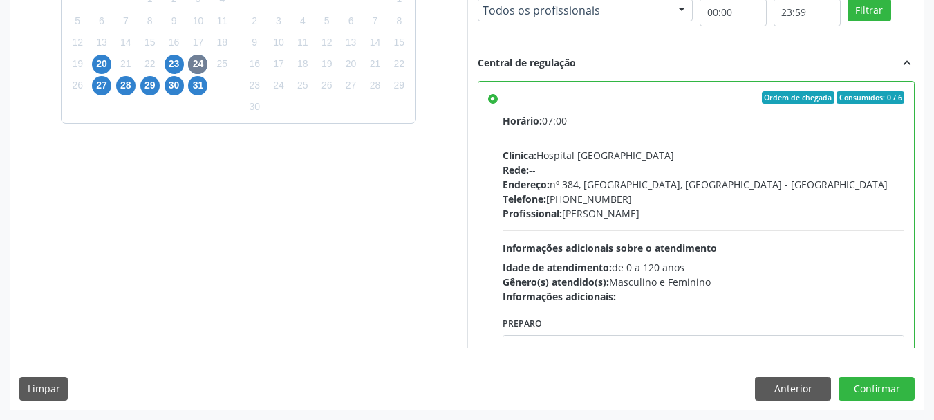
click at [851, 375] on div "Dias com vagas disponíveis para: - Médico Cirurgião Geral outubro 2025 D S T Q …" at bounding box center [467, 153] width 915 height 511
click at [864, 391] on button "Confirmar" at bounding box center [877, 389] width 76 height 24
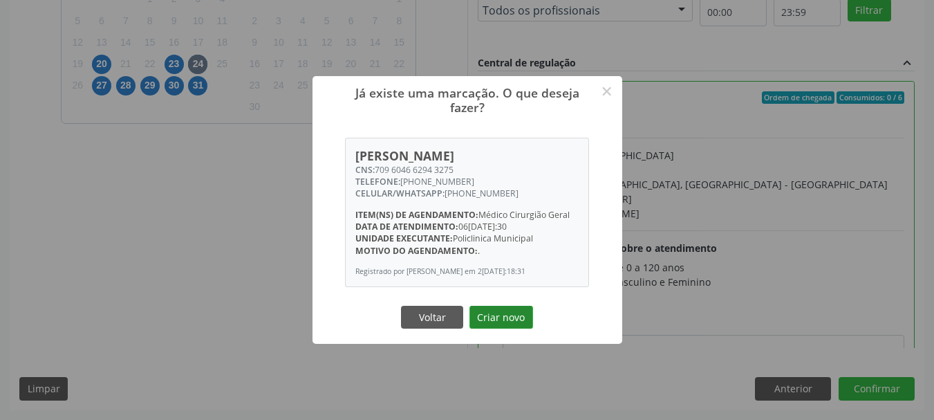
click at [476, 316] on button "Criar novo" at bounding box center [501, 318] width 64 height 24
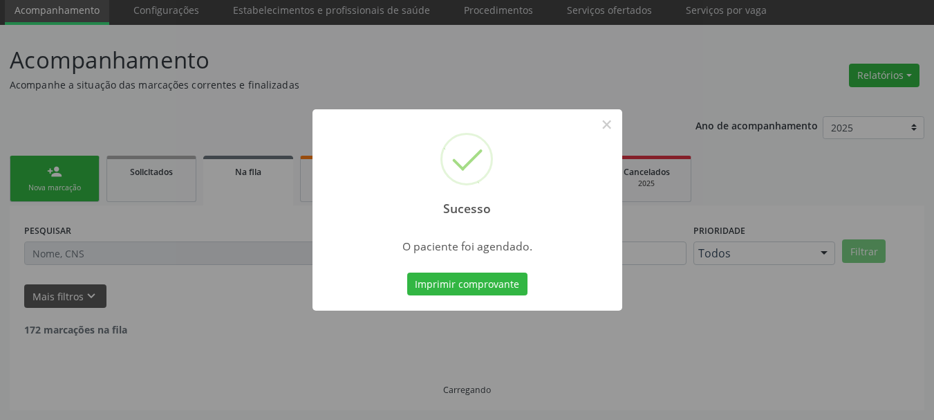
scroll to position [37, 0]
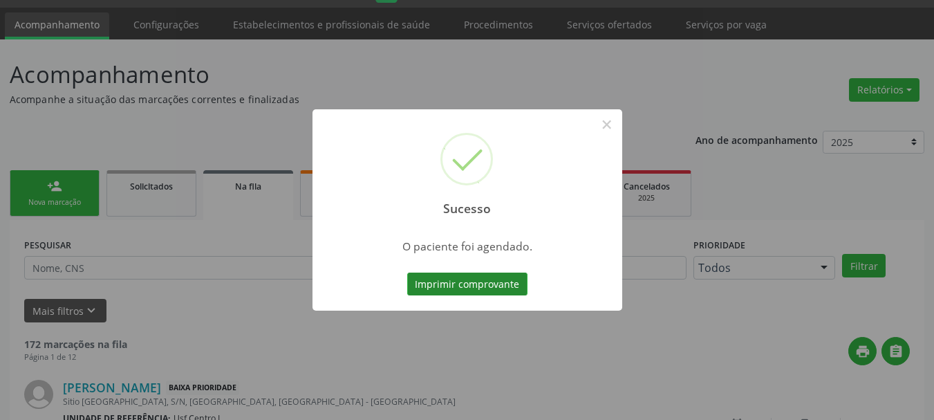
click at [486, 277] on button "Imprimir comprovante" at bounding box center [467, 284] width 120 height 24
